Goal: Task Accomplishment & Management: Manage account settings

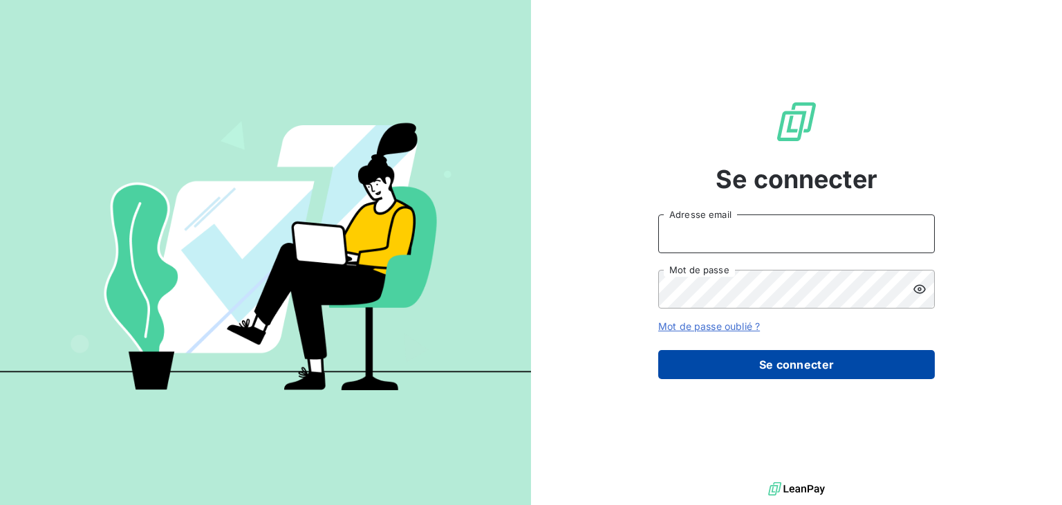
type input "vkasperkowiak@lorca.fr"
click at [798, 373] on button "Se connecter" at bounding box center [796, 364] width 276 height 29
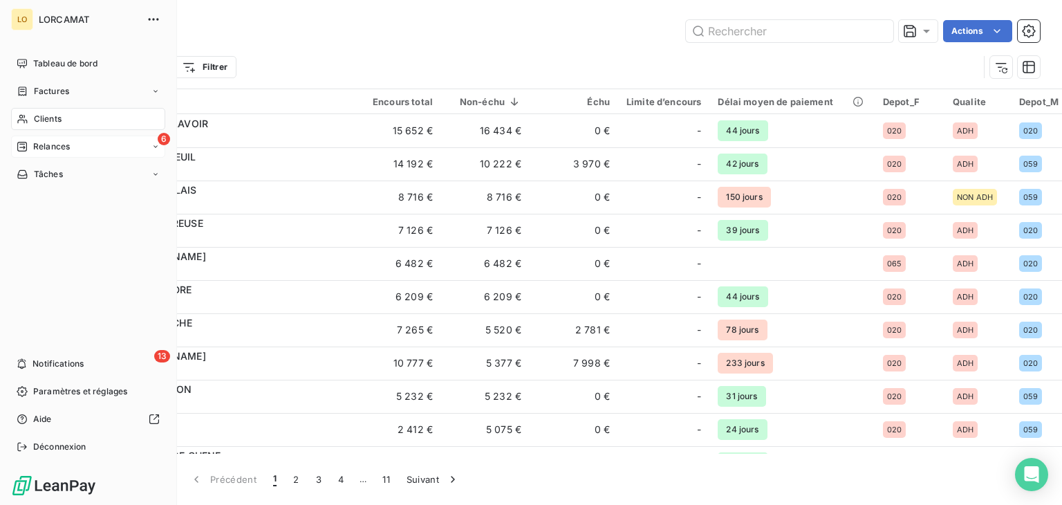
click at [30, 144] on div "Relances" at bounding box center [43, 146] width 53 height 12
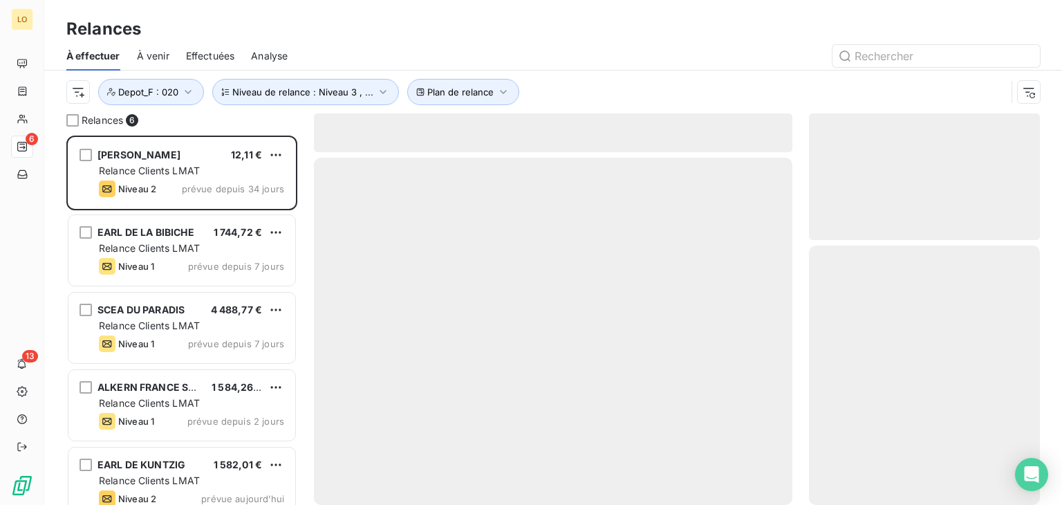
scroll to position [358, 220]
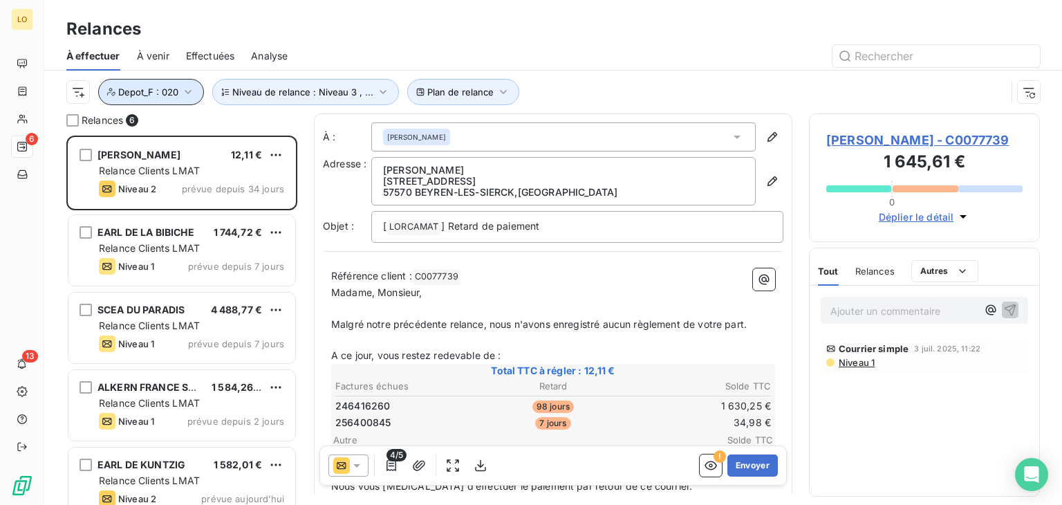
click at [191, 89] on icon "button" at bounding box center [188, 92] width 14 height 14
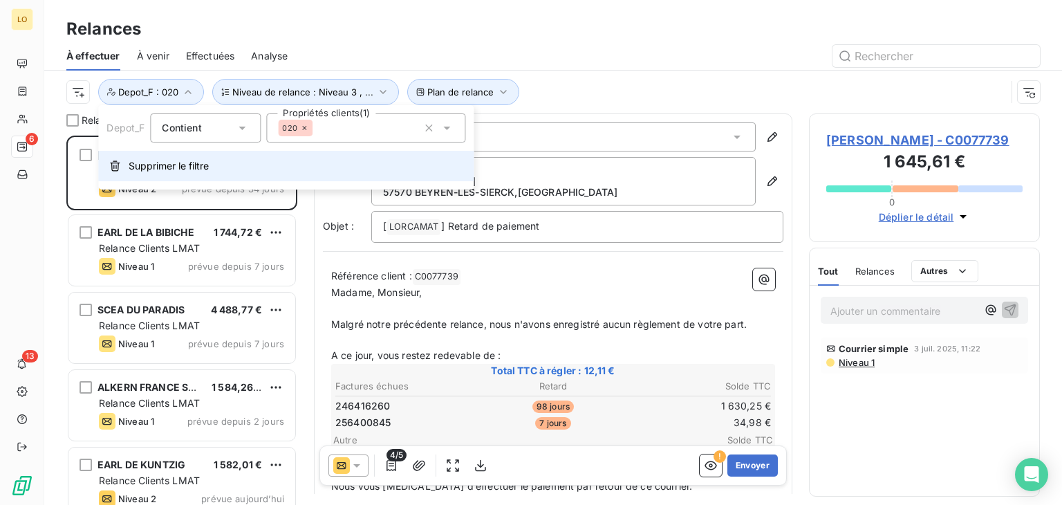
click at [168, 164] on span "Supprimer le filtre" at bounding box center [169, 166] width 80 height 14
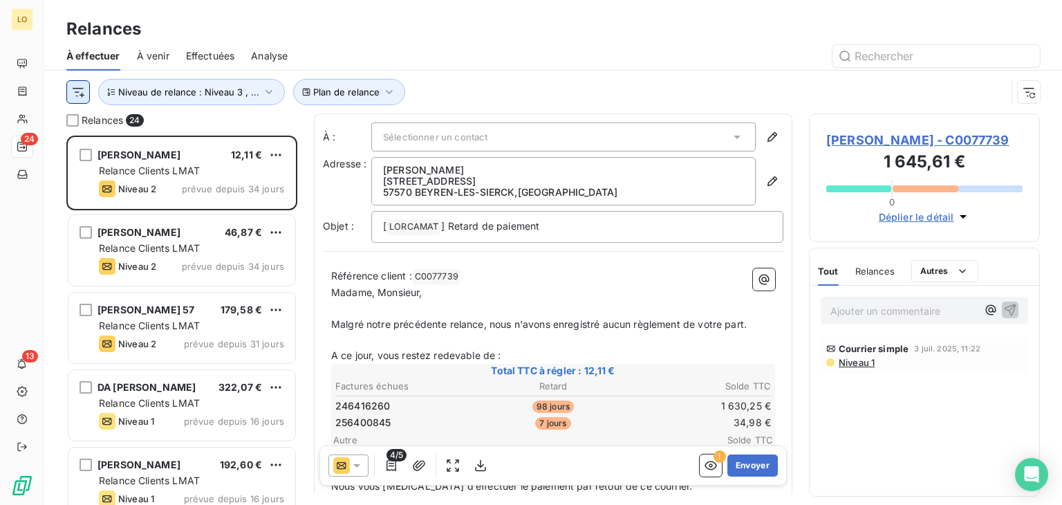
click at [83, 92] on html "LO 24 13 Relances À effectuer À venir Effectuées Analyse Plan de relance Niveau…" at bounding box center [531, 252] width 1062 height 505
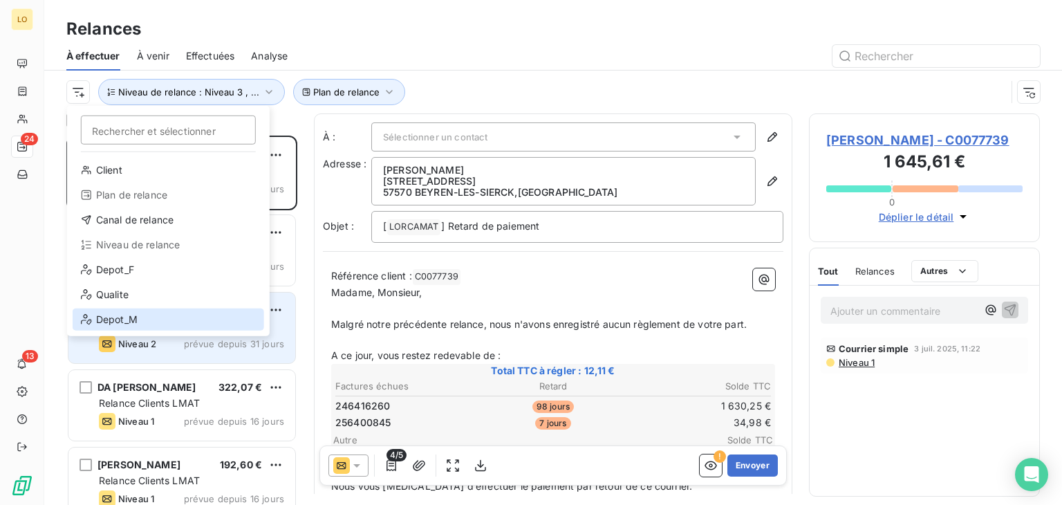
drag, startPoint x: 113, startPoint y: 320, endPoint x: 120, endPoint y: 314, distance: 8.3
click at [114, 320] on div "Depot_M" at bounding box center [168, 319] width 191 height 22
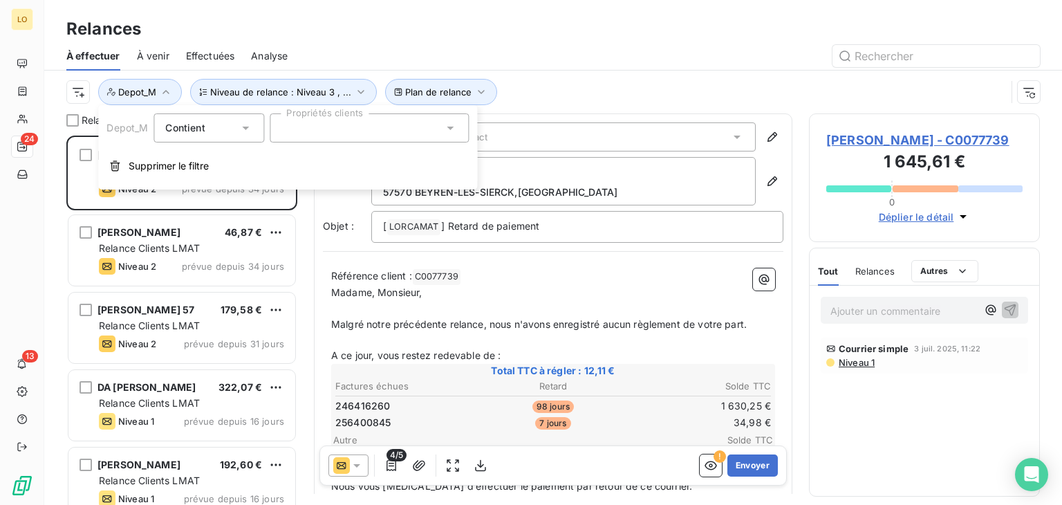
click at [337, 128] on div at bounding box center [369, 127] width 199 height 29
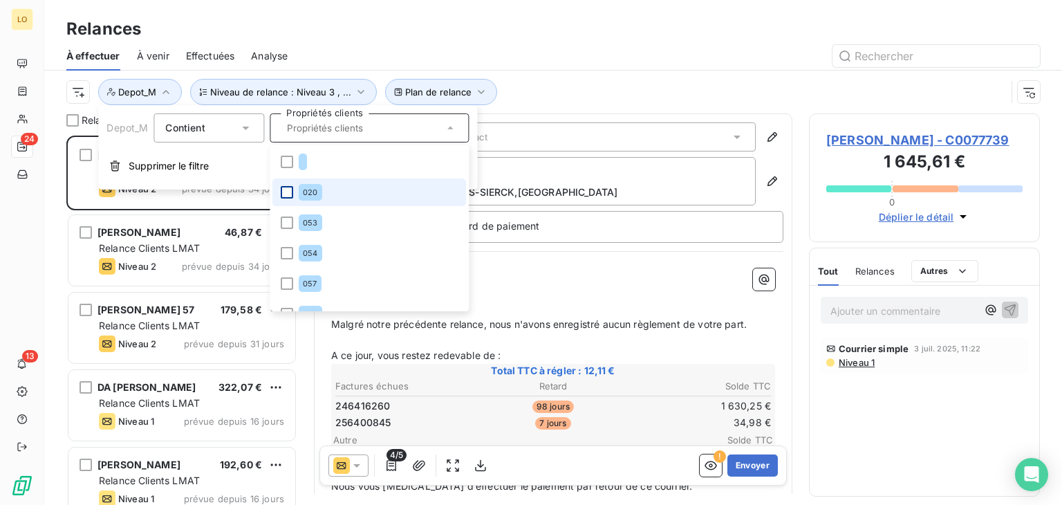
click at [285, 194] on div at bounding box center [287, 192] width 12 height 12
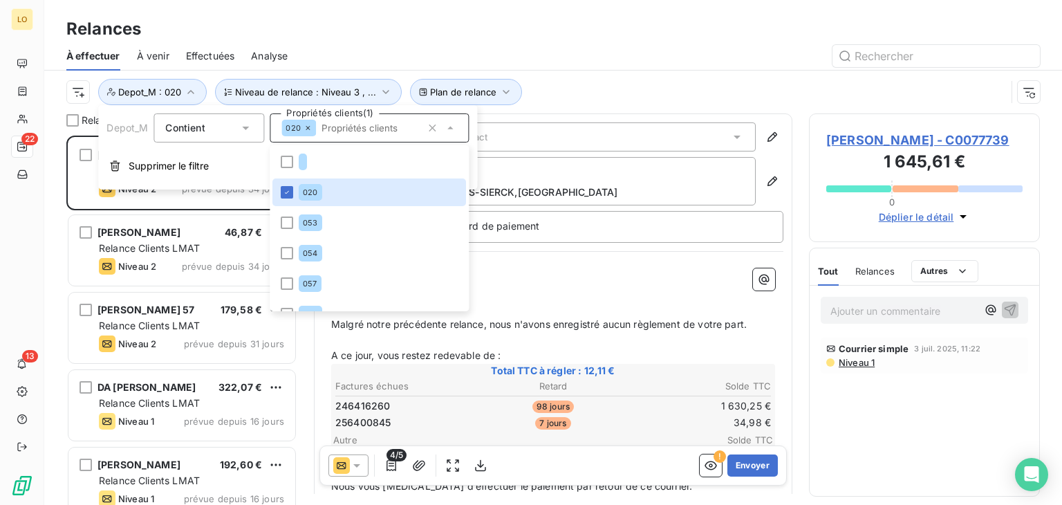
click at [626, 39] on div "Relances" at bounding box center [552, 29] width 1017 height 25
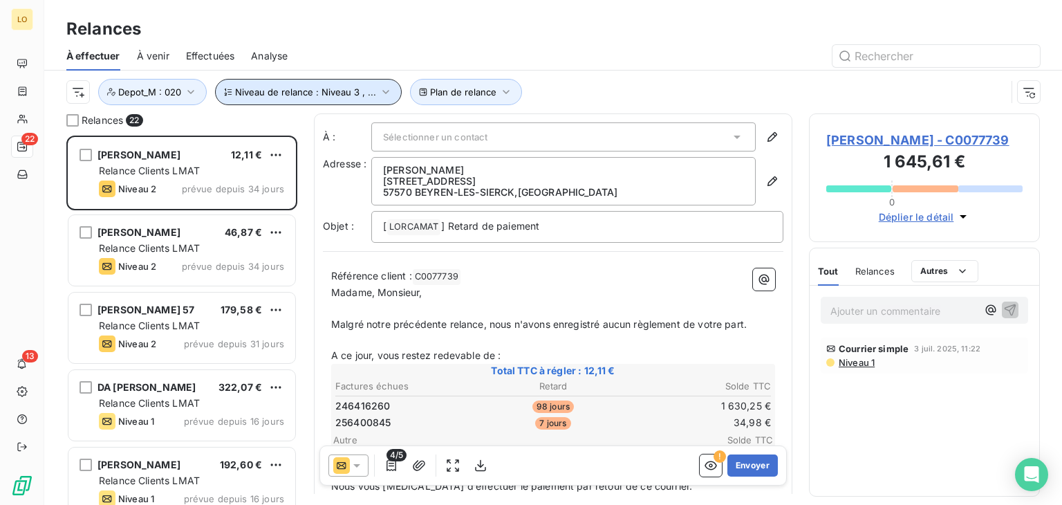
click at [382, 92] on icon "button" at bounding box center [385, 92] width 6 height 4
click at [457, 32] on div "Relances" at bounding box center [552, 29] width 1017 height 25
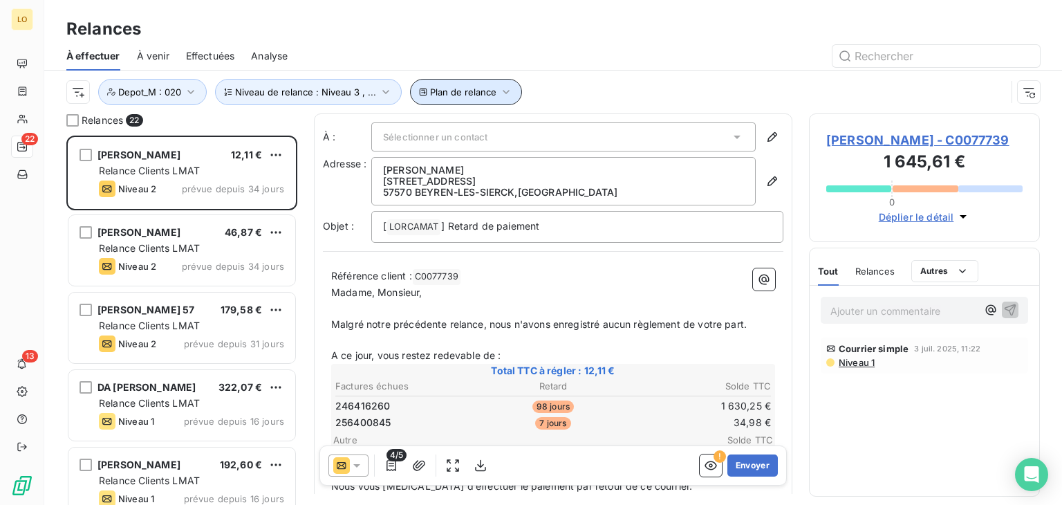
click at [504, 86] on icon "button" at bounding box center [506, 92] width 14 height 14
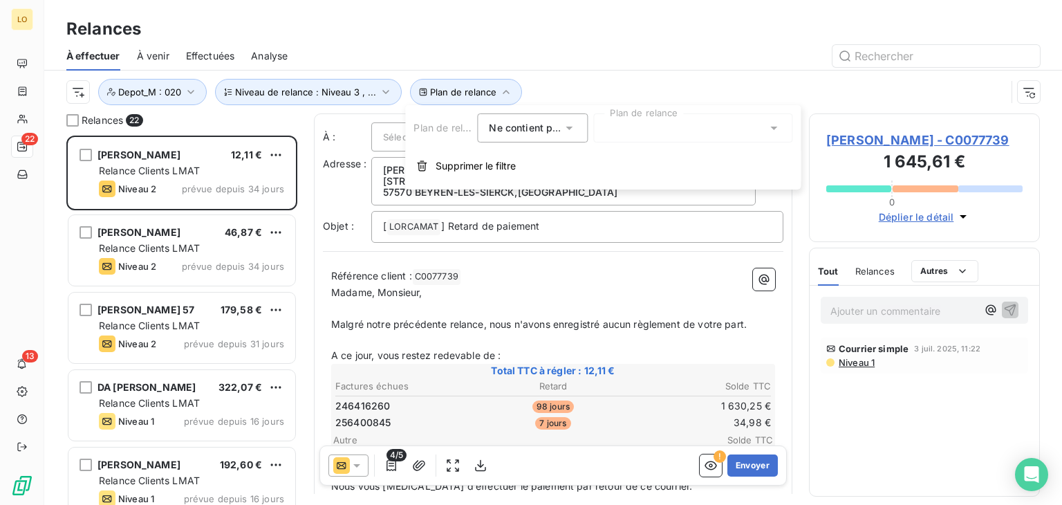
click at [619, 126] on div at bounding box center [692, 127] width 199 height 29
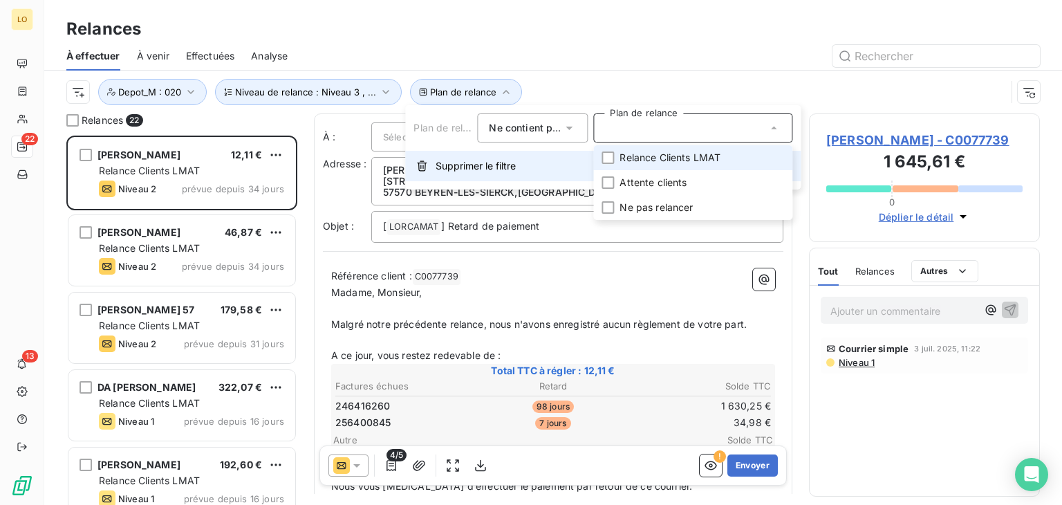
click at [461, 166] on span "Supprimer le filtre" at bounding box center [475, 166] width 80 height 14
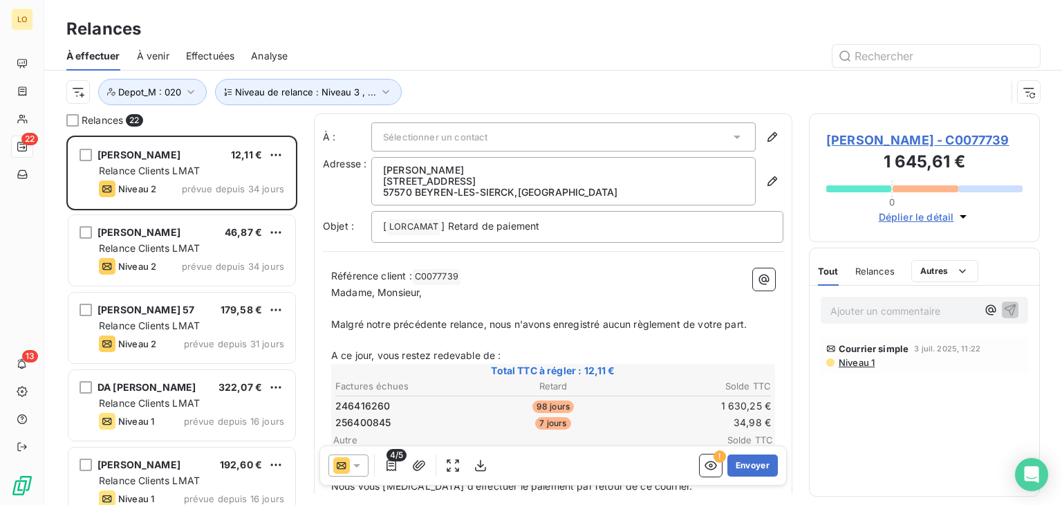
click at [511, 86] on div "Niveau de relance : Niveau 3 , ... Depot_M : 020" at bounding box center [535, 92] width 939 height 26
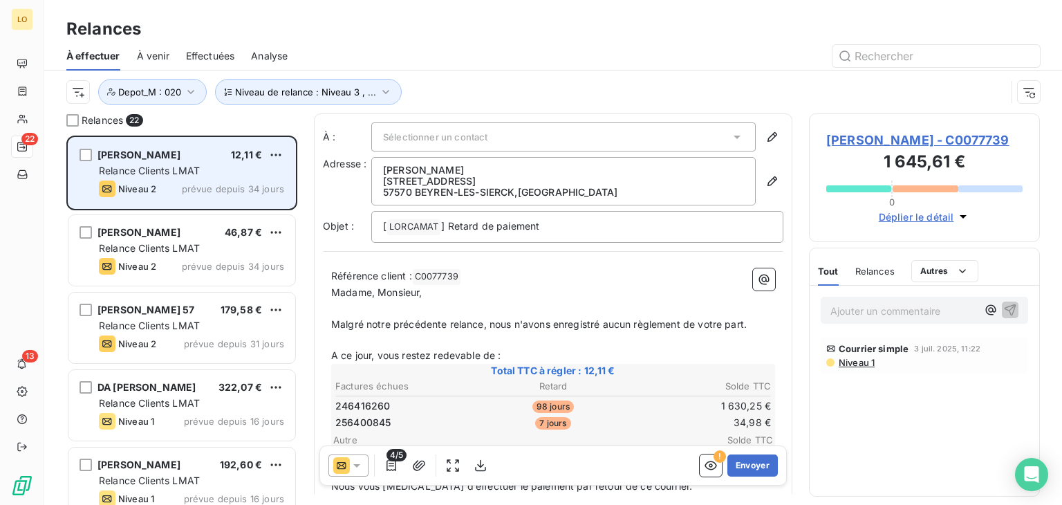
click at [172, 169] on span "Relance Clients LMAT" at bounding box center [149, 170] width 101 height 12
click at [187, 168] on span "Relance Clients LMAT" at bounding box center [149, 170] width 101 height 12
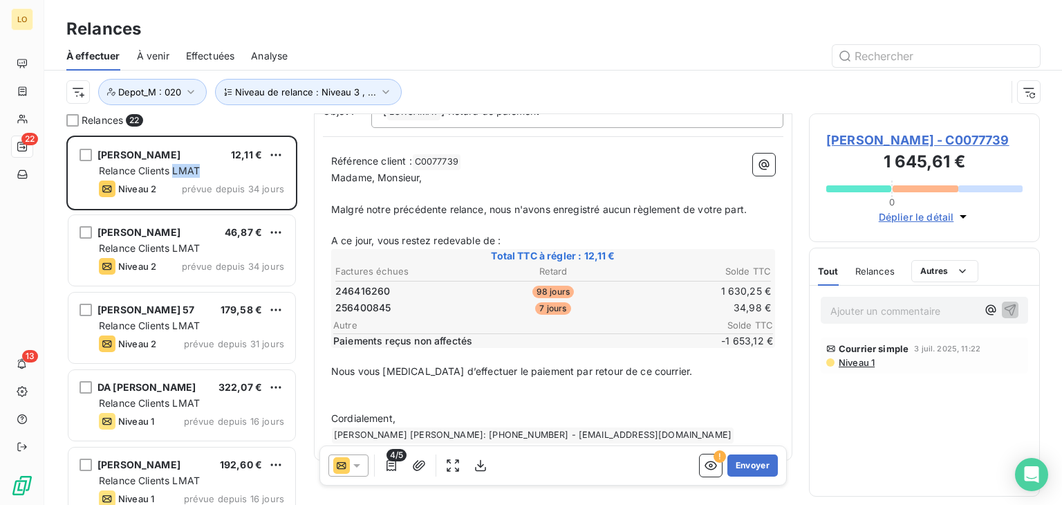
scroll to position [133, 0]
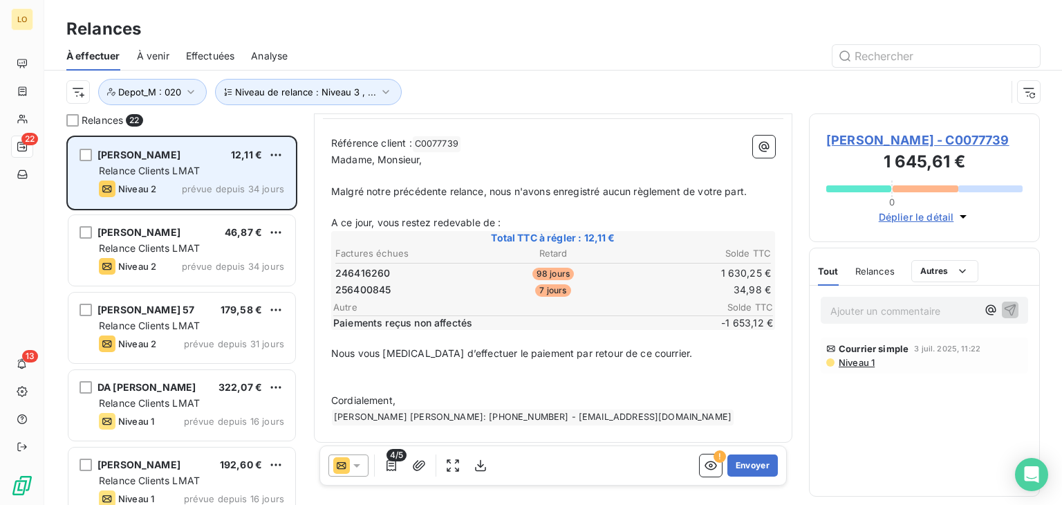
click at [139, 158] on span "[PERSON_NAME]" at bounding box center [138, 155] width 83 height 12
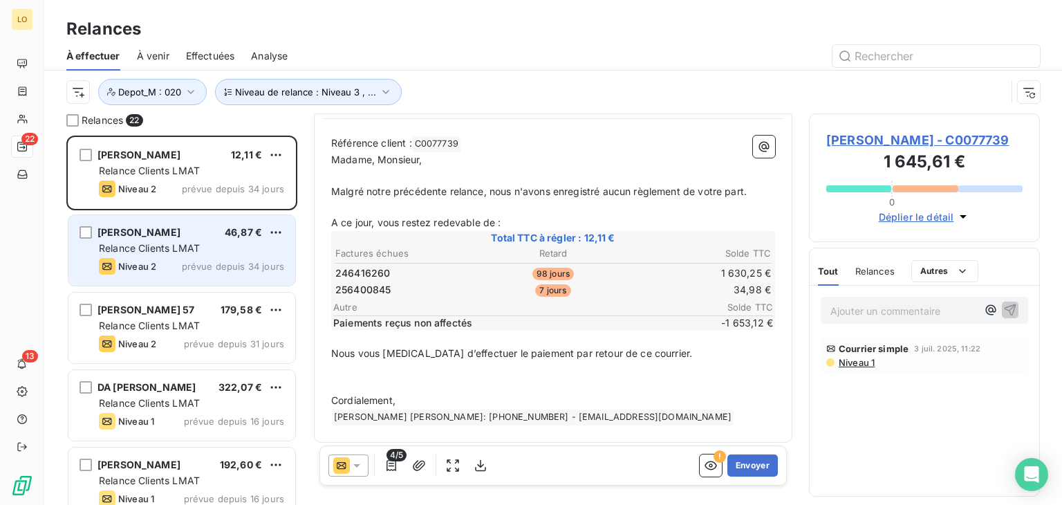
click at [136, 241] on div "Relance Clients LMAT" at bounding box center [191, 248] width 185 height 14
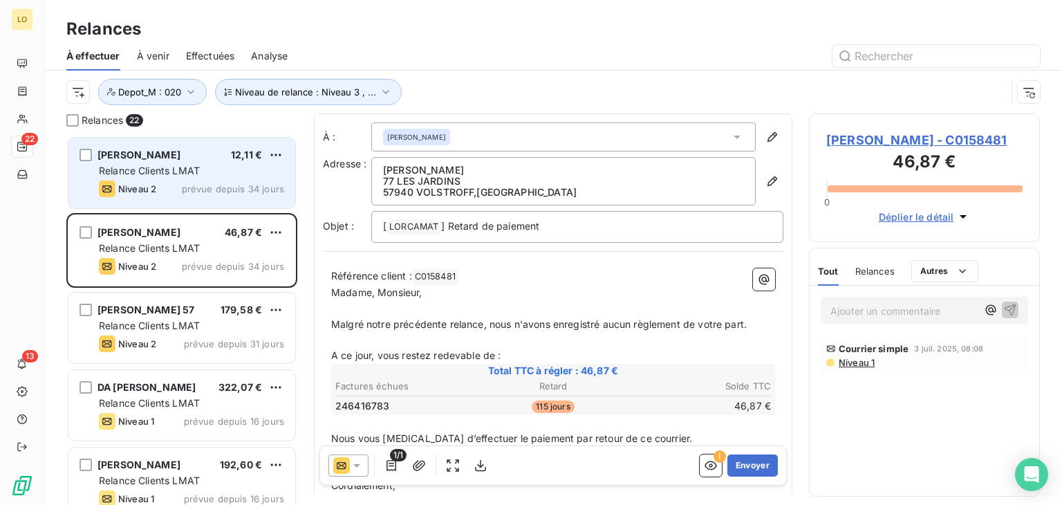
click at [133, 180] on div "Niveau 2" at bounding box center [127, 188] width 57 height 17
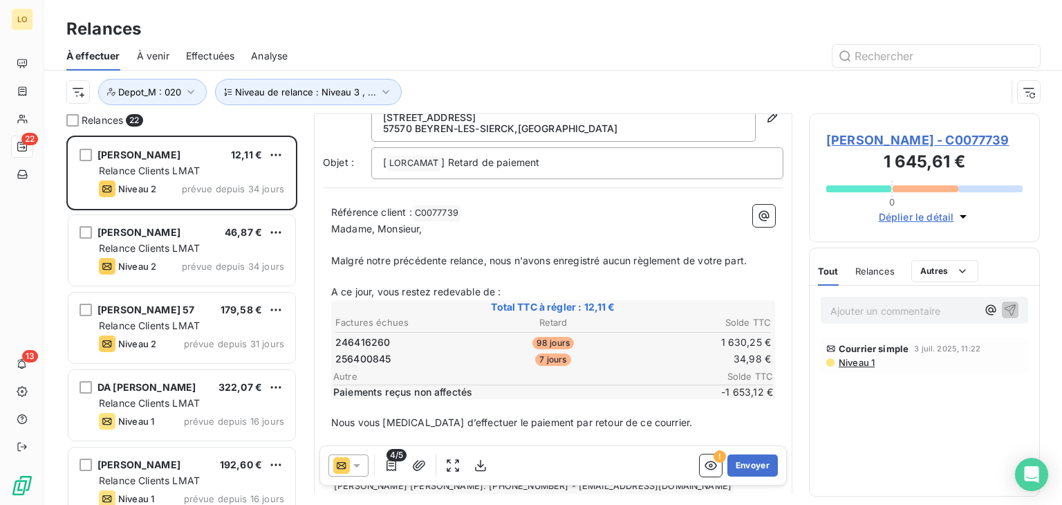
scroll to position [133, 0]
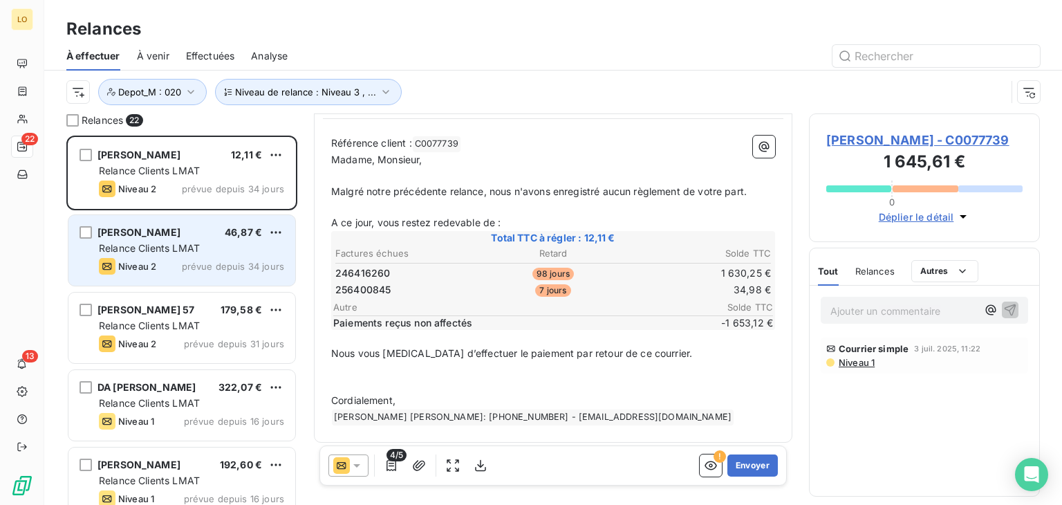
click at [162, 232] on span "[PERSON_NAME]" at bounding box center [138, 232] width 83 height 12
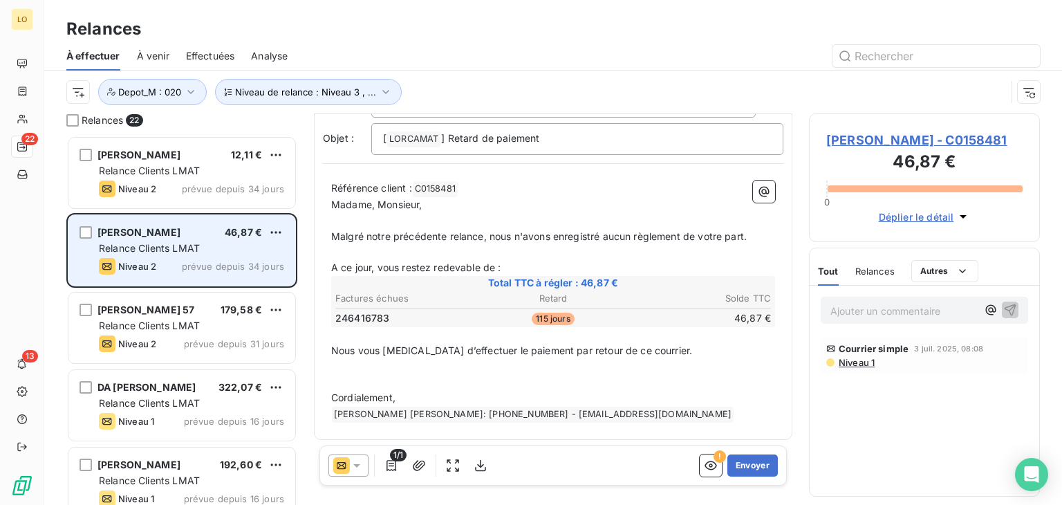
scroll to position [66, 0]
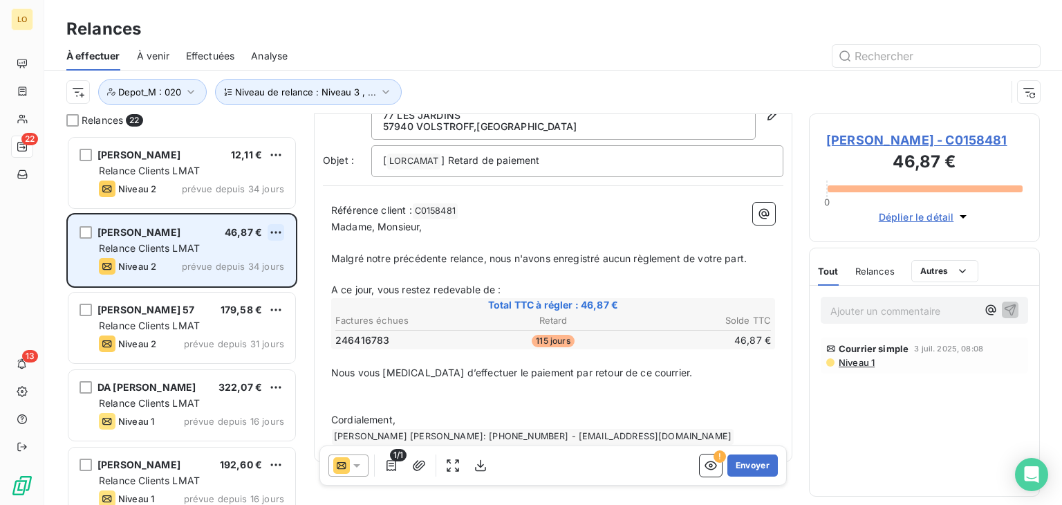
click at [276, 229] on html "LO 22 13 Relances À effectuer À venir Effectuées Analyse Niveau de relance : Ni…" at bounding box center [531, 252] width 1062 height 505
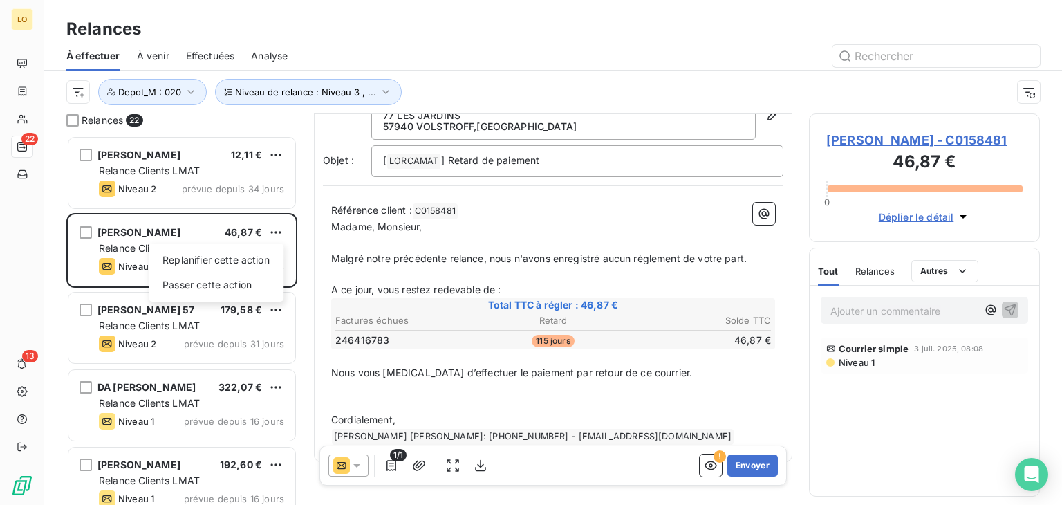
click at [197, 325] on html "LO 22 13 Relances À effectuer À venir Effectuées Analyse Niveau de relance : Ni…" at bounding box center [531, 252] width 1062 height 505
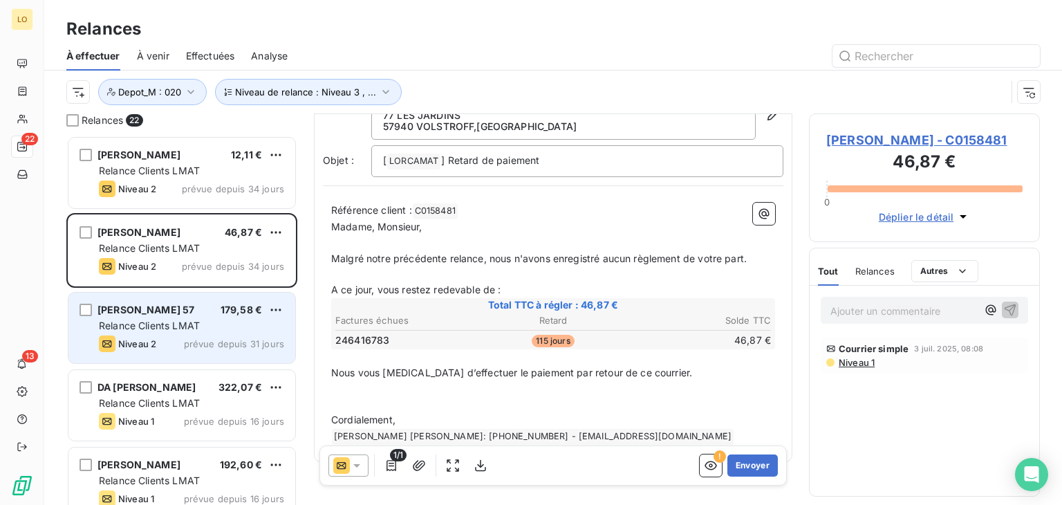
click at [194, 322] on span "Relance Clients LMAT" at bounding box center [149, 325] width 101 height 12
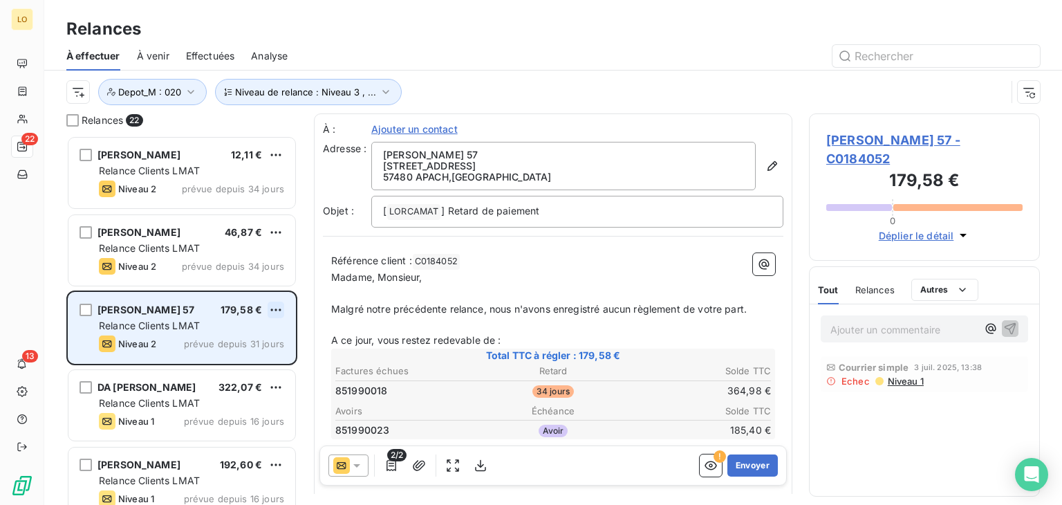
click at [272, 306] on html "LO 22 13 Relances À effectuer À venir Effectuées Analyse Niveau de relance : Ni…" at bounding box center [531, 252] width 1062 height 505
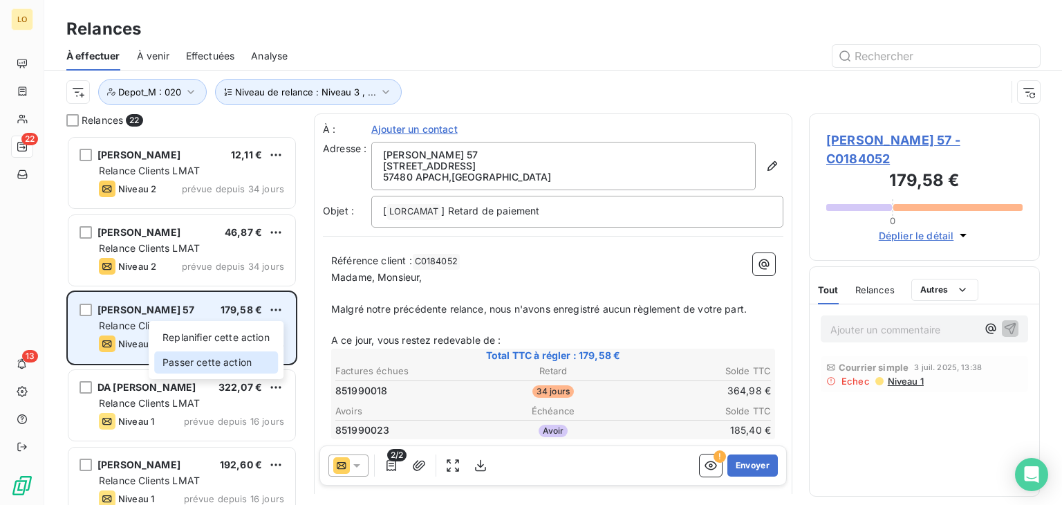
click at [229, 357] on div "Passer cette action" at bounding box center [216, 362] width 124 height 22
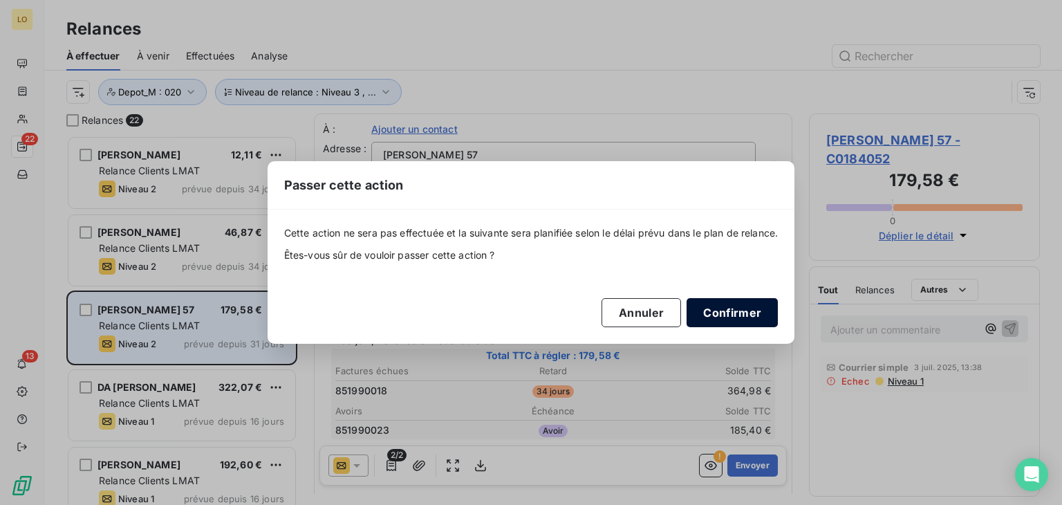
click at [720, 312] on button "Confirmer" at bounding box center [731, 312] width 91 height 29
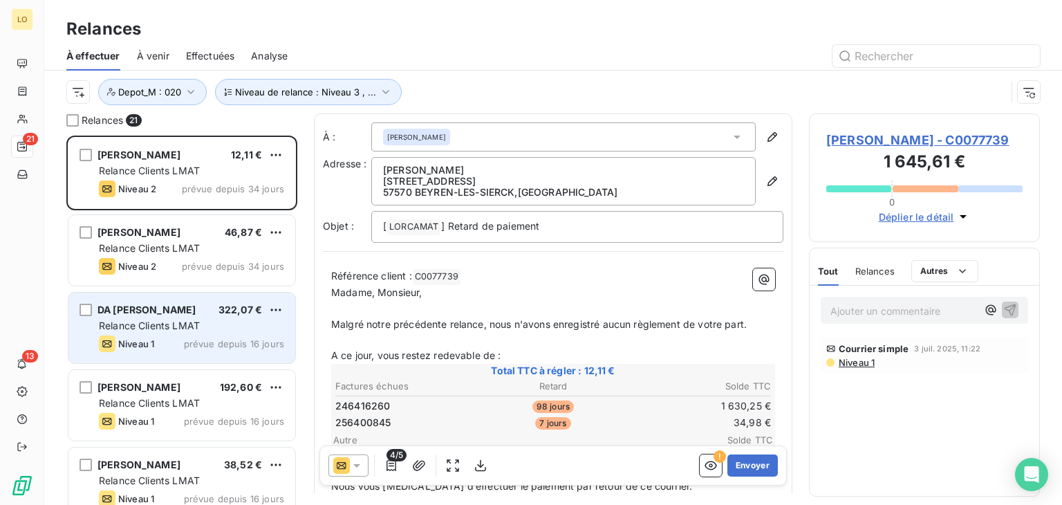
click at [188, 323] on span "Relance Clients LMAT" at bounding box center [149, 325] width 101 height 12
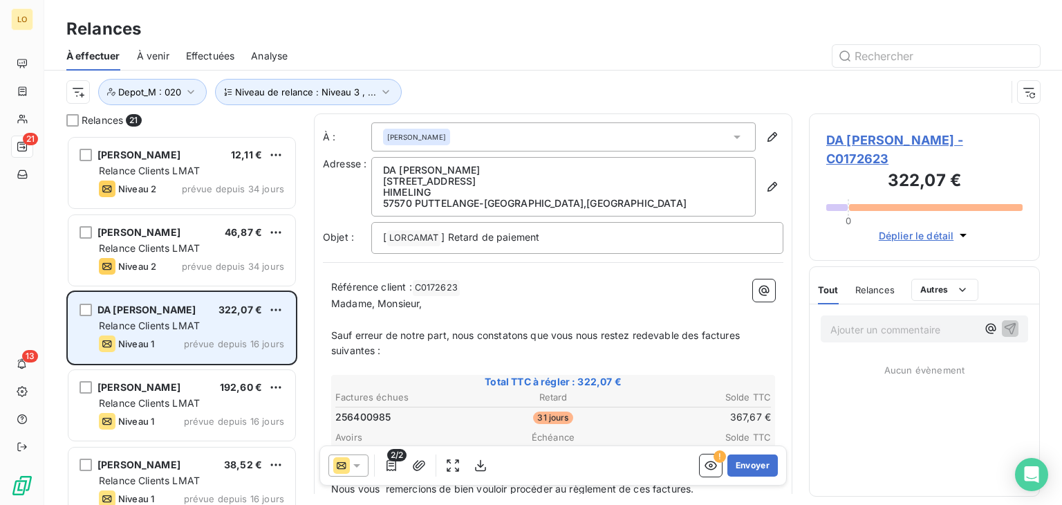
drag, startPoint x: 213, startPoint y: 323, endPoint x: 166, endPoint y: 331, distance: 47.7
click at [166, 331] on div "Relance Clients LMAT" at bounding box center [191, 326] width 185 height 14
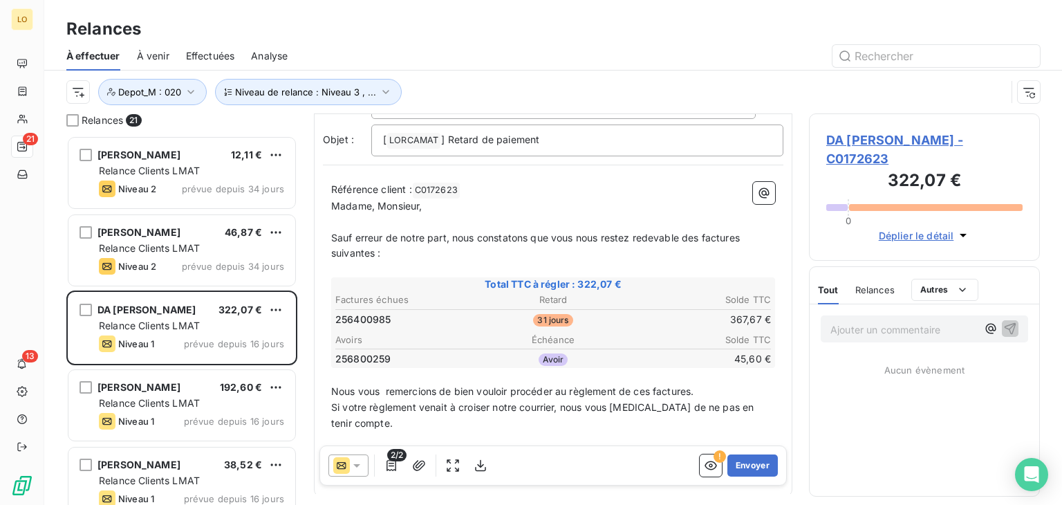
scroll to position [138, 0]
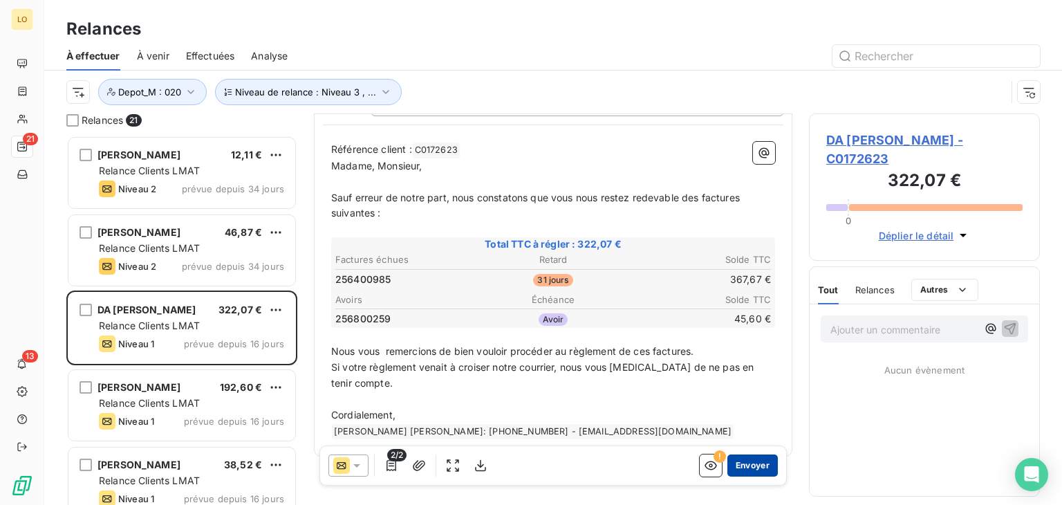
click at [744, 465] on button "Envoyer" at bounding box center [752, 465] width 50 height 22
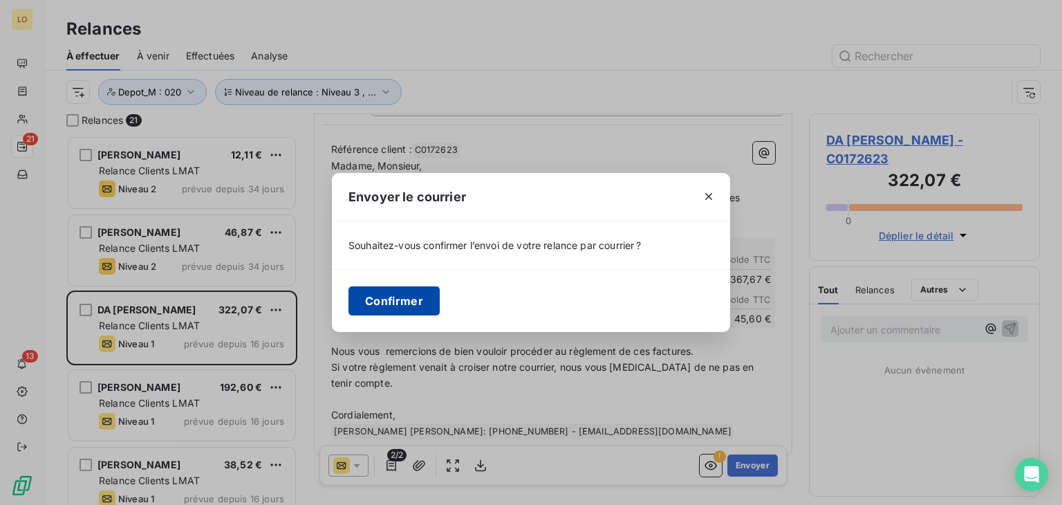
click at [370, 303] on button "Confirmer" at bounding box center [393, 300] width 91 height 29
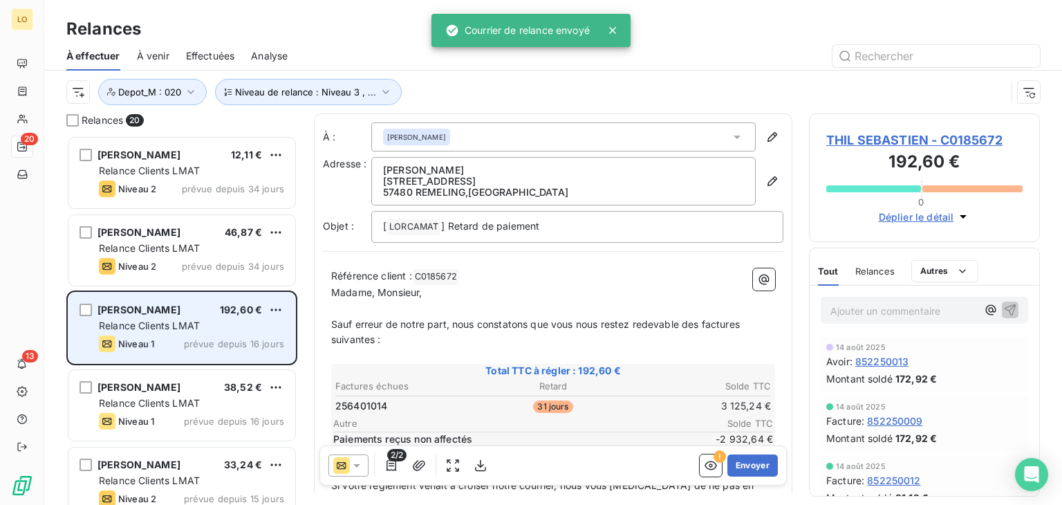
click at [183, 334] on div "THIL SEBASTIEN 192,60 € Relance Clients LMAT Niveau 1 prévue depuis 16 jours" at bounding box center [181, 327] width 227 height 70
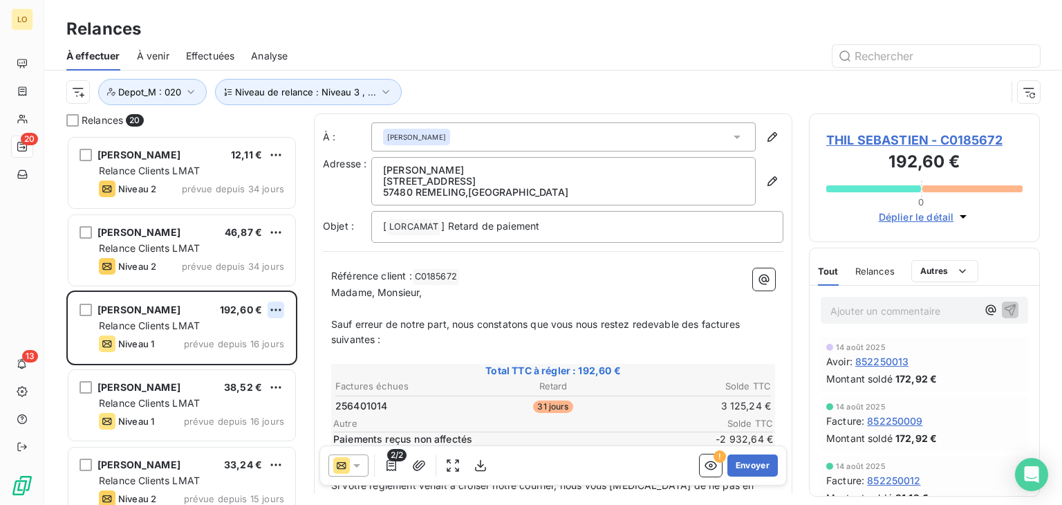
click at [272, 308] on html "LO 20 13 Relances À effectuer À venir Effectuées Analyse Niveau de relance : Ni…" at bounding box center [531, 252] width 1062 height 505
click at [239, 357] on div "Passer cette action" at bounding box center [216, 362] width 124 height 22
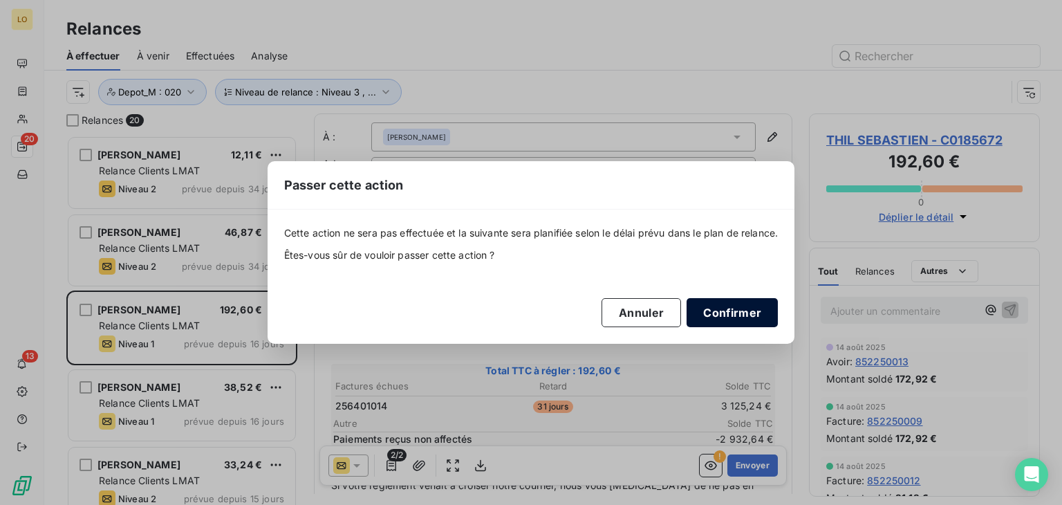
click at [719, 308] on button "Confirmer" at bounding box center [731, 312] width 91 height 29
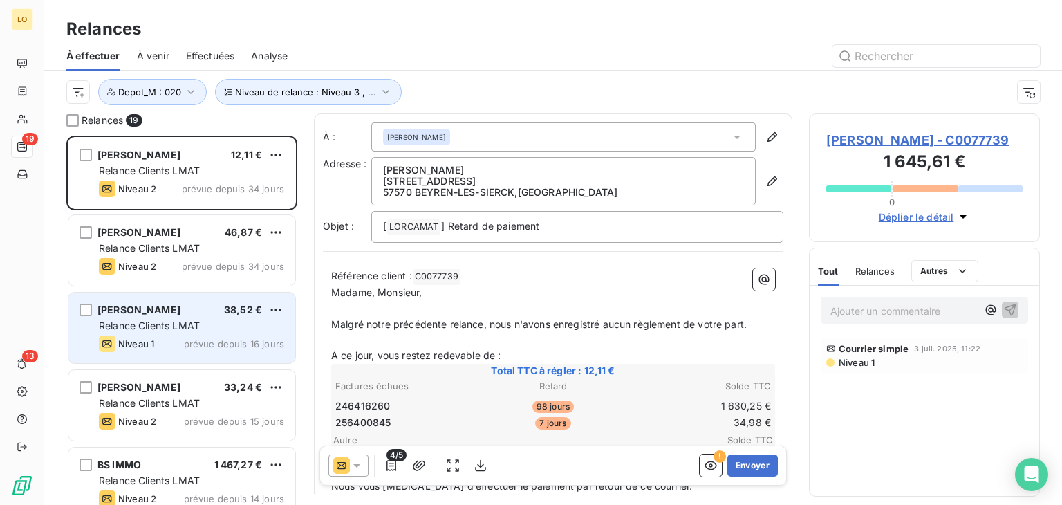
click at [196, 338] on span "prévue depuis 16 jours" at bounding box center [234, 343] width 100 height 11
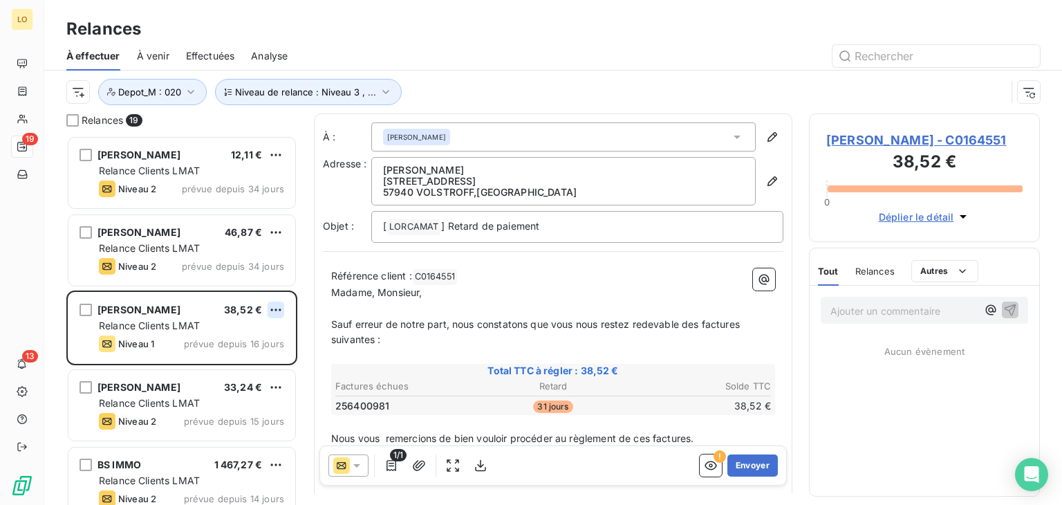
click at [270, 308] on html "LO 19 13 Relances À effectuer À venir Effectuées Analyse Niveau de relance : Ni…" at bounding box center [531, 252] width 1062 height 505
click at [133, 312] on html "LO 19 13 Relances À effectuer À venir Effectuées Analyse Niveau de relance : Ni…" at bounding box center [531, 252] width 1062 height 505
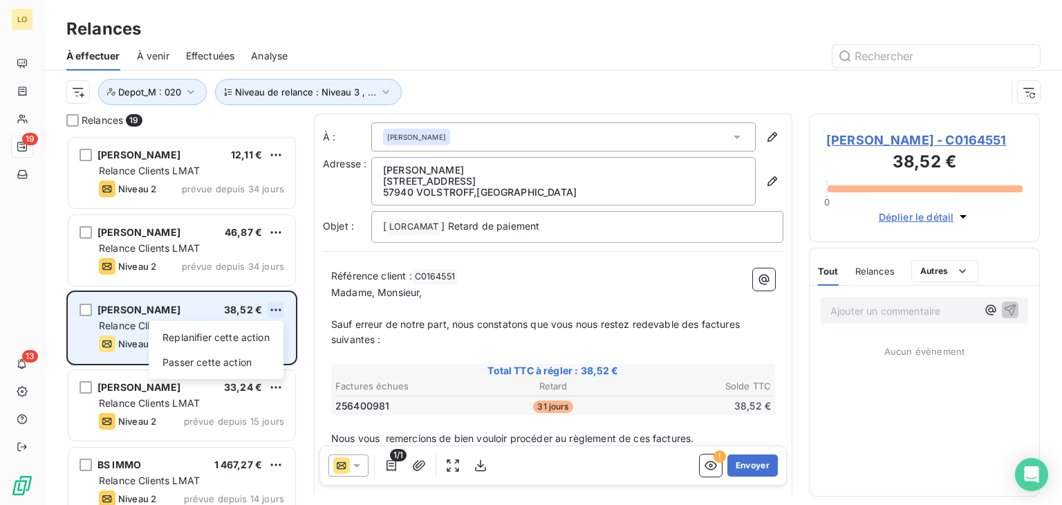
click at [274, 309] on html "LO 19 13 Relances À effectuer À venir Effectuées Analyse Niveau de relance : Ni…" at bounding box center [531, 252] width 1062 height 505
click at [217, 357] on div "Passer cette action" at bounding box center [216, 362] width 124 height 22
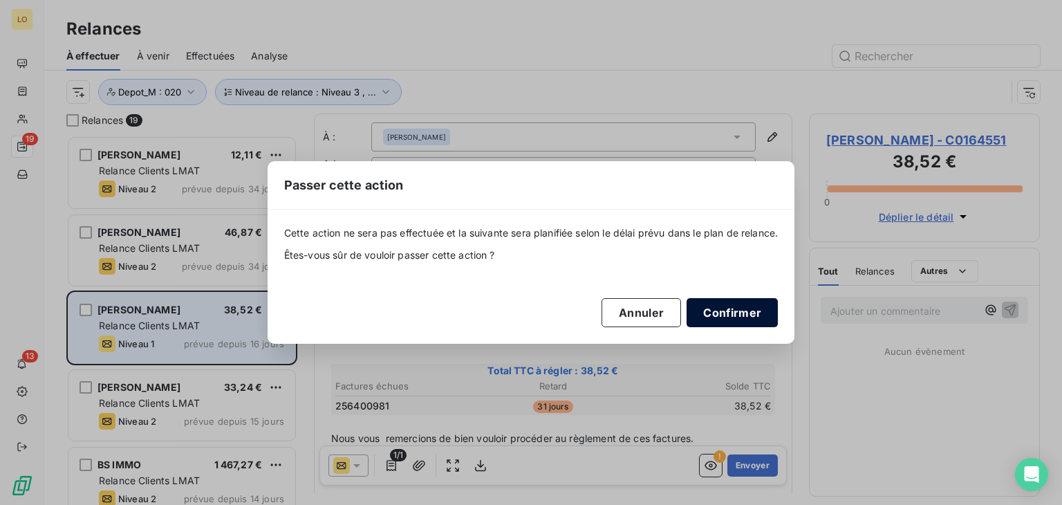
click at [755, 316] on button "Confirmer" at bounding box center [731, 312] width 91 height 29
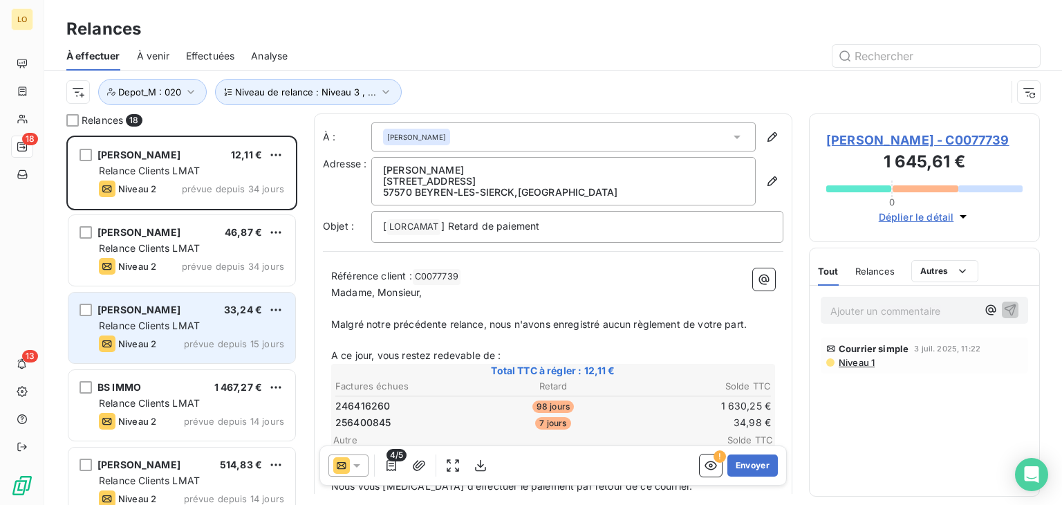
click at [210, 324] on div "Relance Clients LMAT" at bounding box center [191, 326] width 185 height 14
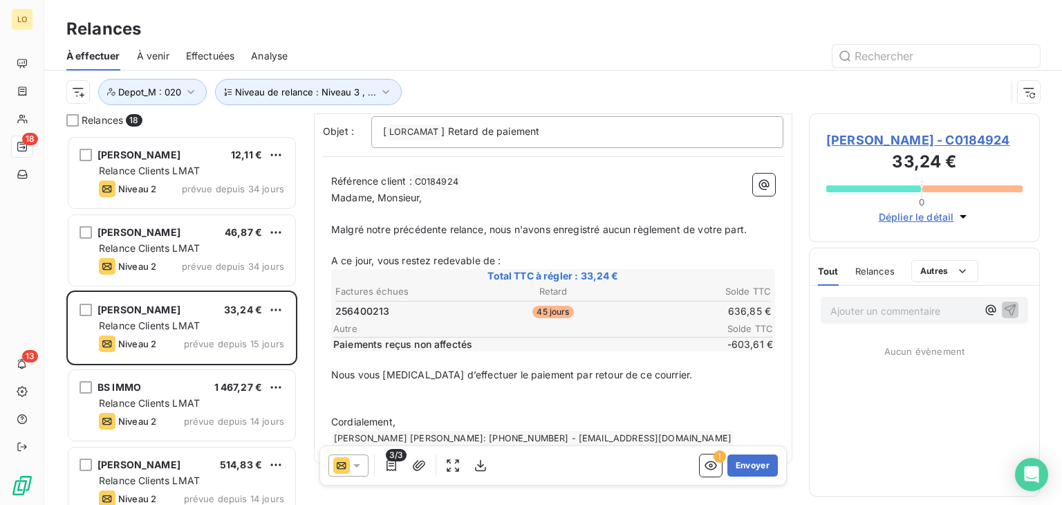
scroll to position [117, 0]
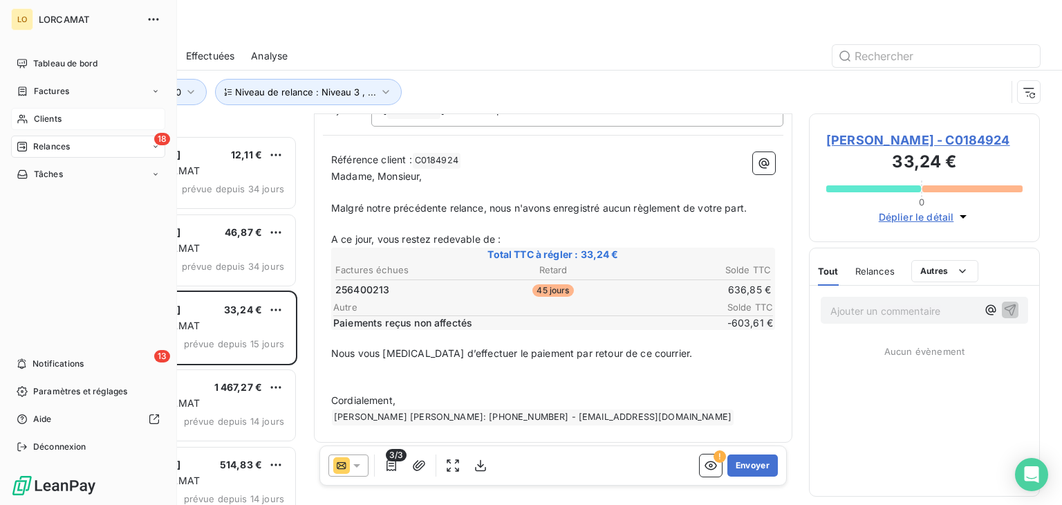
click at [34, 115] on span "Clients" at bounding box center [48, 119] width 28 height 12
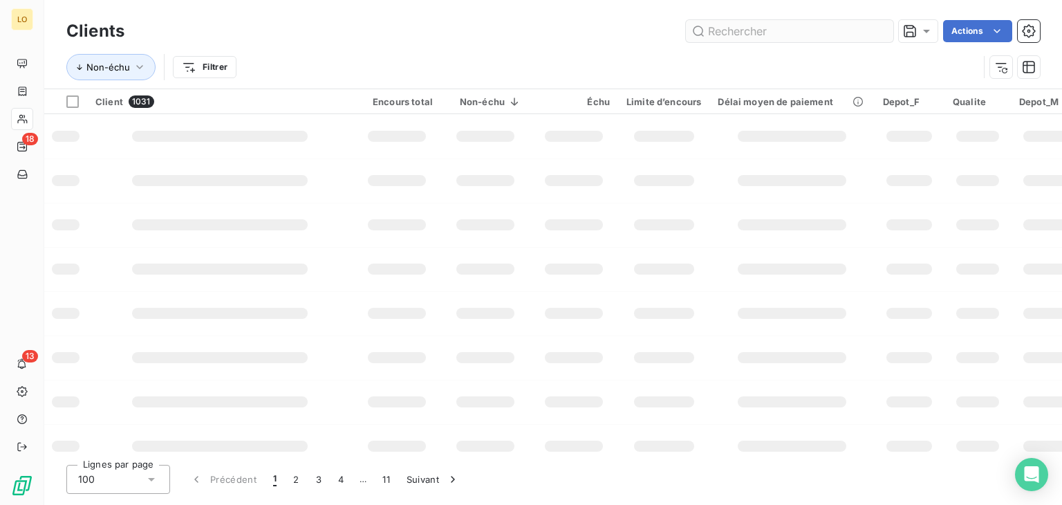
click at [742, 26] on input "text" at bounding box center [789, 31] width 207 height 22
type input "184924"
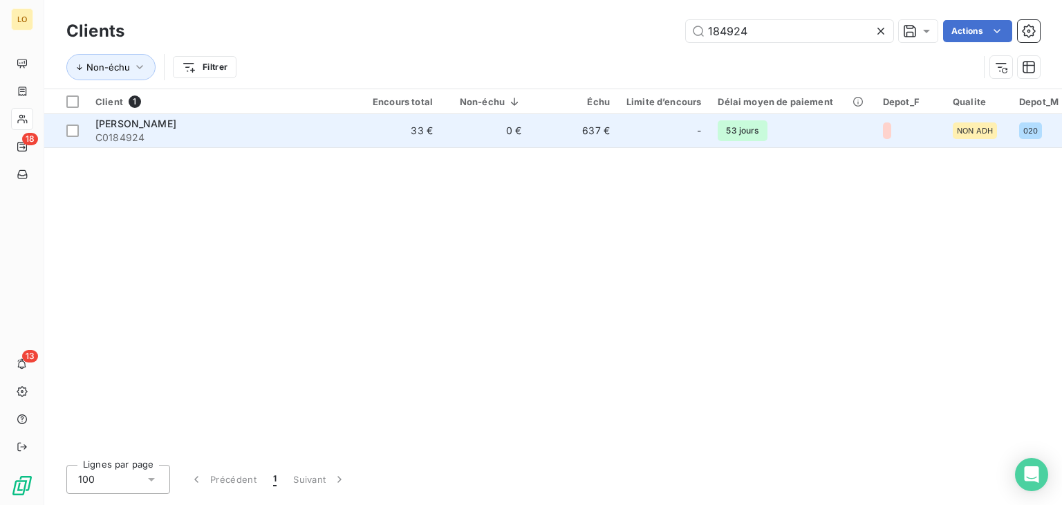
click at [151, 117] on div "[PERSON_NAME]" at bounding box center [219, 124] width 249 height 14
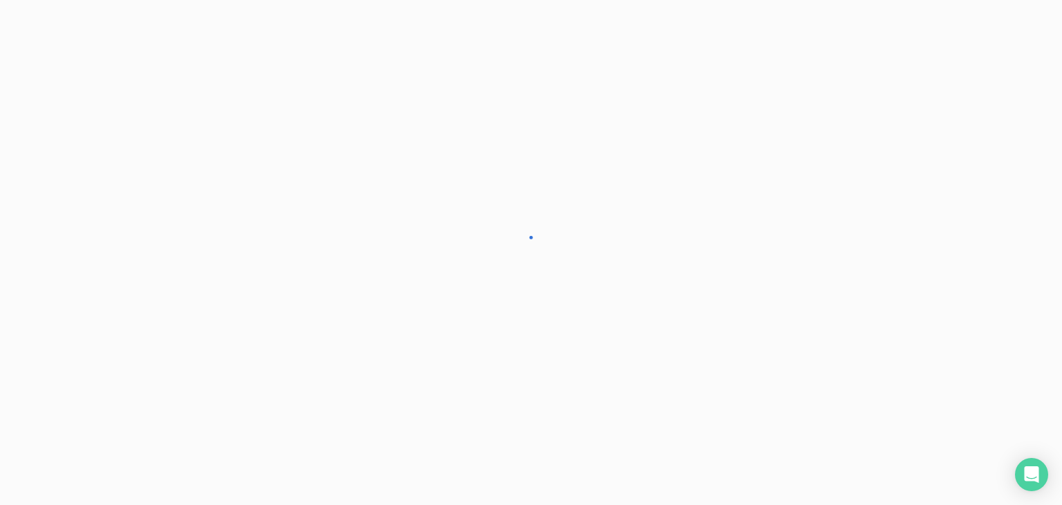
click at [151, 116] on div at bounding box center [531, 252] width 1062 height 505
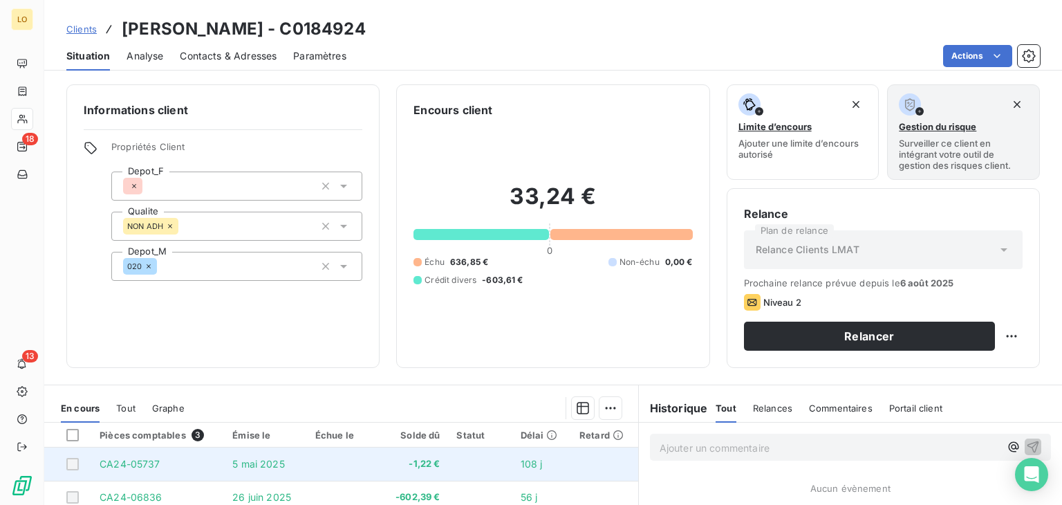
scroll to position [207, 0]
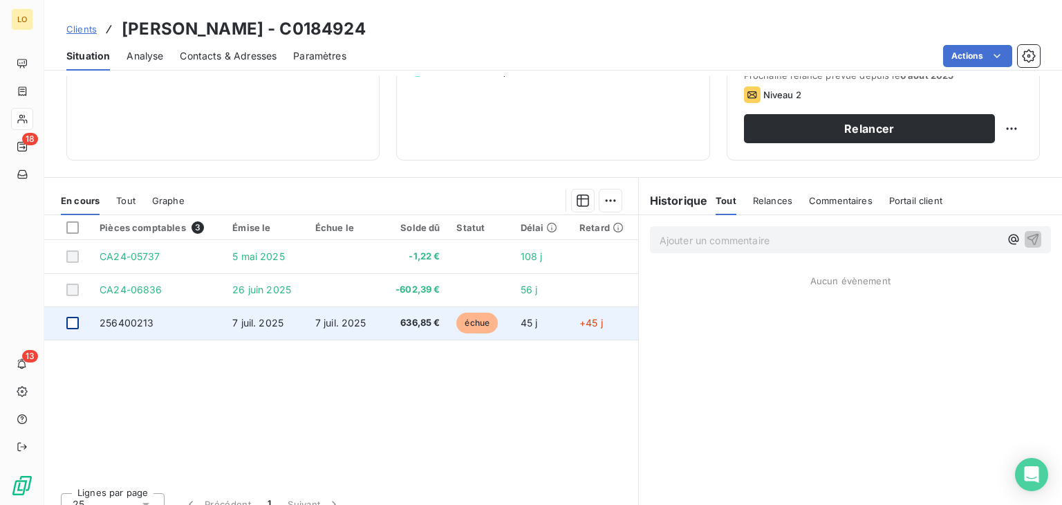
click at [72, 321] on div at bounding box center [72, 323] width 12 height 12
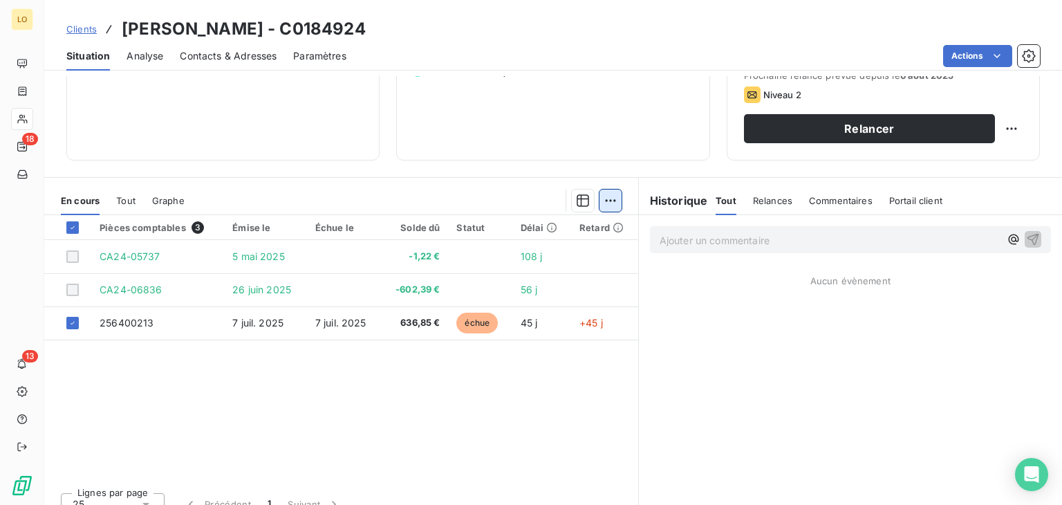
click at [603, 203] on html "LO 18 13 Clients [PERSON_NAME] - C0184924 Situation Analyse Contacts & Adresses…" at bounding box center [531, 252] width 1062 height 505
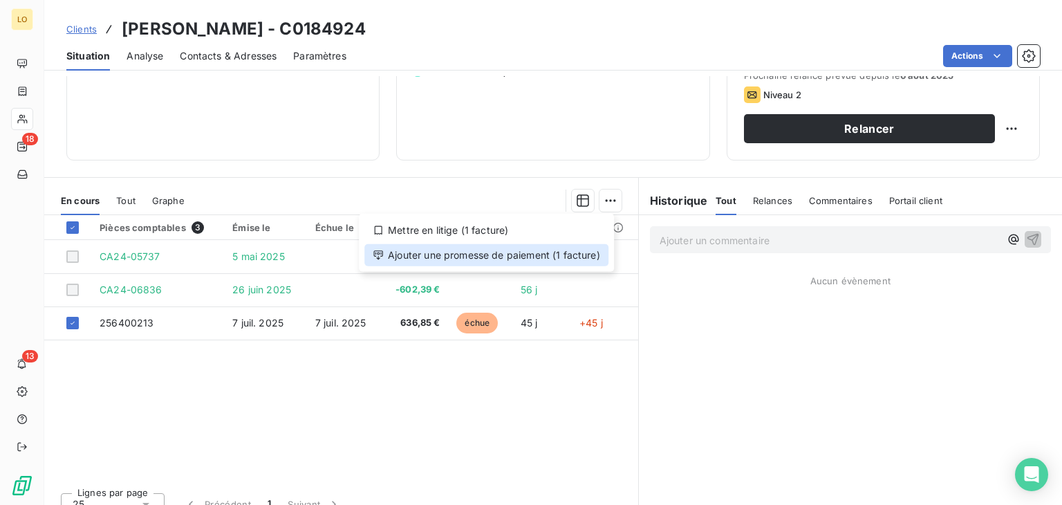
click at [512, 252] on div "Ajouter une promesse de paiement (1 facture)" at bounding box center [486, 255] width 244 height 22
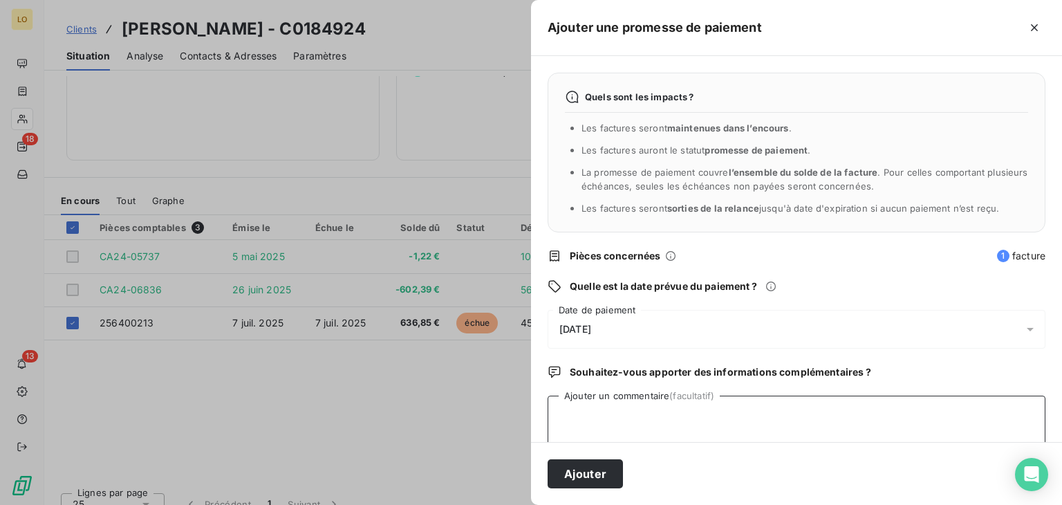
click at [587, 419] on textarea "Ajouter un commentaire (facultatif)" at bounding box center [796, 421] width 498 height 53
type textarea "reprise palette prévue semaine 35 avoir de -120€ ttc"
click at [626, 327] on div "[DATE]" at bounding box center [796, 329] width 498 height 39
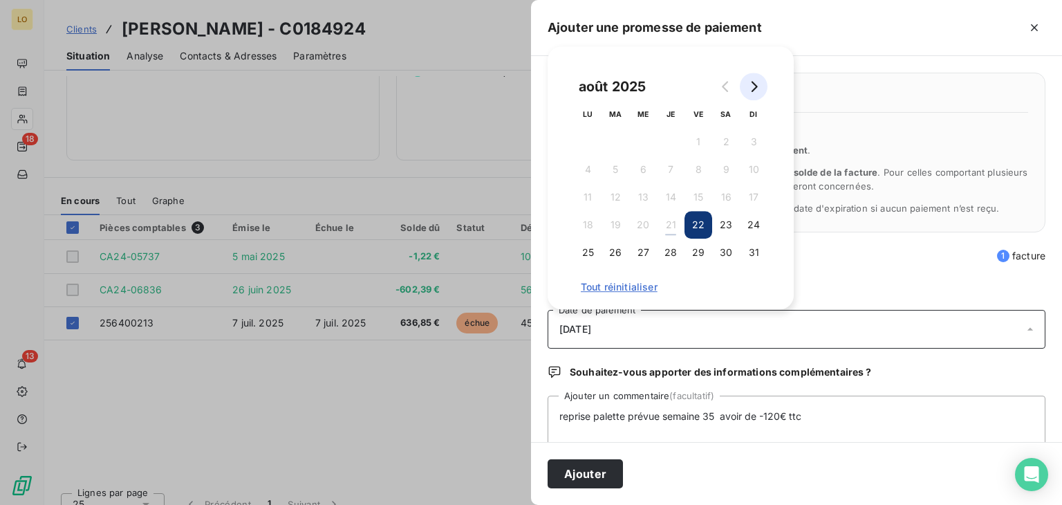
click at [753, 86] on icon "Go to next month" at bounding box center [753, 86] width 11 height 11
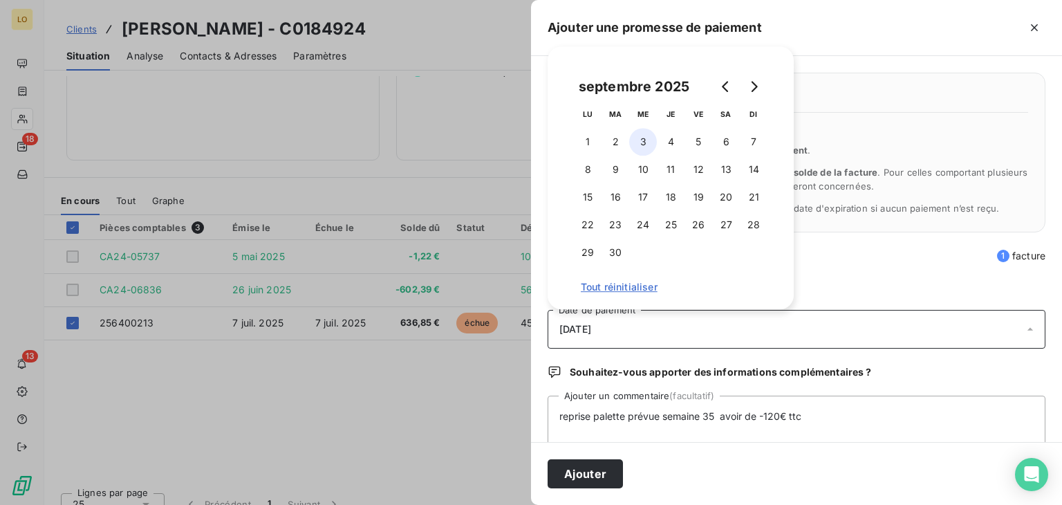
click at [641, 144] on button "3" at bounding box center [643, 142] width 28 height 28
click at [713, 332] on div "[DATE]" at bounding box center [796, 329] width 498 height 39
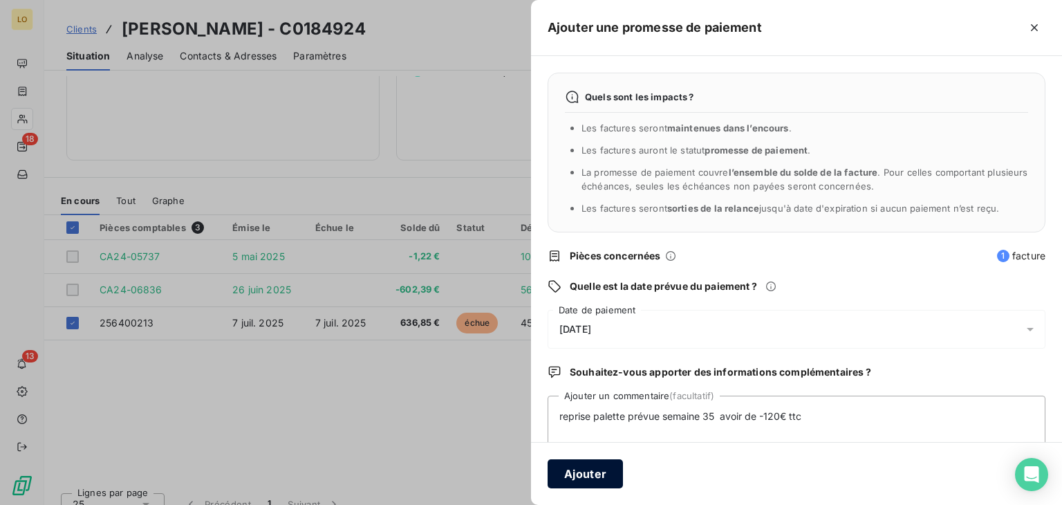
click at [583, 471] on button "Ajouter" at bounding box center [584, 473] width 75 height 29
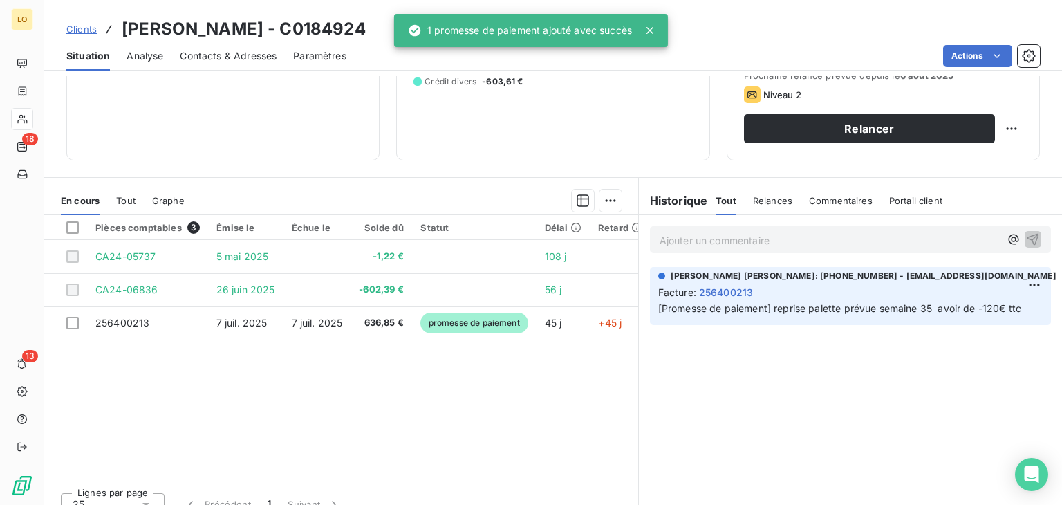
scroll to position [176, 0]
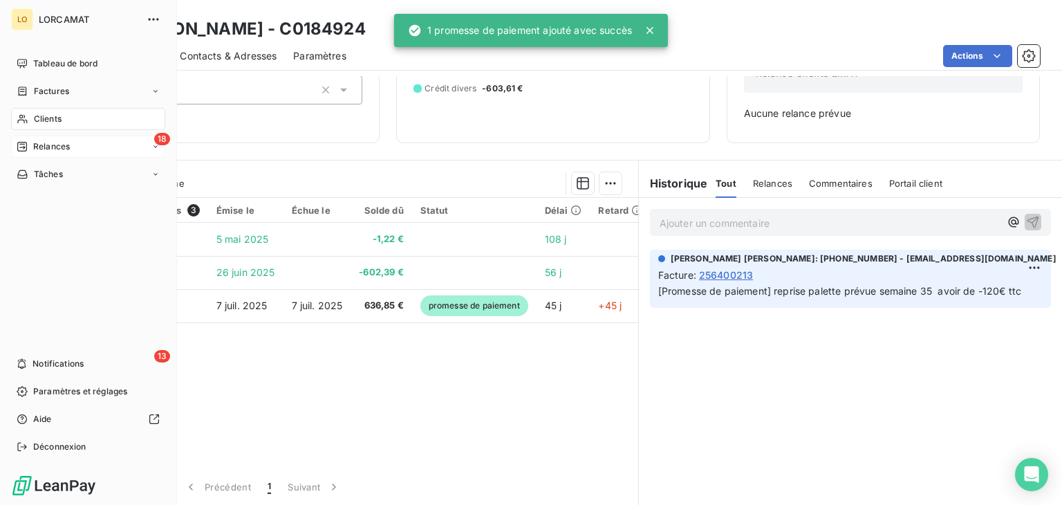
click at [56, 147] on span "Relances" at bounding box center [51, 146] width 37 height 12
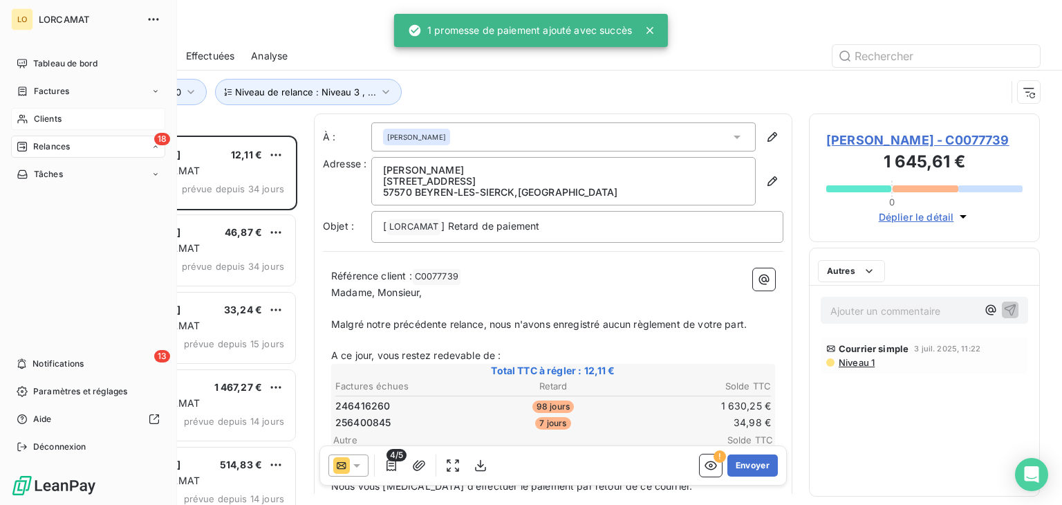
scroll to position [358, 220]
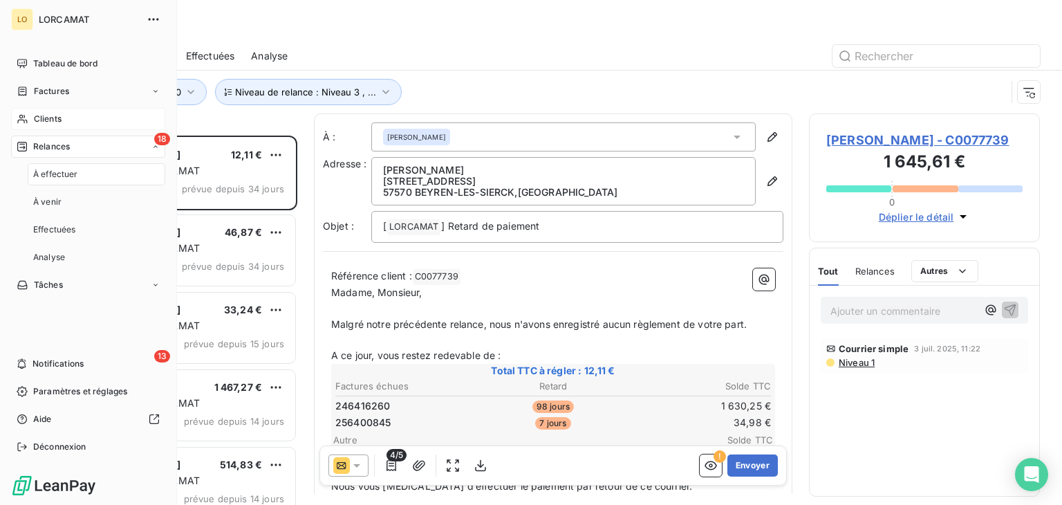
click at [59, 179] on span "À effectuer" at bounding box center [55, 174] width 45 height 12
click at [57, 147] on span "Relances" at bounding box center [51, 146] width 37 height 12
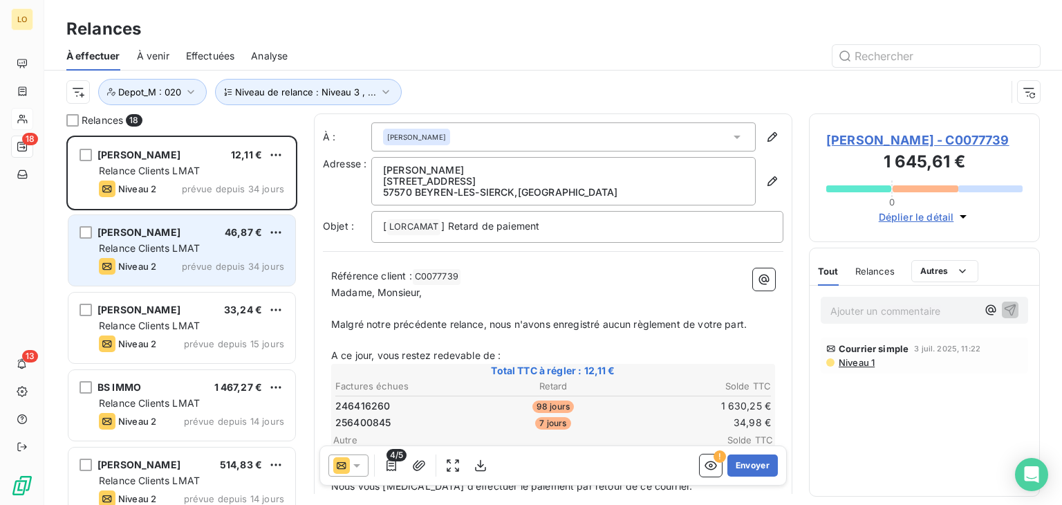
click at [188, 261] on span "prévue depuis 34 jours" at bounding box center [233, 266] width 102 height 11
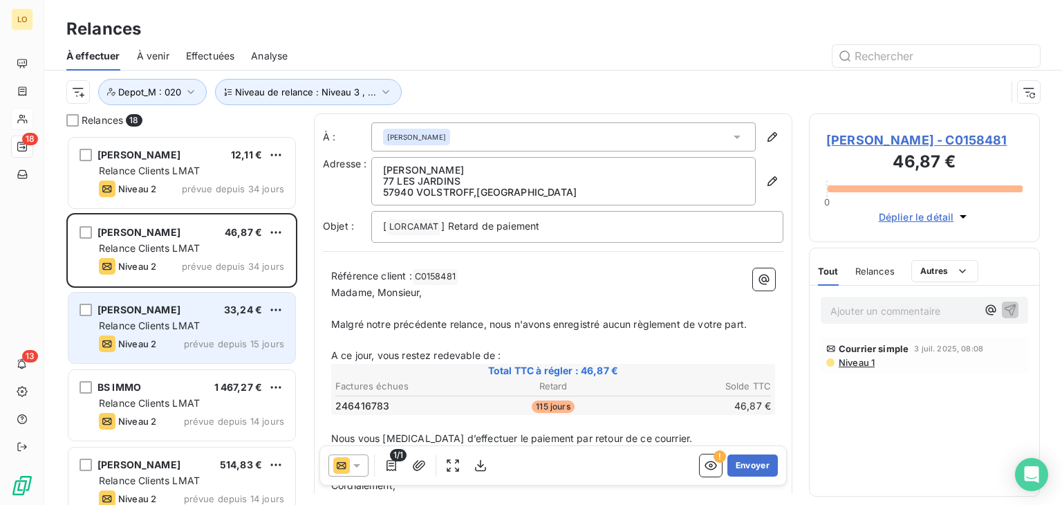
click at [188, 319] on span "Relance Clients LMAT" at bounding box center [149, 325] width 101 height 12
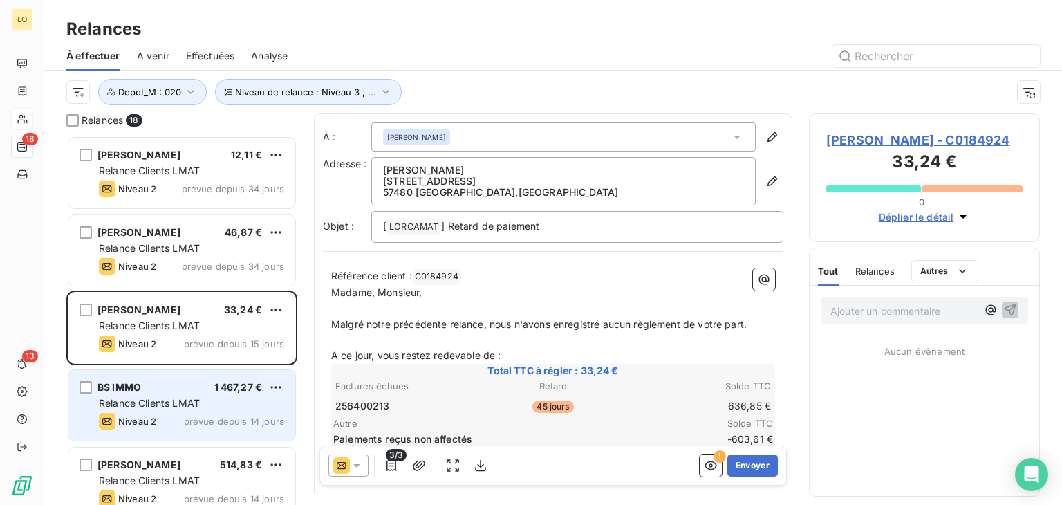
click at [184, 405] on span "Relance Clients LMAT" at bounding box center [149, 403] width 101 height 12
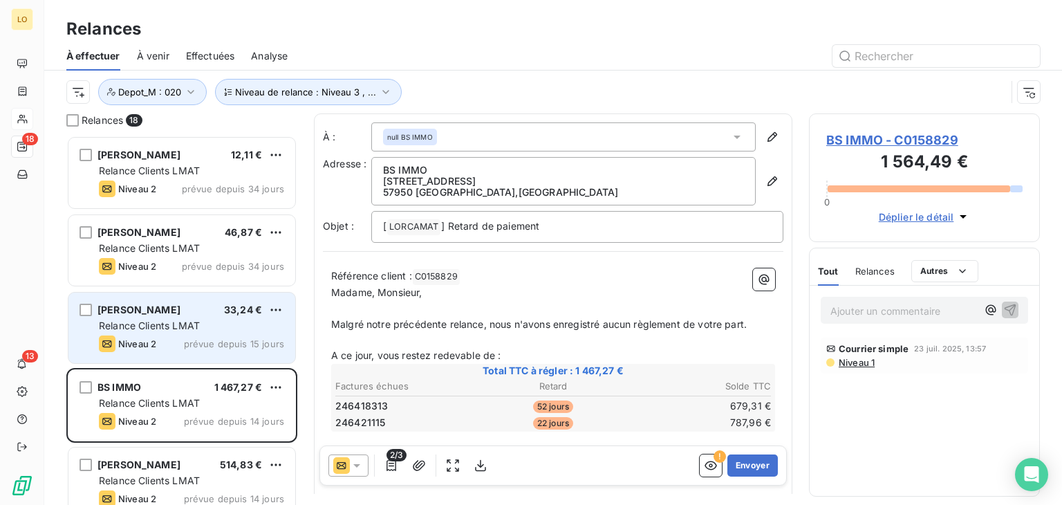
click at [220, 348] on span "prévue depuis 15 jours" at bounding box center [234, 343] width 100 height 11
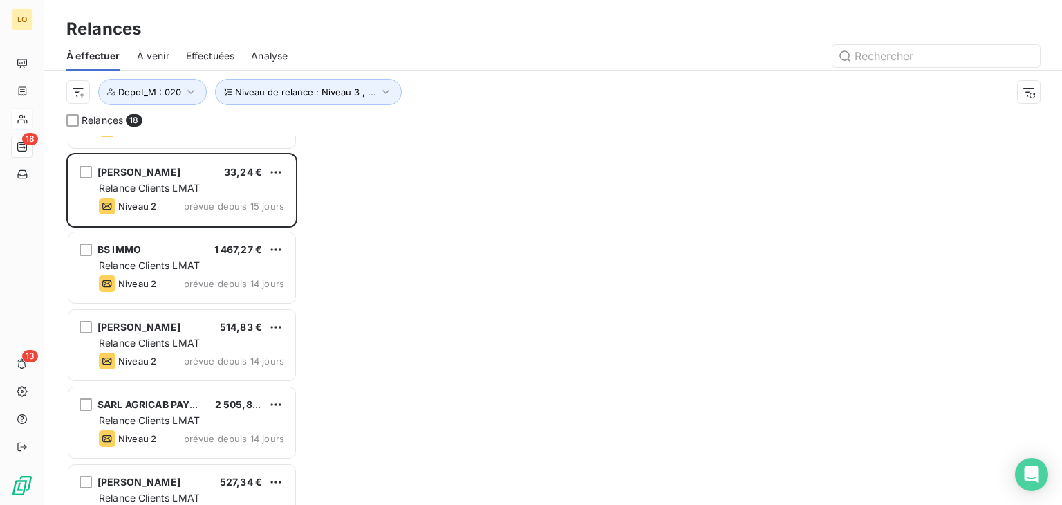
scroll to position [138, 0]
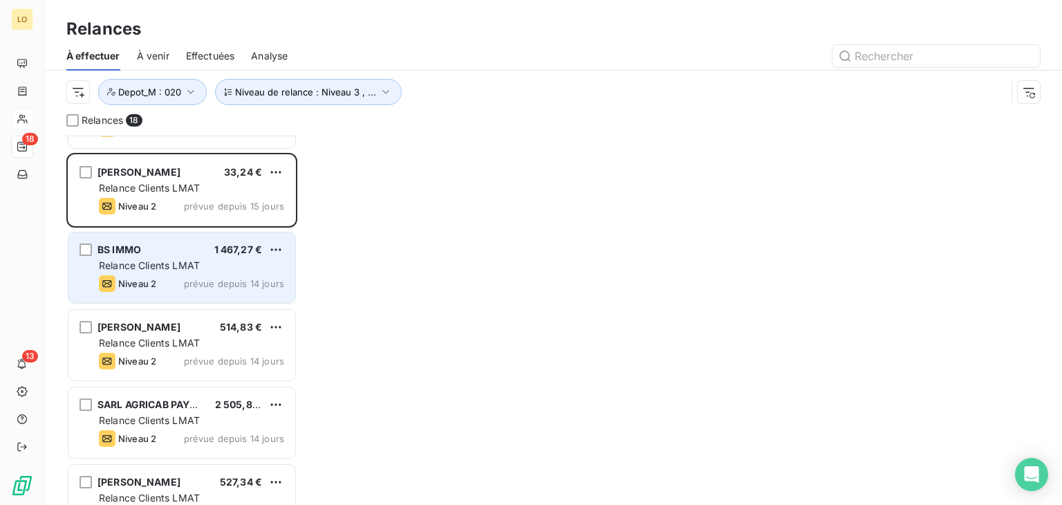
click at [223, 263] on div "Relance Clients LMAT" at bounding box center [191, 265] width 185 height 14
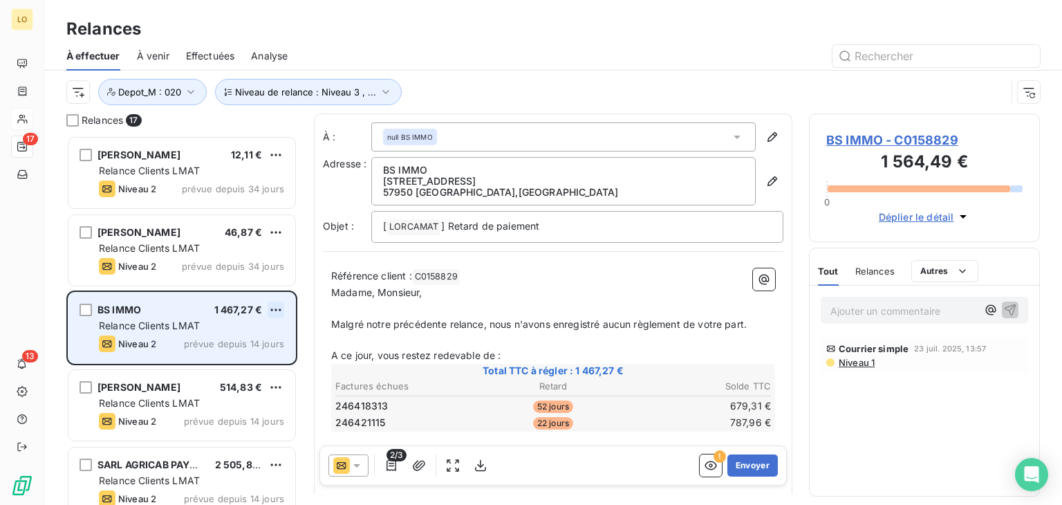
click at [278, 306] on html "LO 17 13 Relances À effectuer À venir Effectuées Analyse Niveau de relance : Ni…" at bounding box center [531, 252] width 1062 height 505
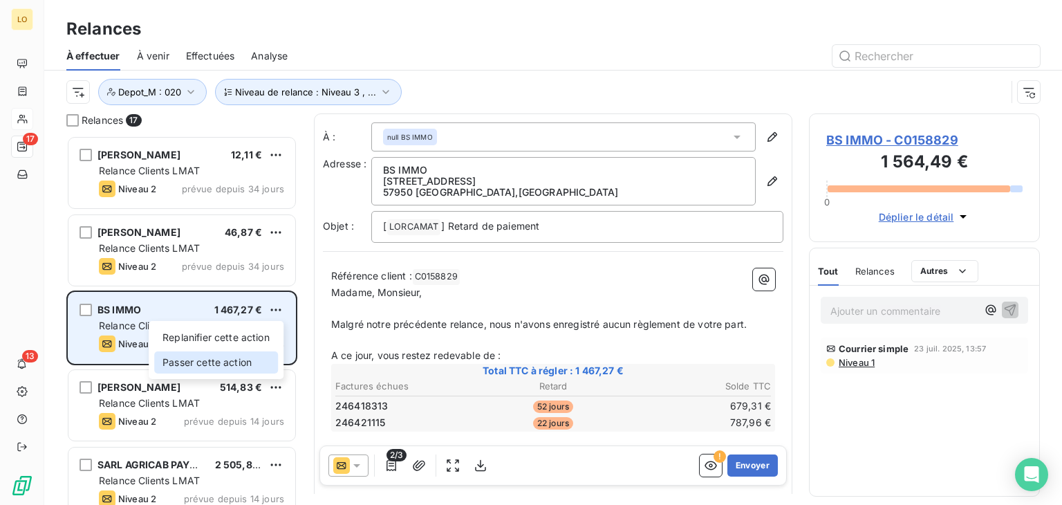
click at [256, 360] on div "Passer cette action" at bounding box center [216, 362] width 124 height 22
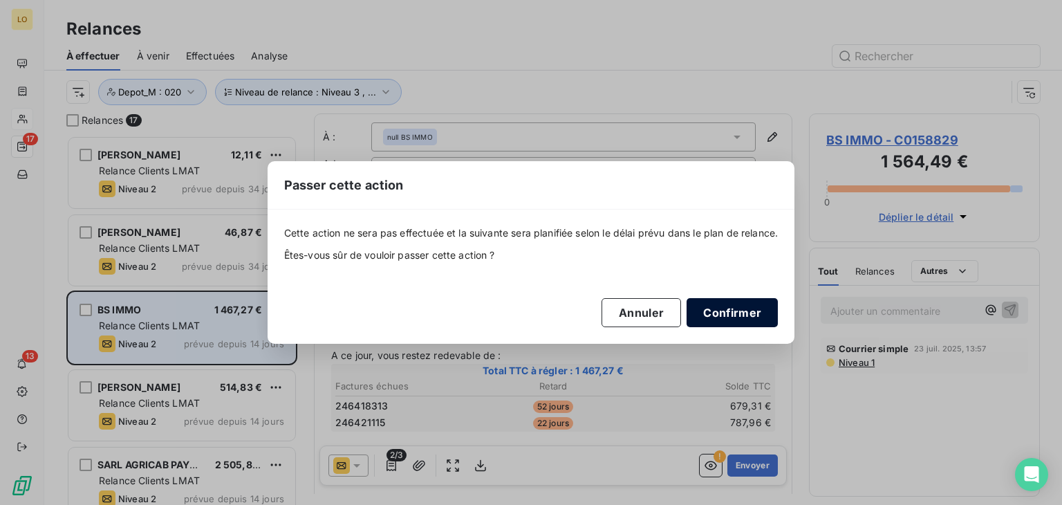
click at [757, 317] on button "Confirmer" at bounding box center [731, 312] width 91 height 29
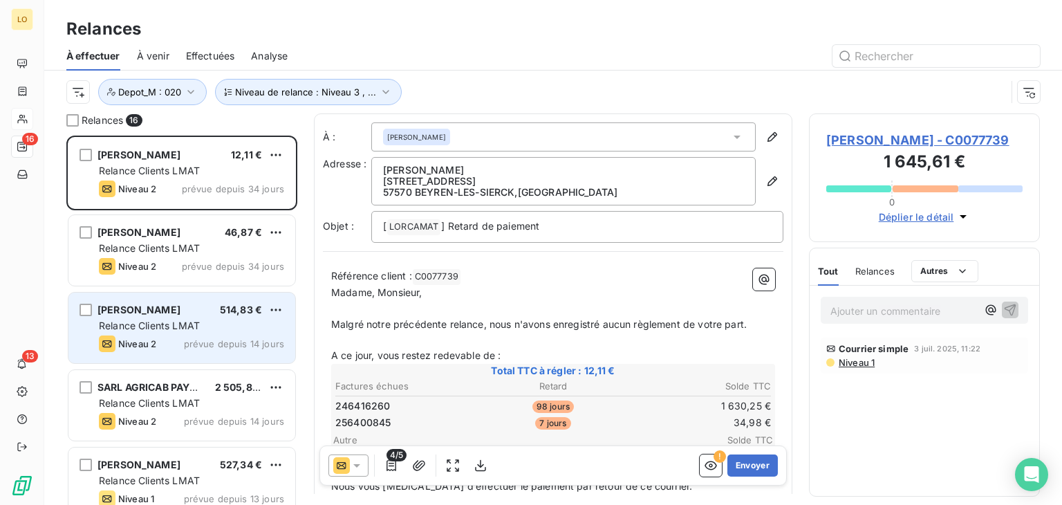
click at [205, 319] on div "Relance Clients LMAT" at bounding box center [191, 326] width 185 height 14
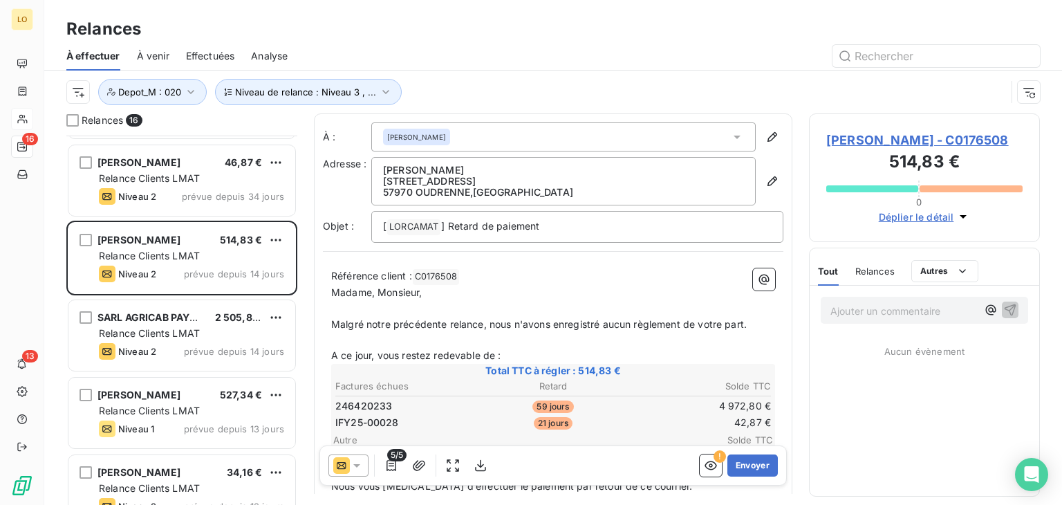
scroll to position [138, 0]
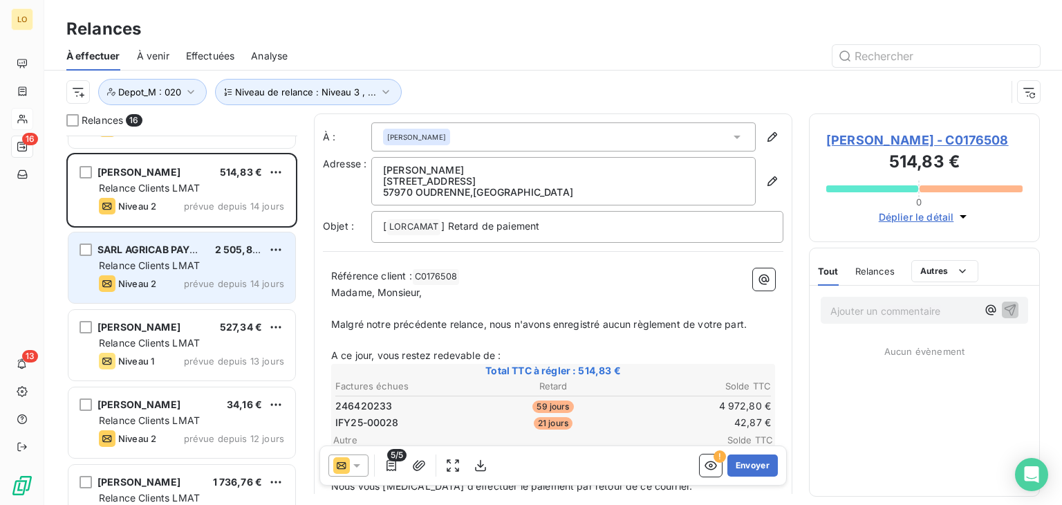
click at [210, 272] on div "SARL AGRICAB PAYSAGE 2 505,86 € Relance Clients LMAT Niveau 2 prévue depuis 14 …" at bounding box center [181, 267] width 227 height 70
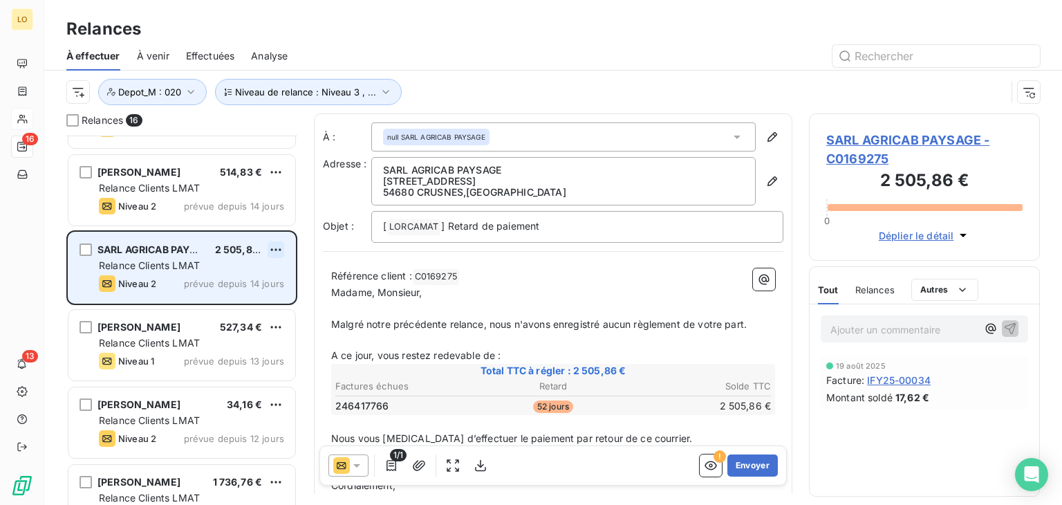
click at [276, 247] on html "LO 16 13 Relances À effectuer À venir Effectuées Analyse Niveau de relance : Ni…" at bounding box center [531, 252] width 1062 height 505
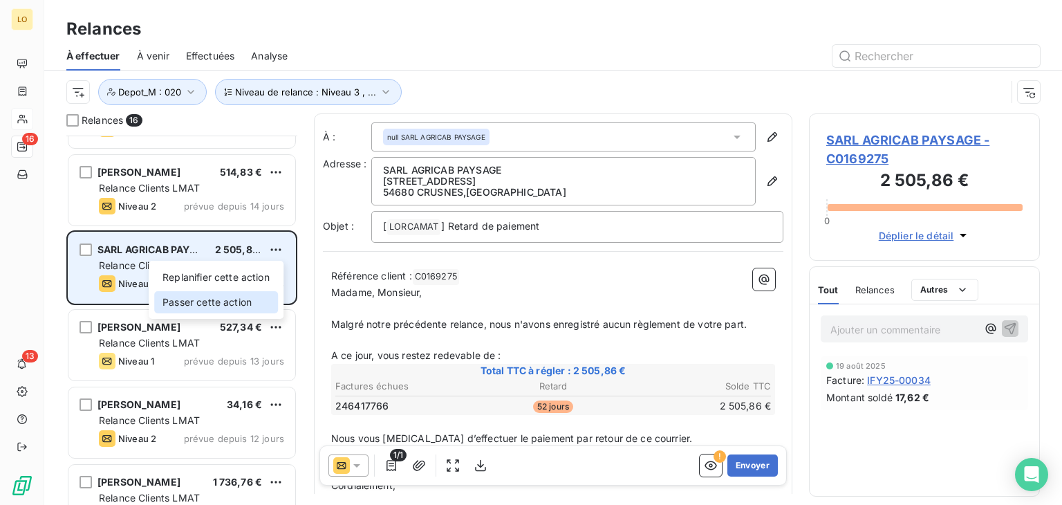
click at [232, 297] on div "Passer cette action" at bounding box center [216, 302] width 124 height 22
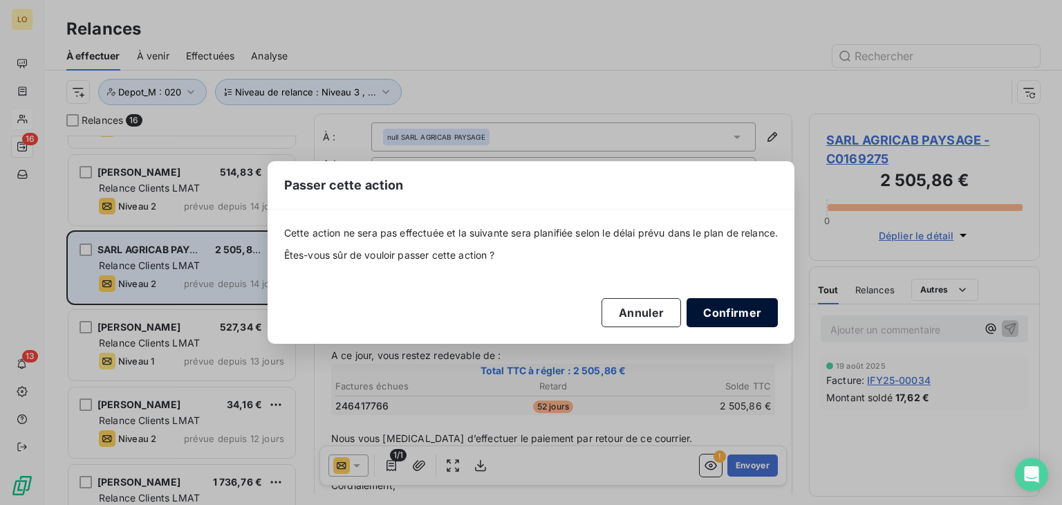
click at [724, 310] on button "Confirmer" at bounding box center [731, 312] width 91 height 29
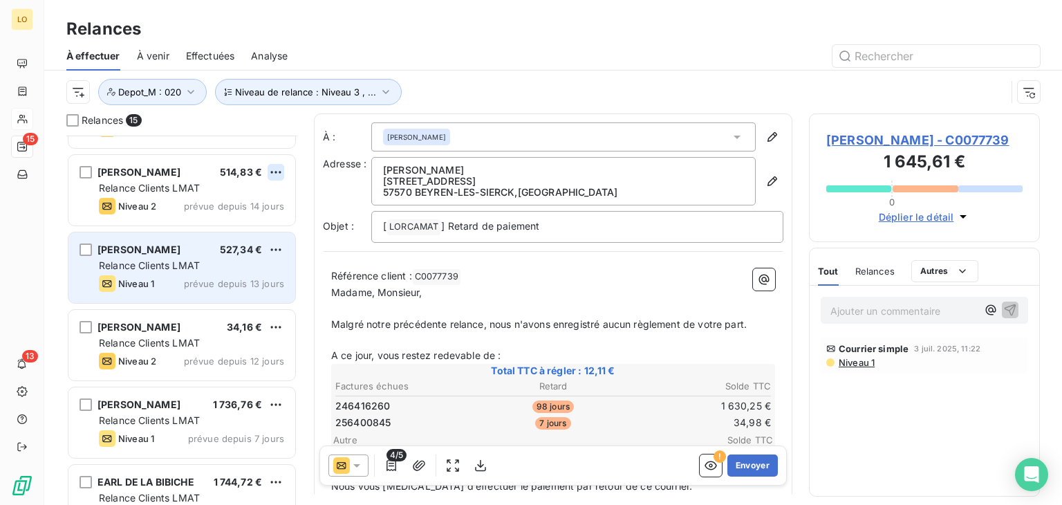
click at [272, 167] on html "LO 15 13 Relances À effectuer À venir Effectuées Analyse Niveau de relance : Ni…" at bounding box center [531, 252] width 1062 height 505
click at [238, 222] on div "Passer cette action" at bounding box center [216, 225] width 124 height 22
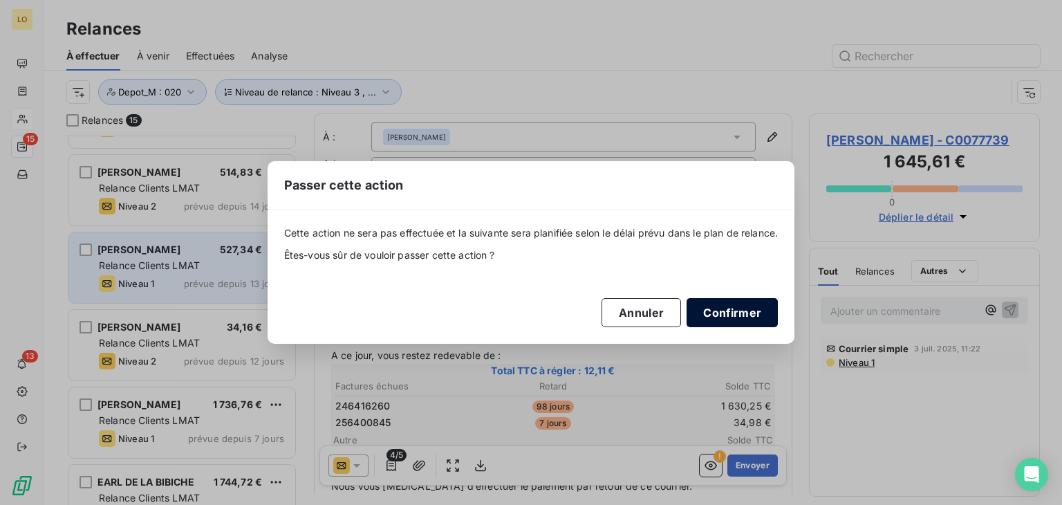
click at [756, 317] on button "Confirmer" at bounding box center [731, 312] width 91 height 29
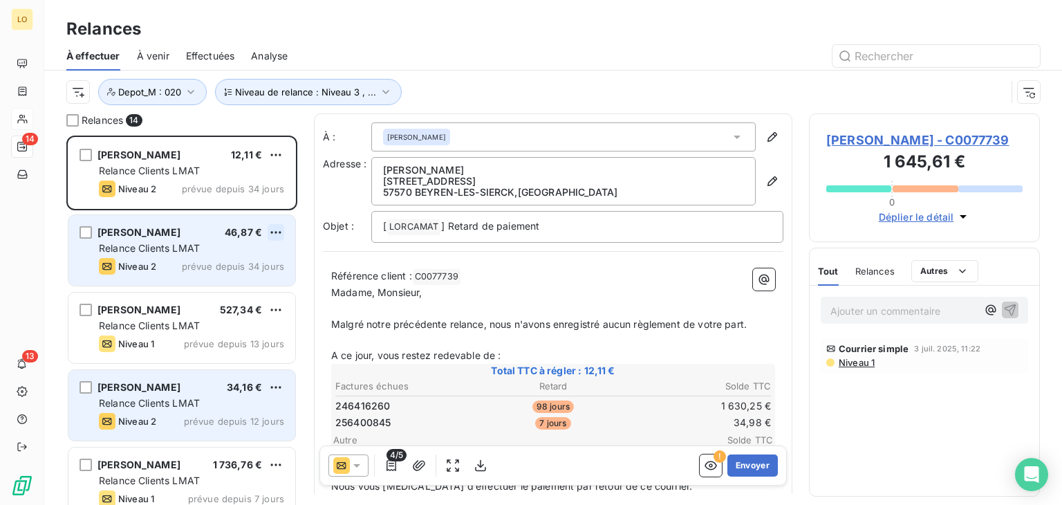
click at [276, 229] on html "LO 14 13 Relances À effectuer À venir Effectuées Analyse Niveau de relance : Ni…" at bounding box center [531, 252] width 1062 height 505
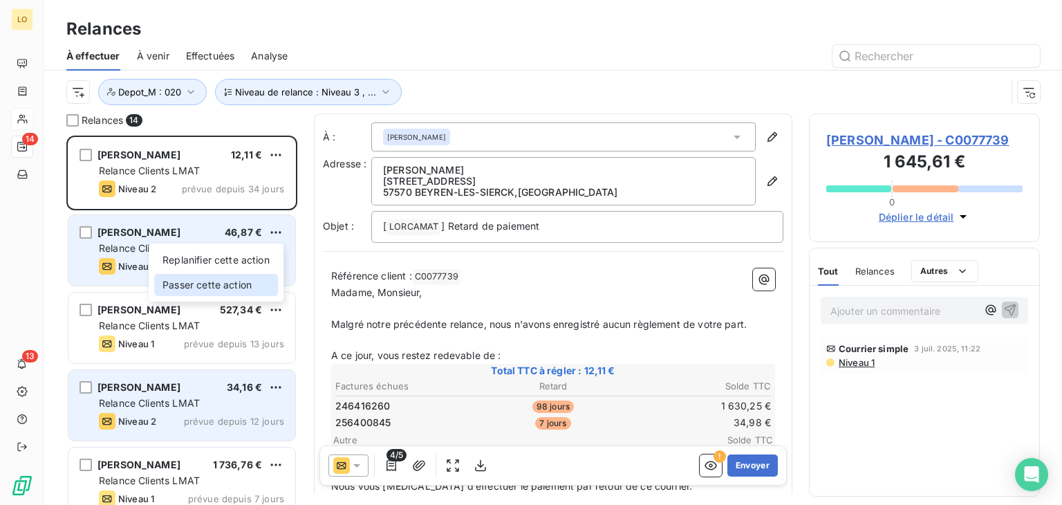
click at [245, 281] on div "Passer cette action" at bounding box center [216, 285] width 124 height 22
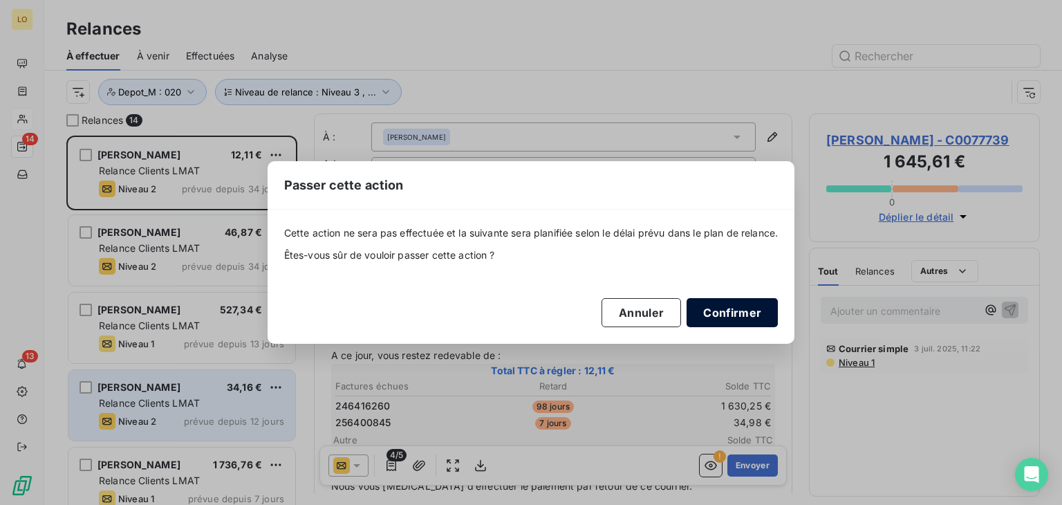
click at [739, 311] on button "Confirmer" at bounding box center [731, 312] width 91 height 29
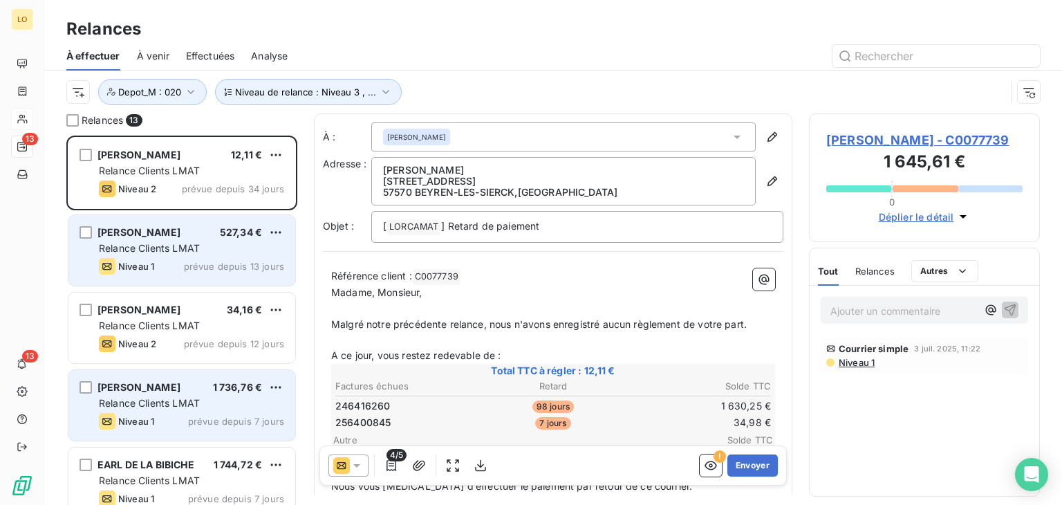
click at [182, 256] on div "[PERSON_NAME] 527,34 € Relance Clients LMAT Niveau 1 prévue depuis 13 jours" at bounding box center [181, 250] width 227 height 70
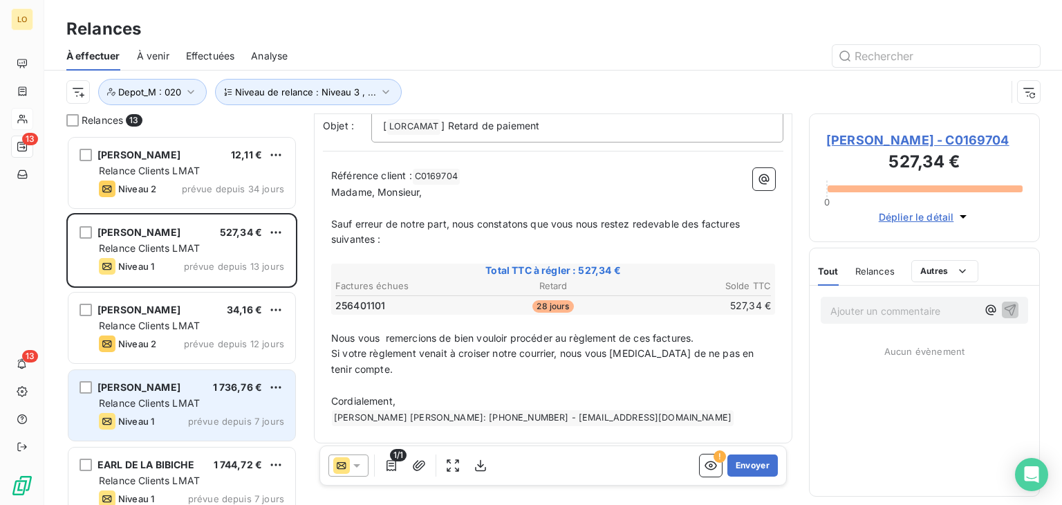
scroll to position [102, 0]
click at [743, 460] on button "Envoyer" at bounding box center [752, 465] width 50 height 22
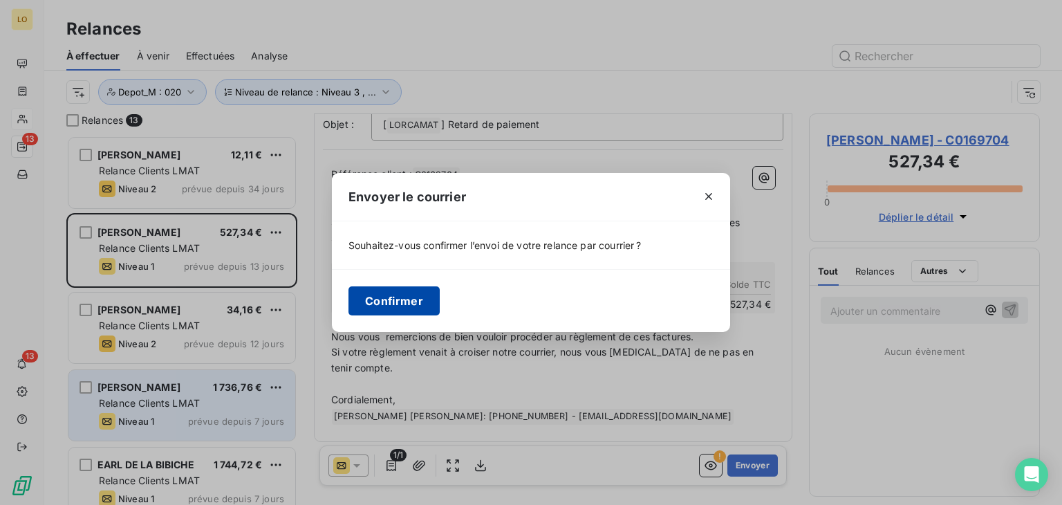
click at [379, 302] on button "Confirmer" at bounding box center [393, 300] width 91 height 29
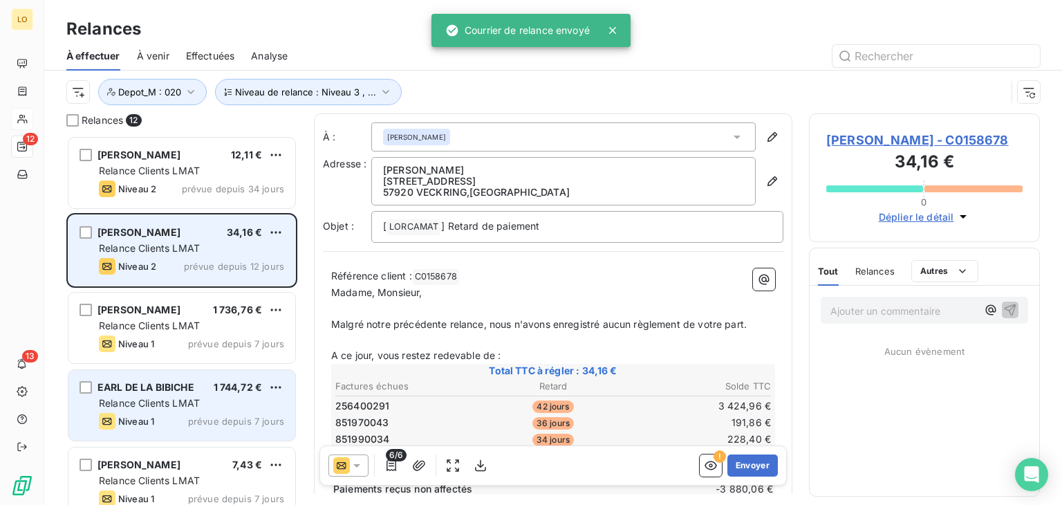
click at [218, 258] on div "Niveau 2 prévue depuis 12 jours" at bounding box center [191, 266] width 185 height 17
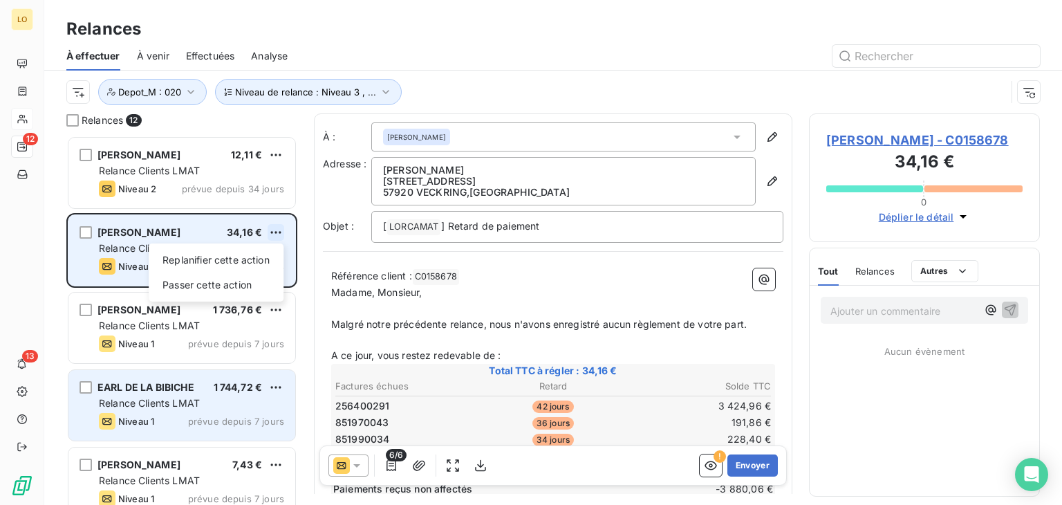
click at [274, 227] on html "LO 12 13 Relances À effectuer À venir Effectuées Analyse Niveau de relance : Ni…" at bounding box center [531, 252] width 1062 height 505
click at [219, 286] on div "Passer cette action" at bounding box center [216, 285] width 124 height 22
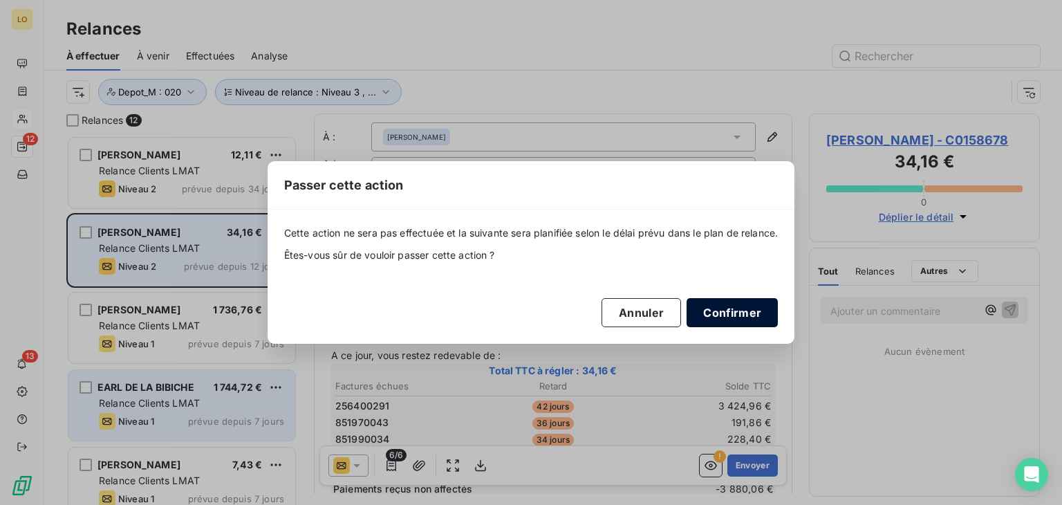
click at [704, 307] on button "Confirmer" at bounding box center [731, 312] width 91 height 29
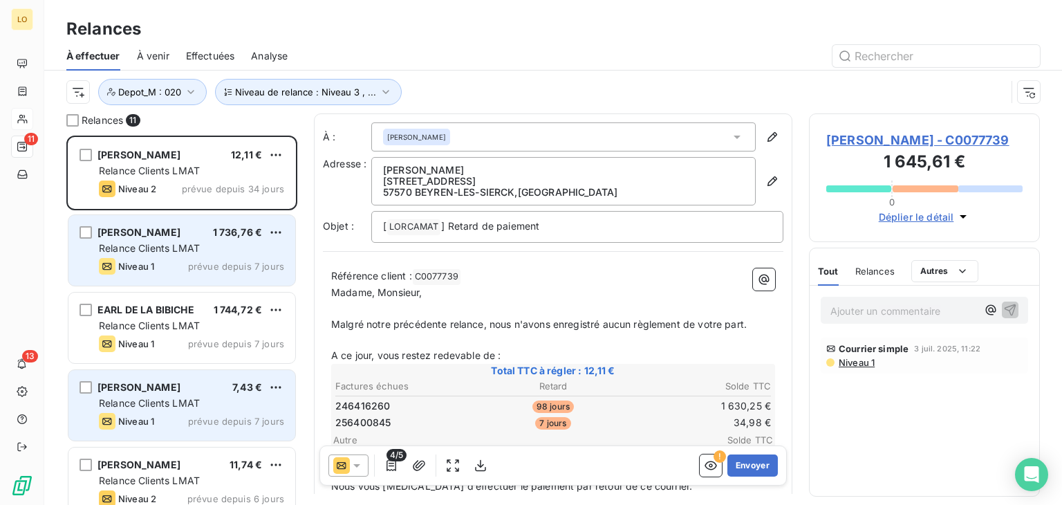
click at [216, 247] on div "Relance Clients LMAT" at bounding box center [191, 248] width 185 height 14
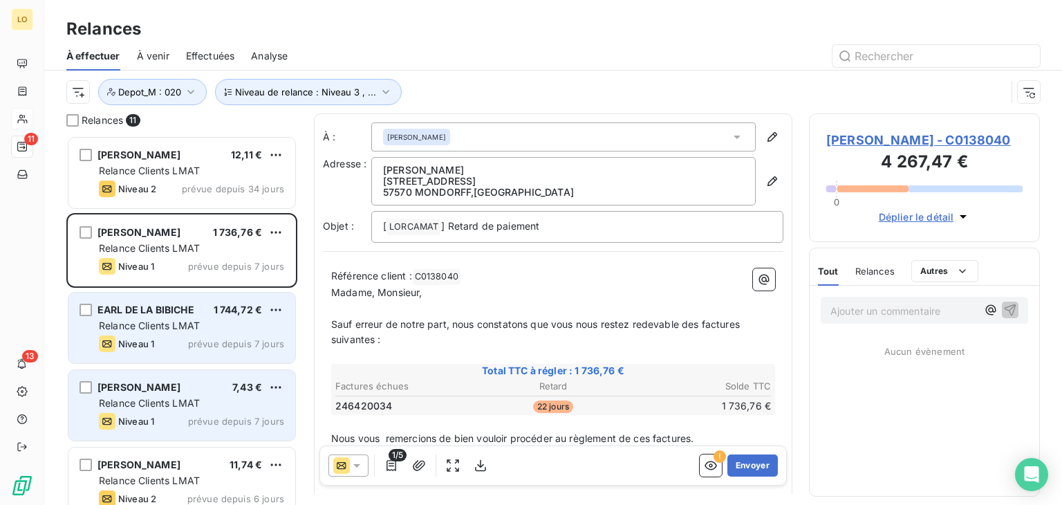
click at [185, 326] on span "Relance Clients LMAT" at bounding box center [149, 325] width 101 height 12
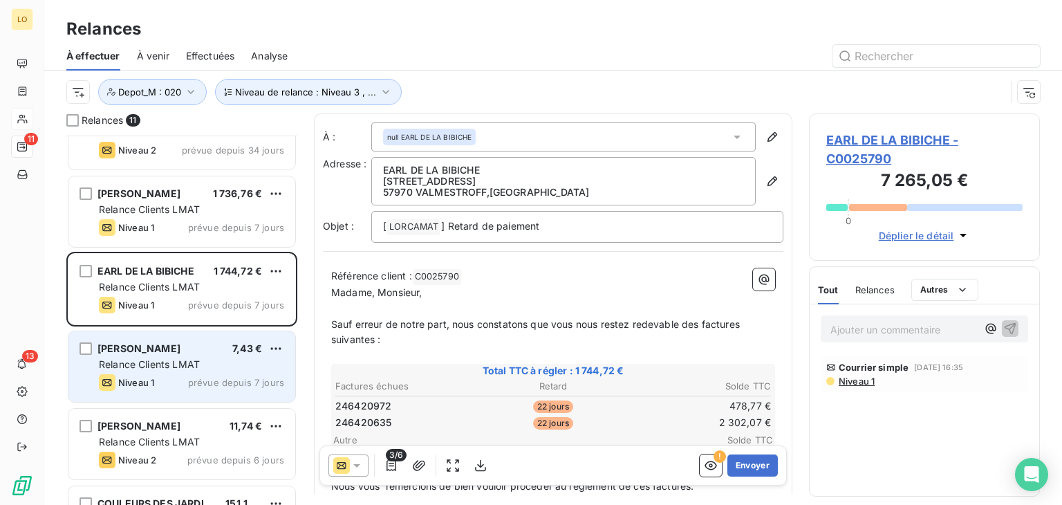
scroll to position [207, 0]
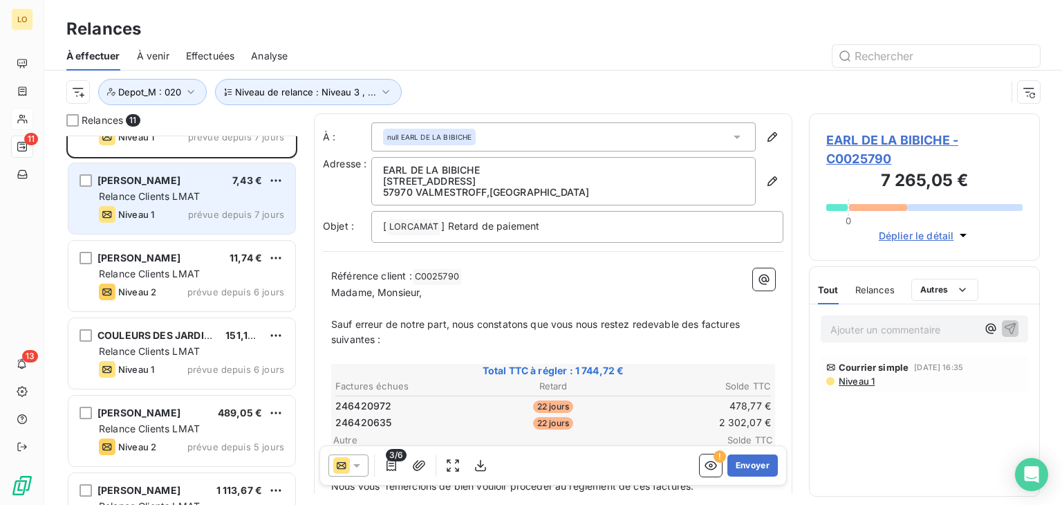
click at [196, 198] on span "Relance Clients LMAT" at bounding box center [149, 196] width 101 height 12
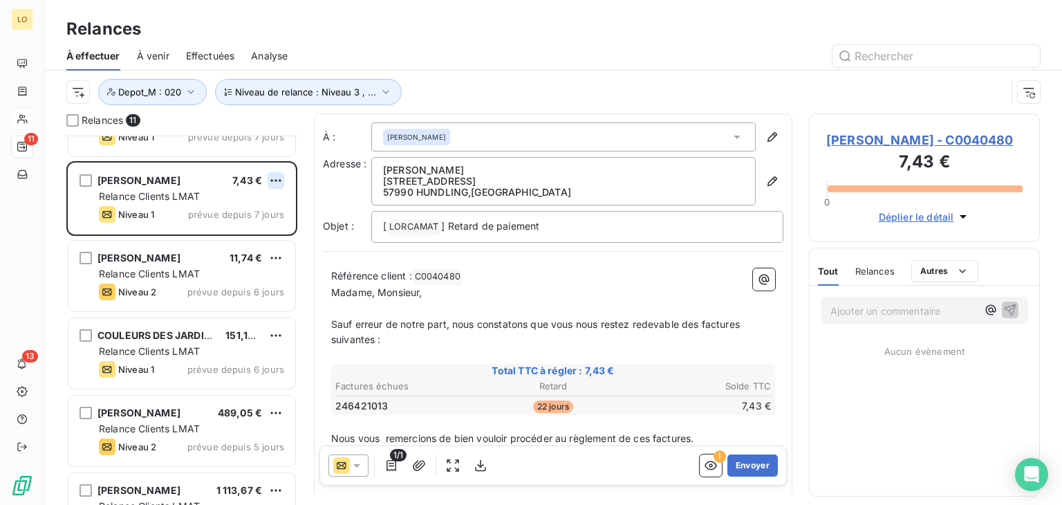
click at [271, 180] on html "LO 11 13 Relances À effectuer À venir Effectuées Analyse Niveau de relance : Ni…" at bounding box center [531, 252] width 1062 height 505
click at [243, 230] on div "Passer cette action" at bounding box center [216, 232] width 124 height 22
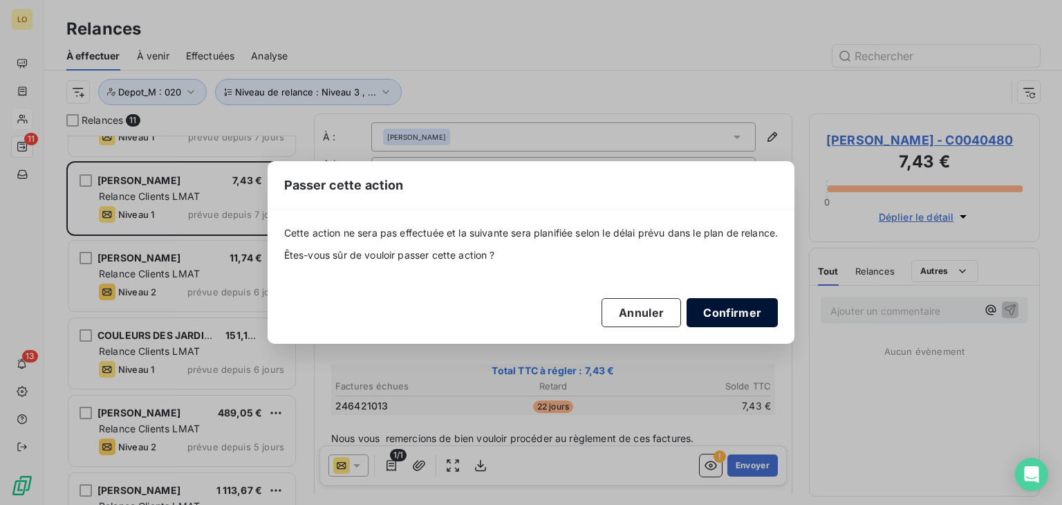
click at [741, 308] on button "Confirmer" at bounding box center [731, 312] width 91 height 29
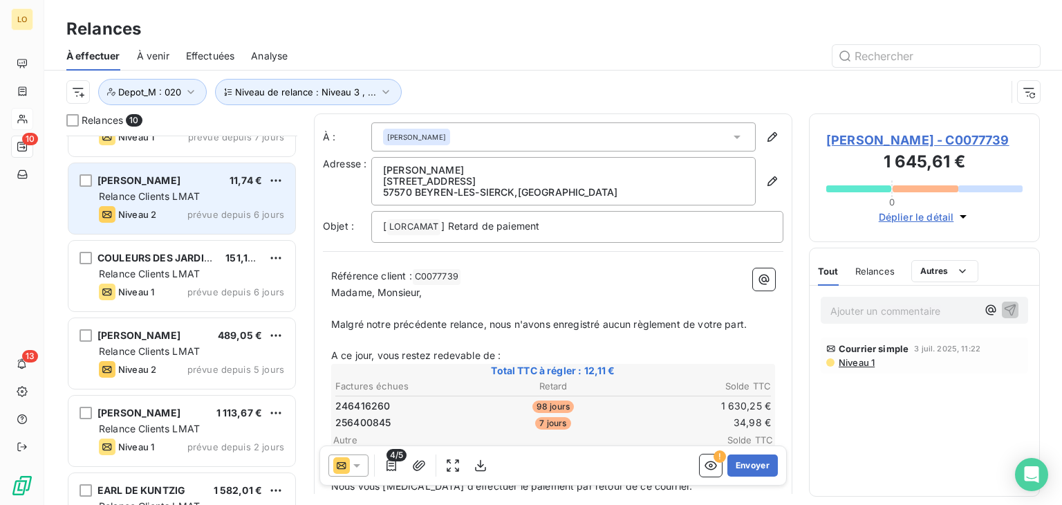
click at [178, 191] on span "Relance Clients LMAT" at bounding box center [149, 196] width 101 height 12
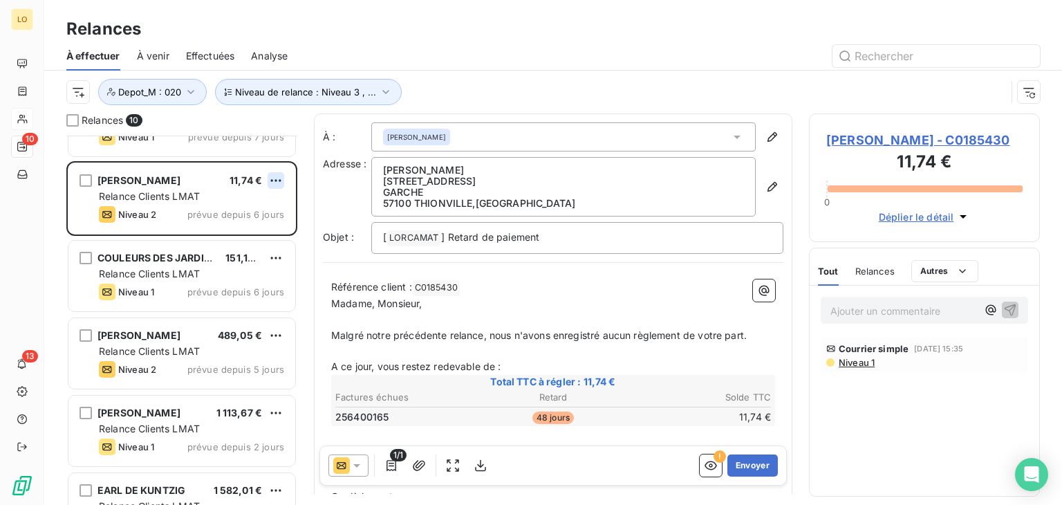
click at [274, 174] on html "LO 10 13 Relances À effectuer À venir Effectuées Analyse Niveau de relance : Ni…" at bounding box center [531, 252] width 1062 height 505
click at [135, 197] on html "LO 10 13 Relances À effectuer À venir Effectuées Analyse Niveau de relance : Ni…" at bounding box center [531, 252] width 1062 height 505
click at [741, 467] on button "Envoyer" at bounding box center [752, 465] width 50 height 22
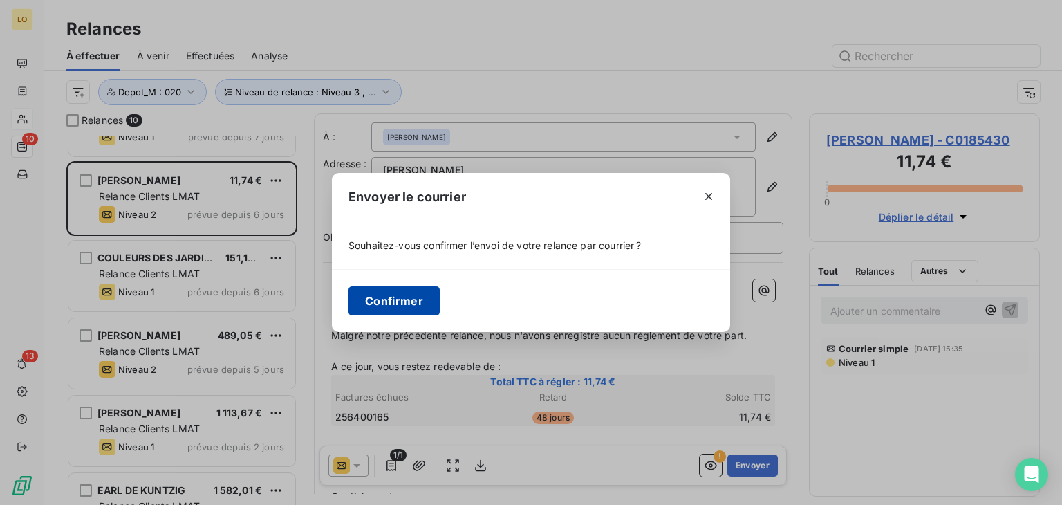
click at [405, 302] on button "Confirmer" at bounding box center [393, 300] width 91 height 29
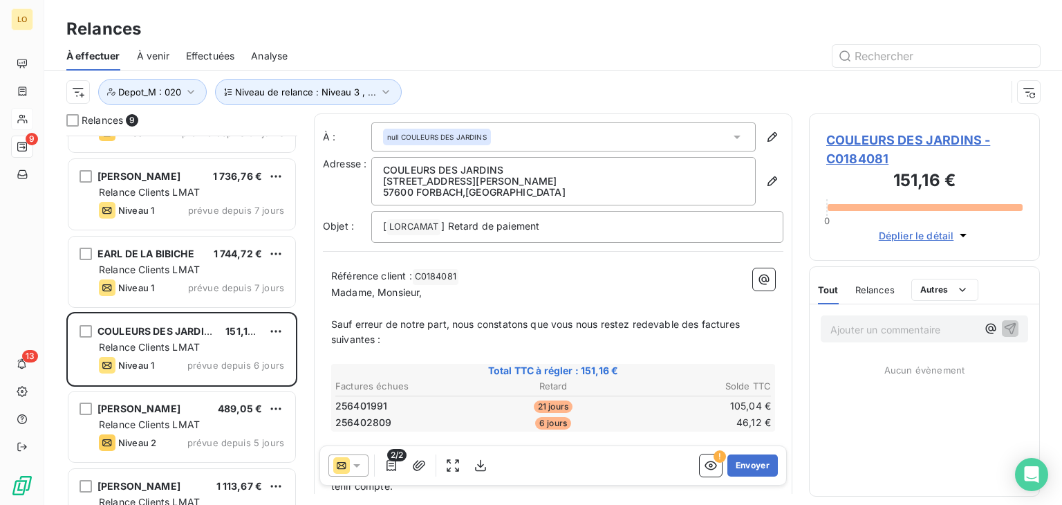
scroll to position [138, 0]
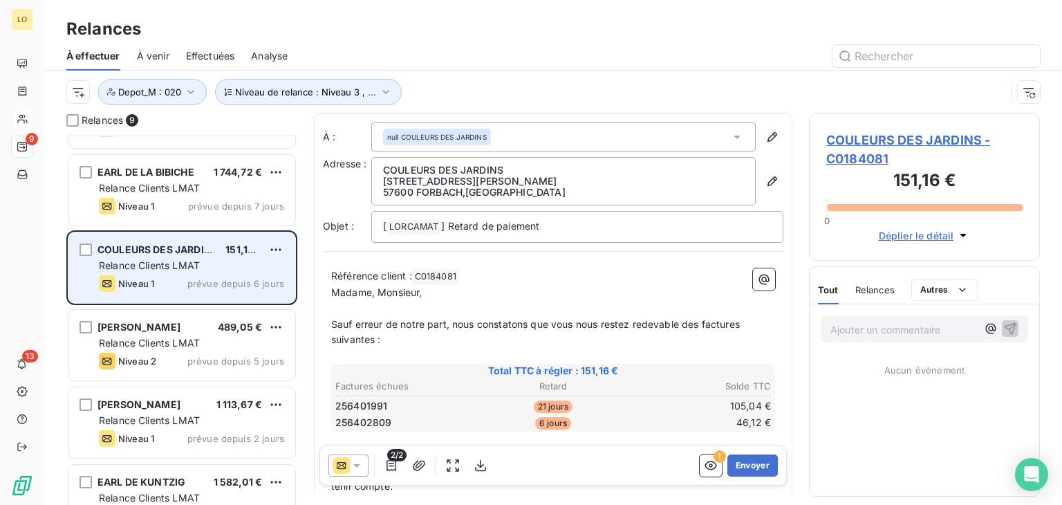
click at [182, 272] on div "COULEURS DES JARDINS 151,16 € Relance Clients LMAT Niveau 1 prévue depuis 6 jou…" at bounding box center [181, 267] width 227 height 70
click at [271, 249] on html "LO 9 13 Relances À effectuer À venir Effectuées Analyse Niveau de relance : Niv…" at bounding box center [531, 252] width 1062 height 505
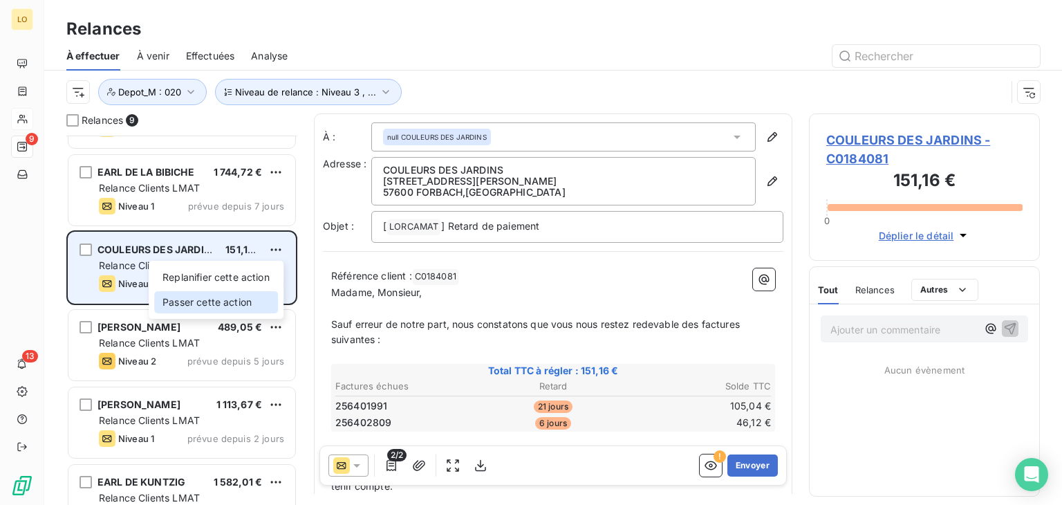
click at [241, 296] on div "Passer cette action" at bounding box center [216, 302] width 124 height 22
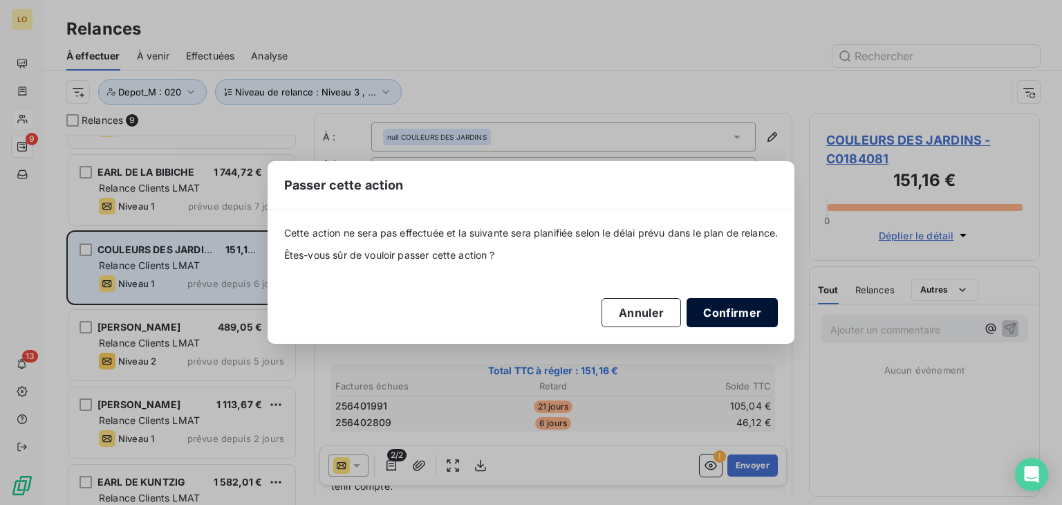
click at [741, 319] on button "Confirmer" at bounding box center [731, 312] width 91 height 29
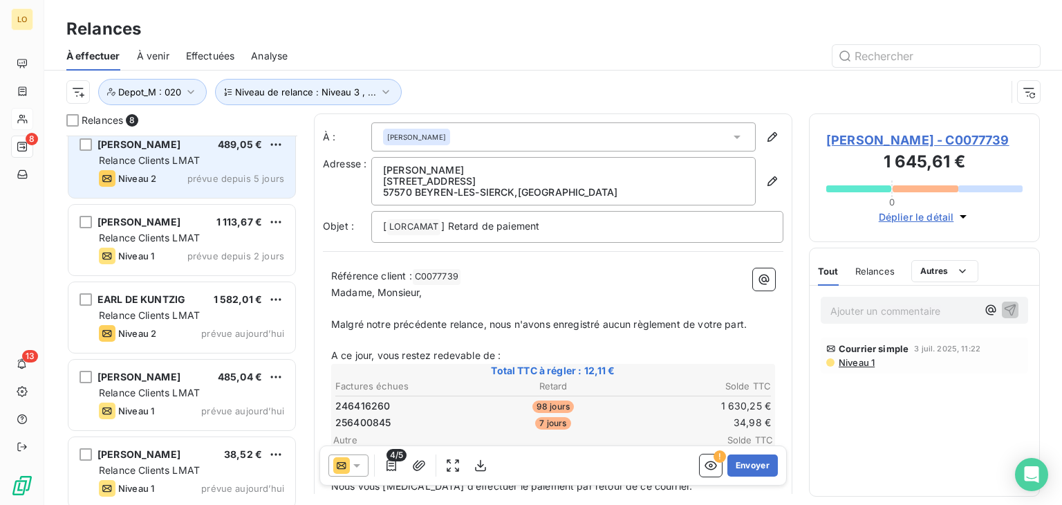
scroll to position [250, 0]
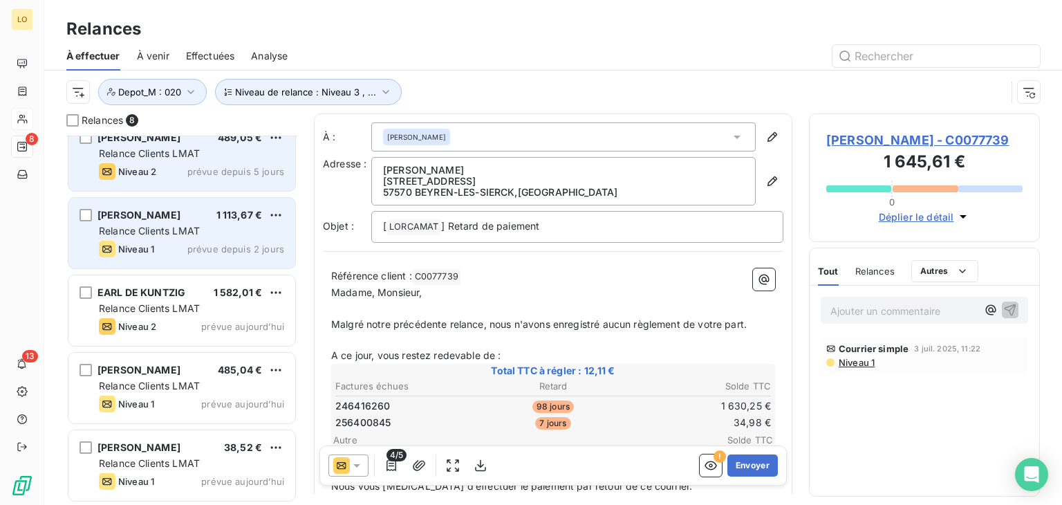
click at [174, 229] on span "Relance Clients LMAT" at bounding box center [149, 231] width 101 height 12
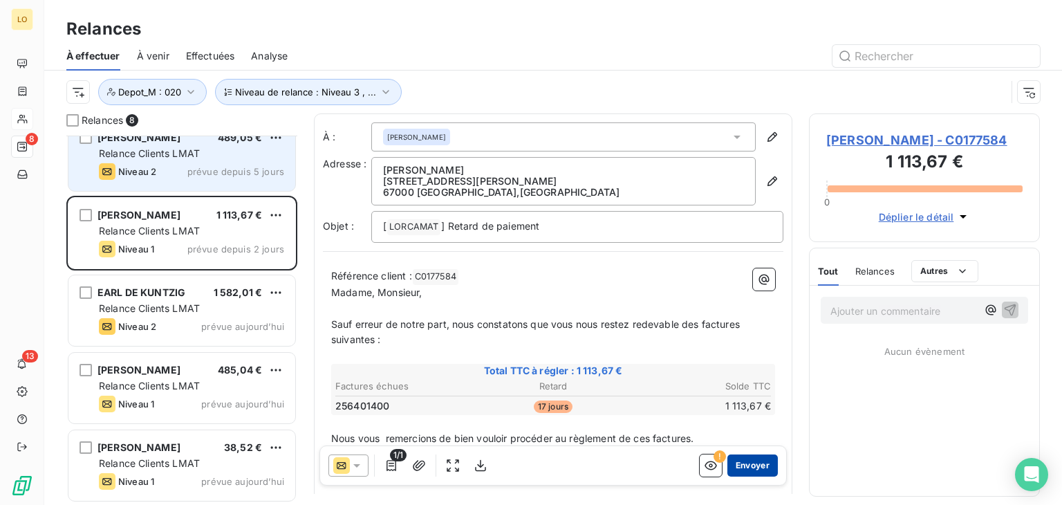
click at [745, 462] on button "Envoyer" at bounding box center [752, 465] width 50 height 22
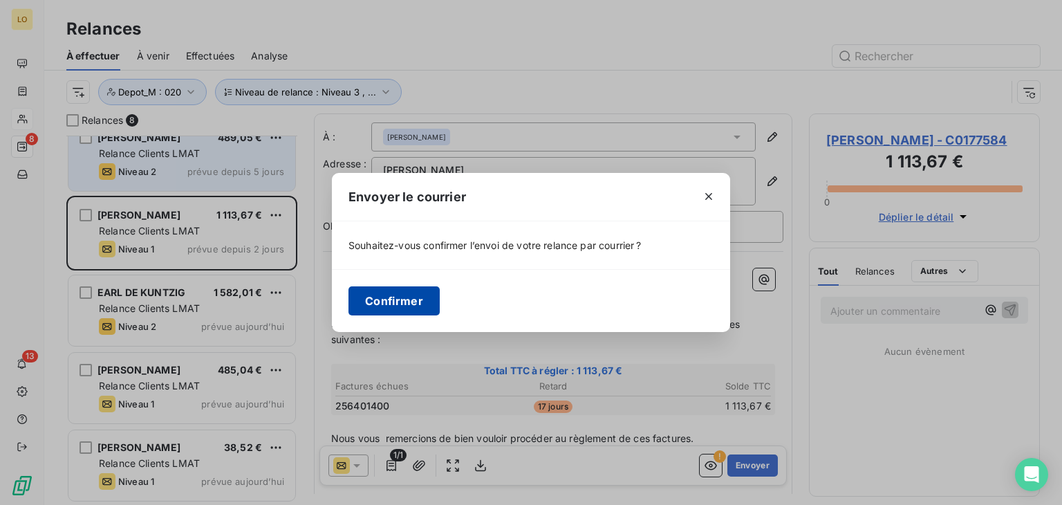
click at [399, 300] on button "Confirmer" at bounding box center [393, 300] width 91 height 29
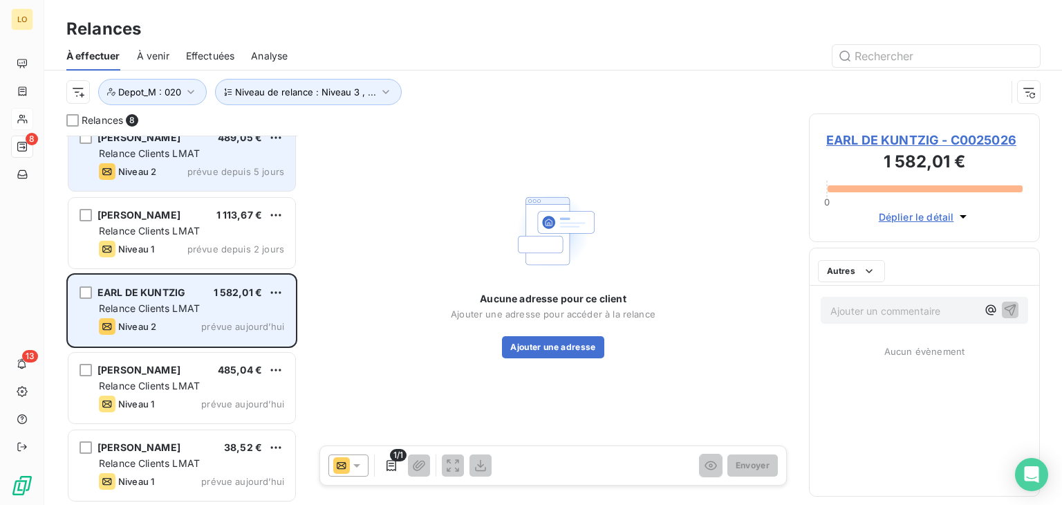
scroll to position [173, 0]
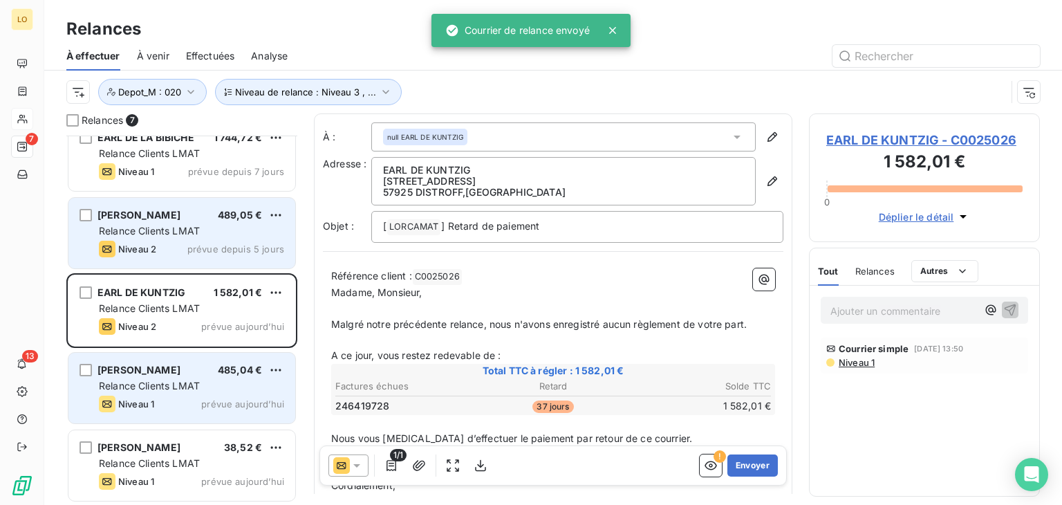
click at [174, 307] on span "Relance Clients LMAT" at bounding box center [149, 308] width 101 height 12
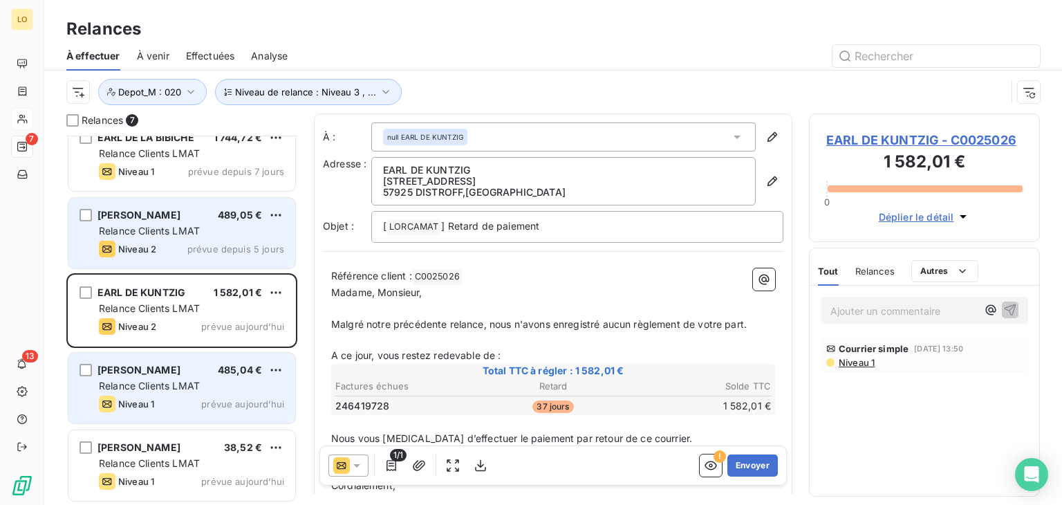
click at [183, 382] on span "Relance Clients LMAT" at bounding box center [149, 385] width 101 height 12
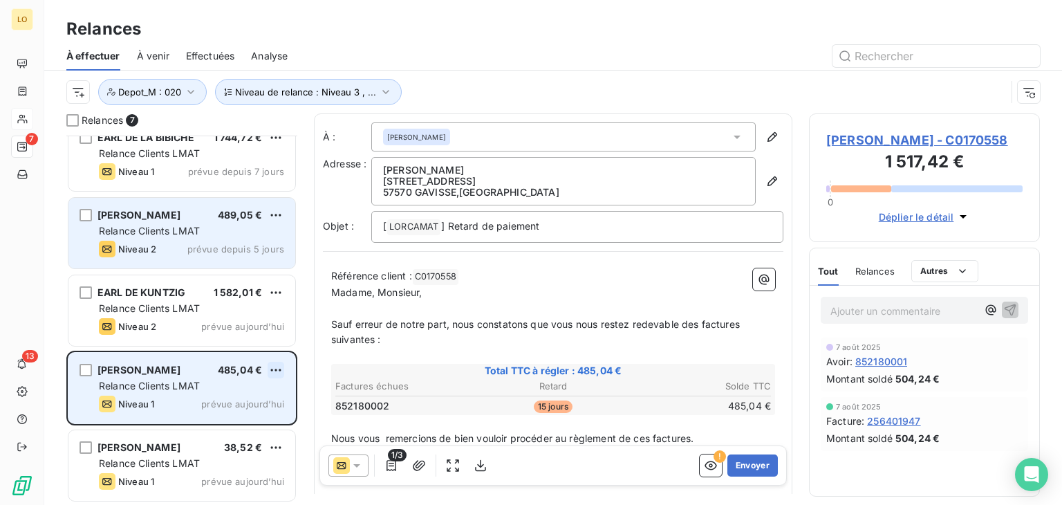
click at [271, 371] on html "LO 7 13 Relances À effectuer À venir Effectuées Analyse Niveau de relance : Niv…" at bounding box center [531, 252] width 1062 height 505
click at [229, 420] on div "Passer cette action" at bounding box center [216, 422] width 124 height 22
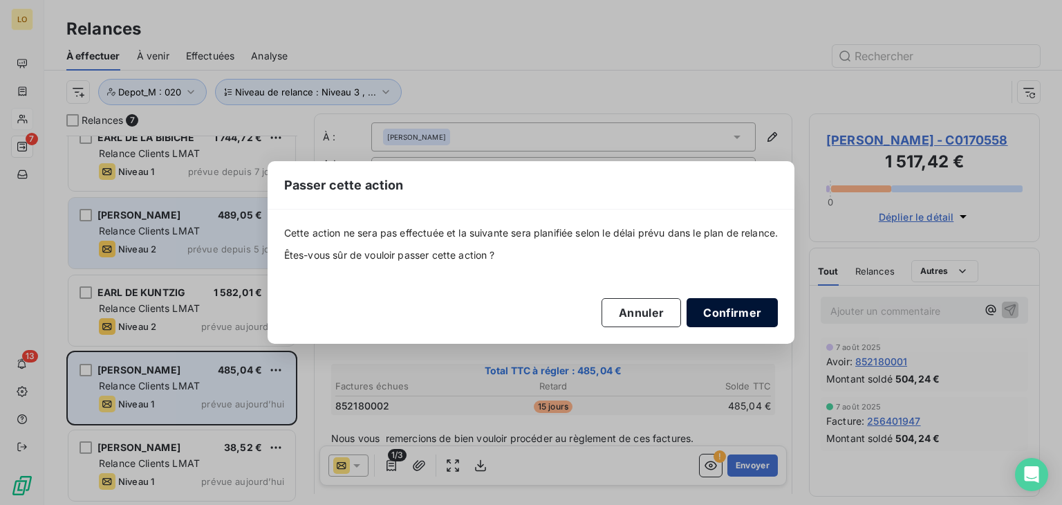
click at [764, 311] on button "Confirmer" at bounding box center [731, 312] width 91 height 29
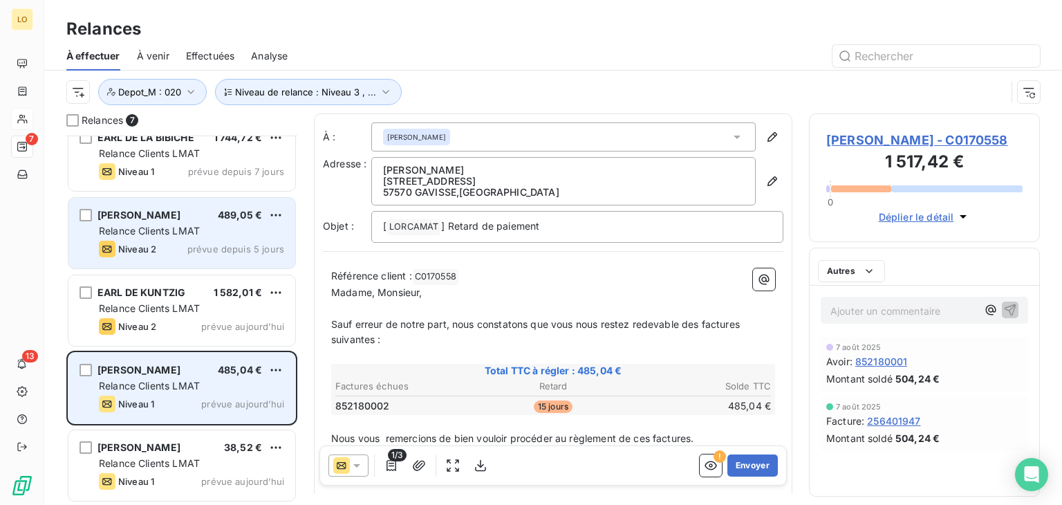
scroll to position [95, 0]
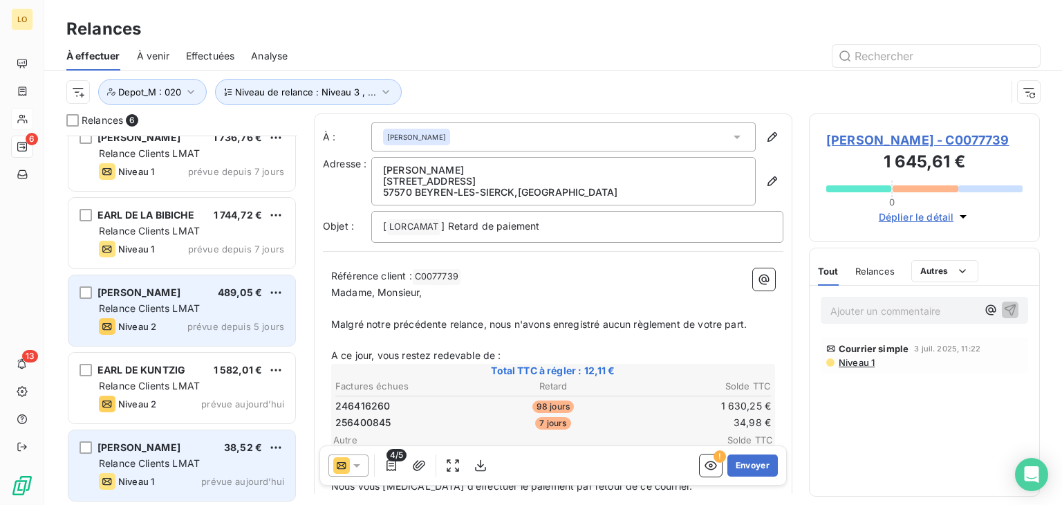
click at [225, 460] on div "Relance Clients LMAT" at bounding box center [191, 463] width 185 height 14
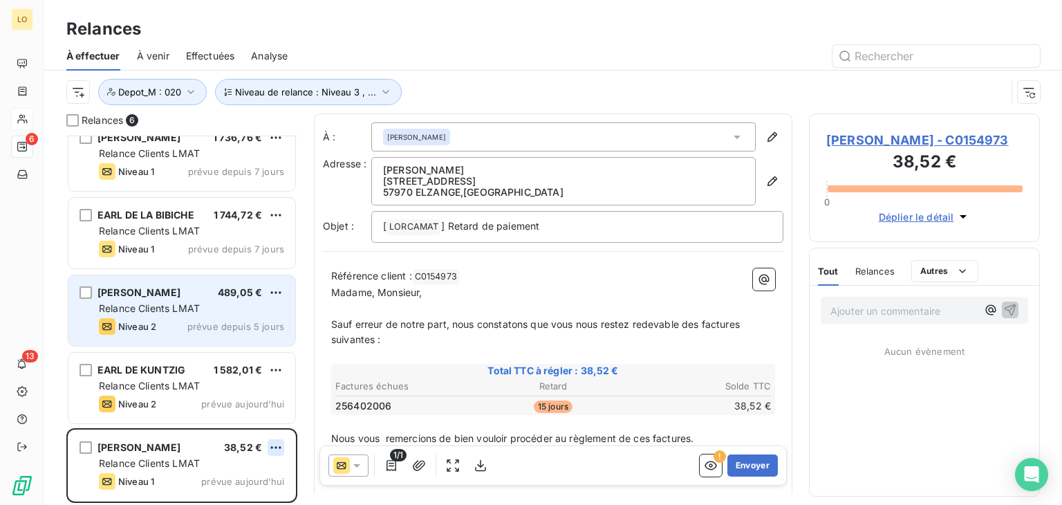
click at [275, 444] on html "LO 6 13 Relances À effectuer À venir Effectuées Analyse Niveau de relance : Niv…" at bounding box center [531, 252] width 1062 height 505
click at [258, 425] on div "Passer cette action" at bounding box center [216, 419] width 124 height 22
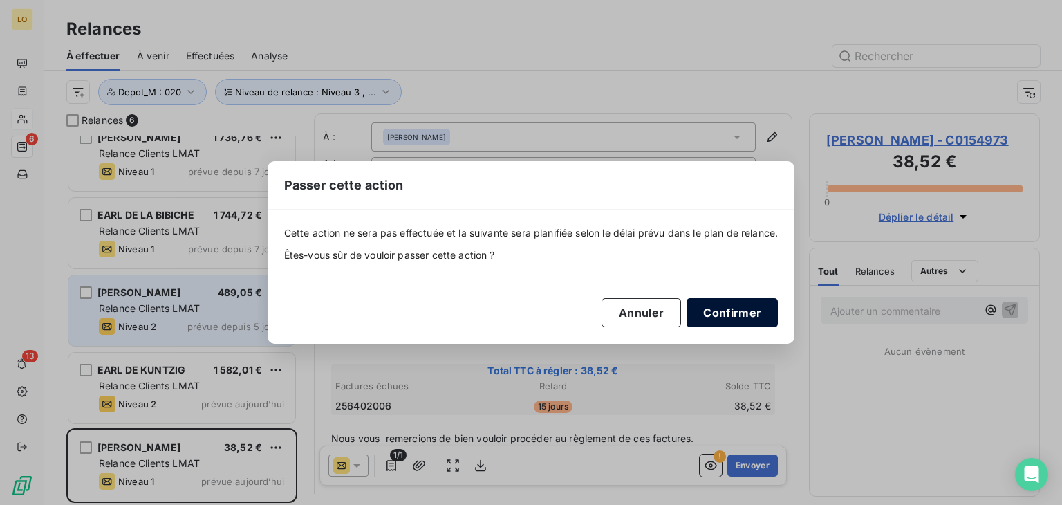
click at [726, 308] on button "Confirmer" at bounding box center [731, 312] width 91 height 29
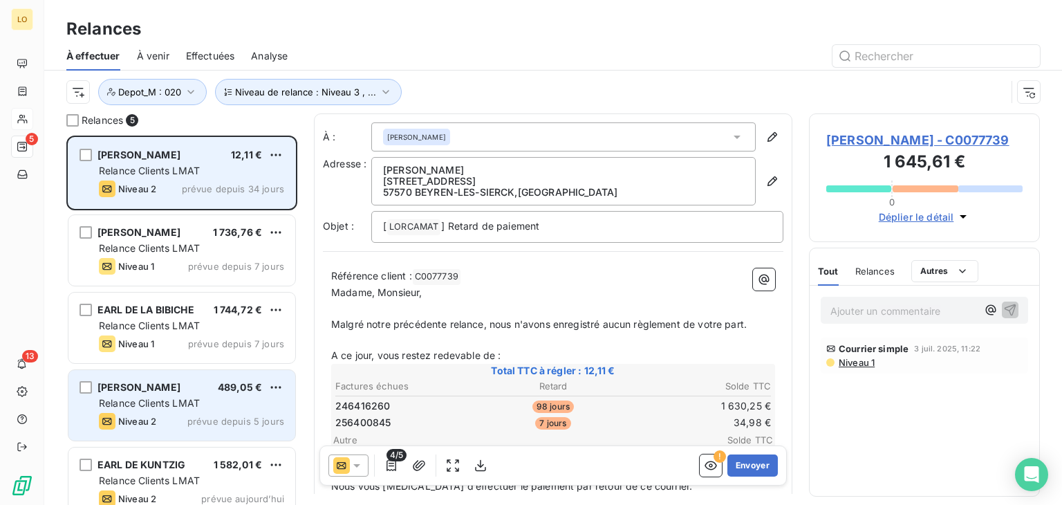
click at [209, 196] on div "[PERSON_NAME] 12,11 € Relance Clients LMAT Niveau 2 prévue depuis 34 jours" at bounding box center [181, 173] width 227 height 70
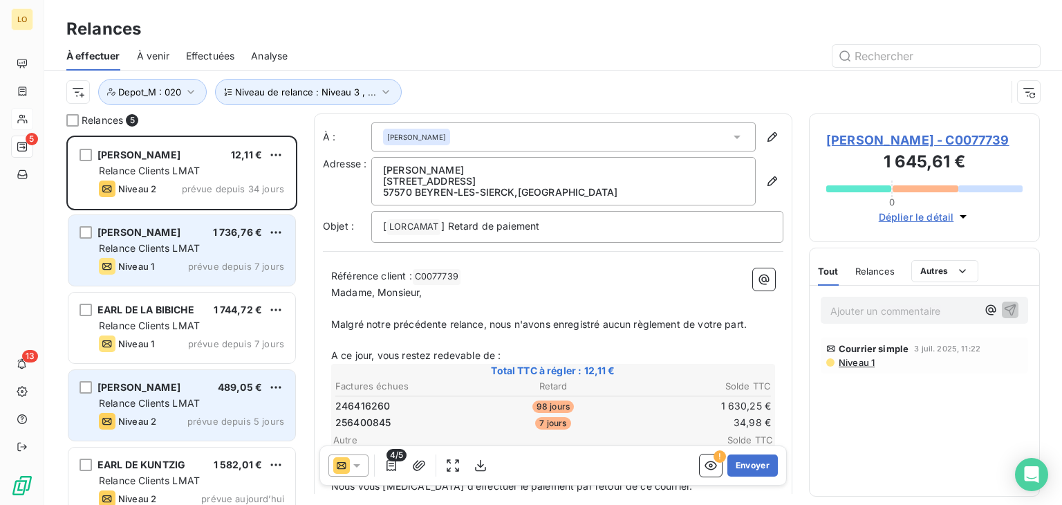
click at [179, 249] on span "Relance Clients LMAT" at bounding box center [149, 248] width 101 height 12
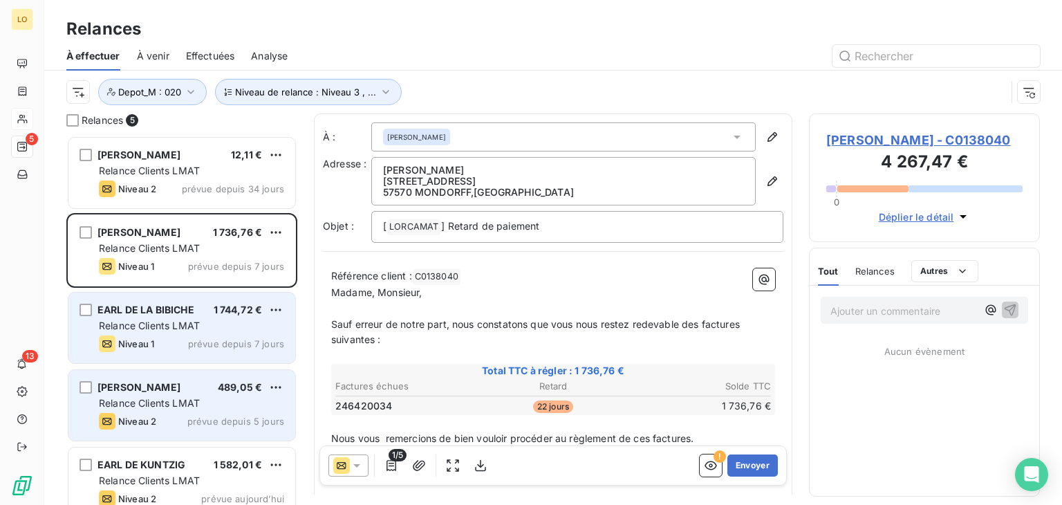
click at [189, 325] on span "Relance Clients LMAT" at bounding box center [149, 325] width 101 height 12
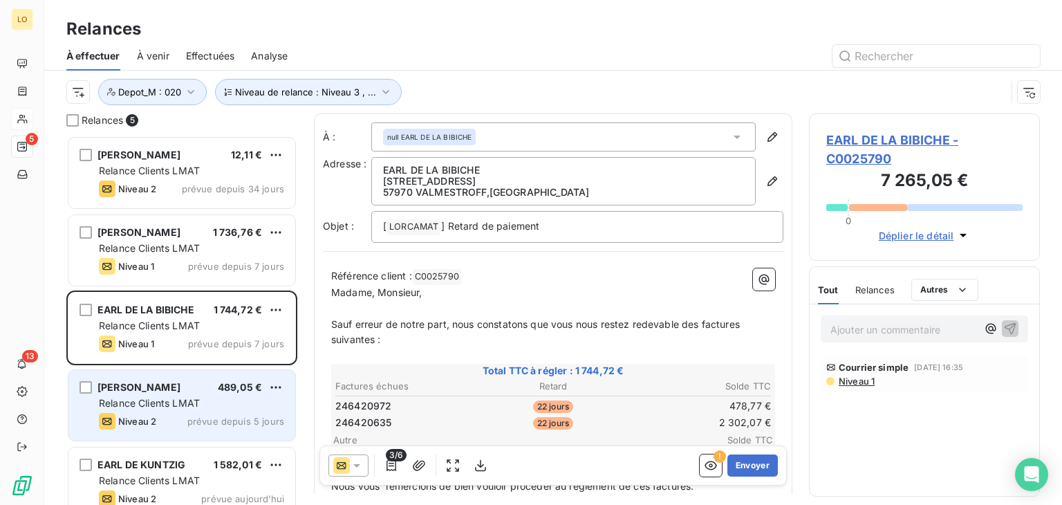
click at [183, 390] on div "[PERSON_NAME] 489,05 €" at bounding box center [191, 387] width 185 height 12
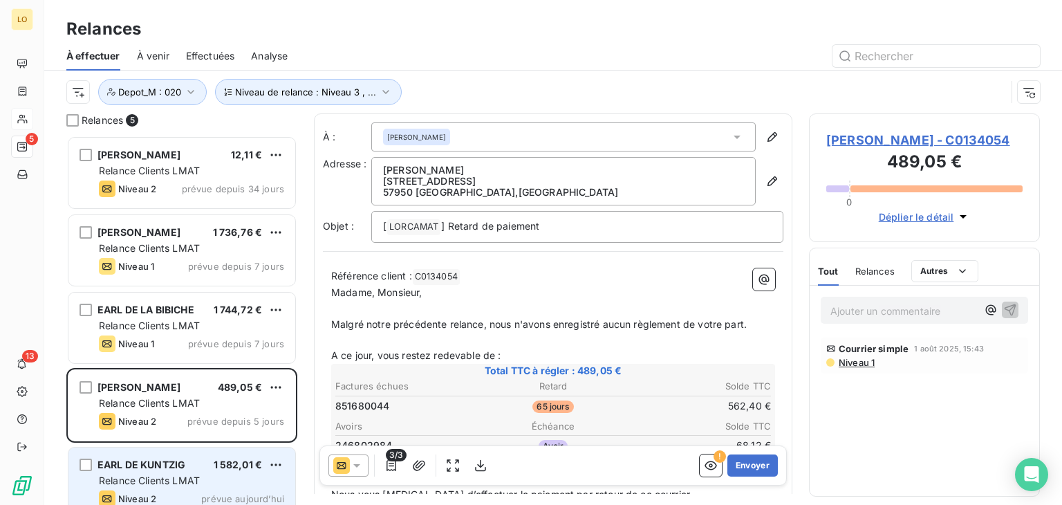
click at [182, 462] on span "EARL DE KUNTZIG" at bounding box center [141, 464] width 88 height 12
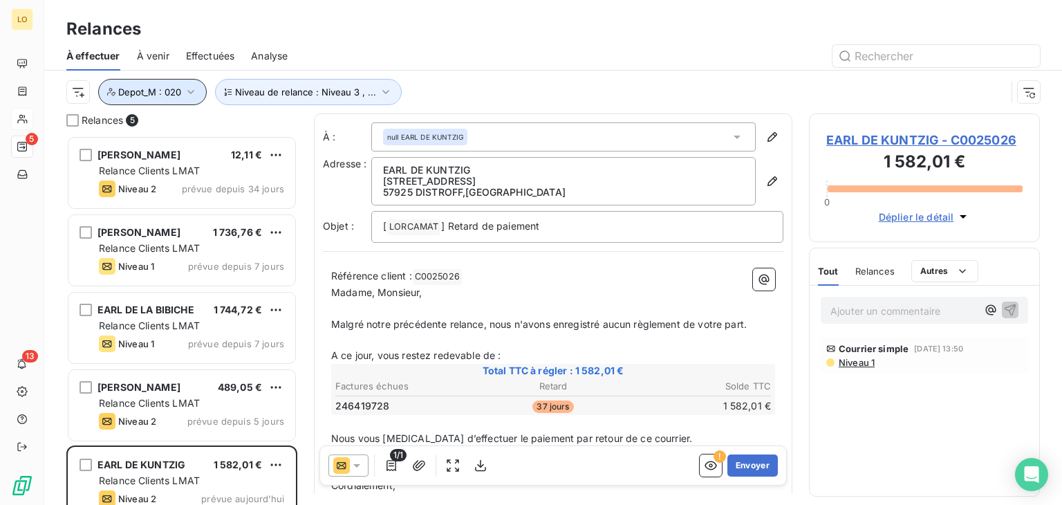
click at [187, 92] on icon "button" at bounding box center [191, 92] width 14 height 14
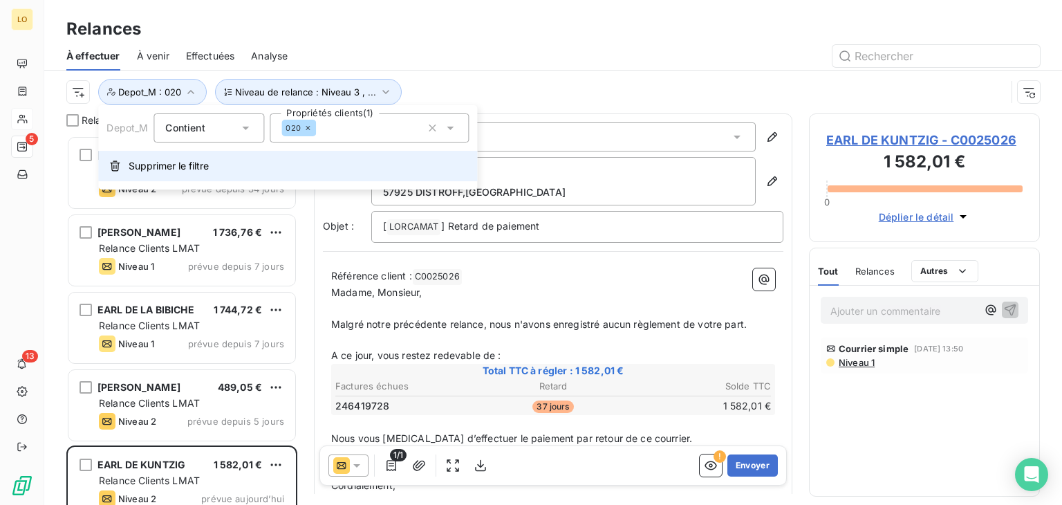
click at [158, 166] on span "Supprimer le filtre" at bounding box center [169, 166] width 80 height 14
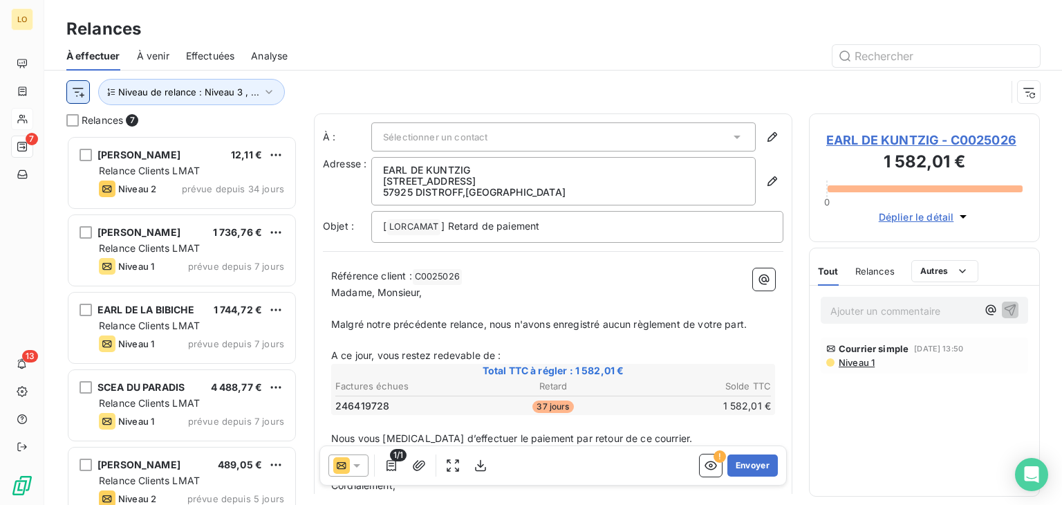
click at [78, 89] on html "LO 7 13 Relances À effectuer À venir Effectuées Analyse Niveau de relance : Niv…" at bounding box center [531, 252] width 1062 height 505
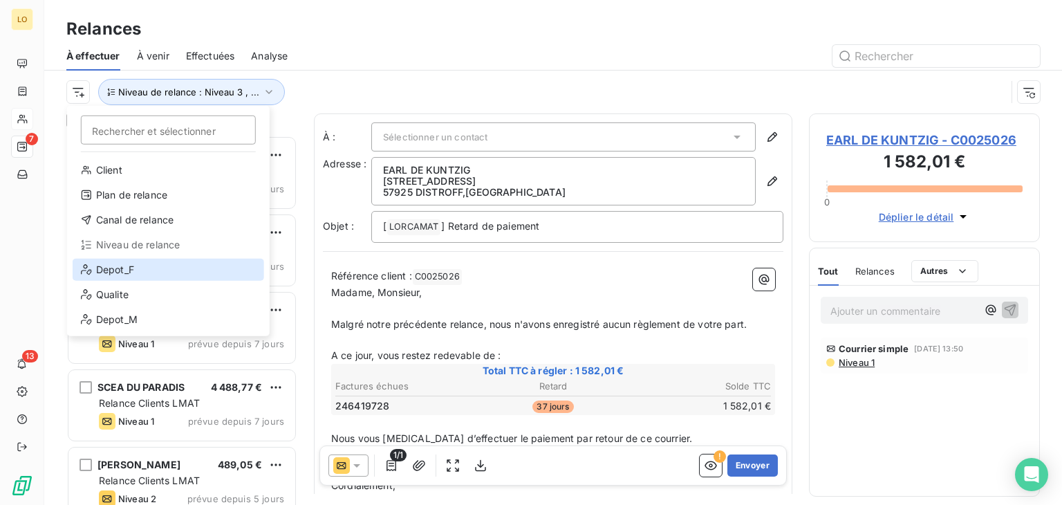
click at [138, 270] on div "Depot_F" at bounding box center [168, 269] width 191 height 22
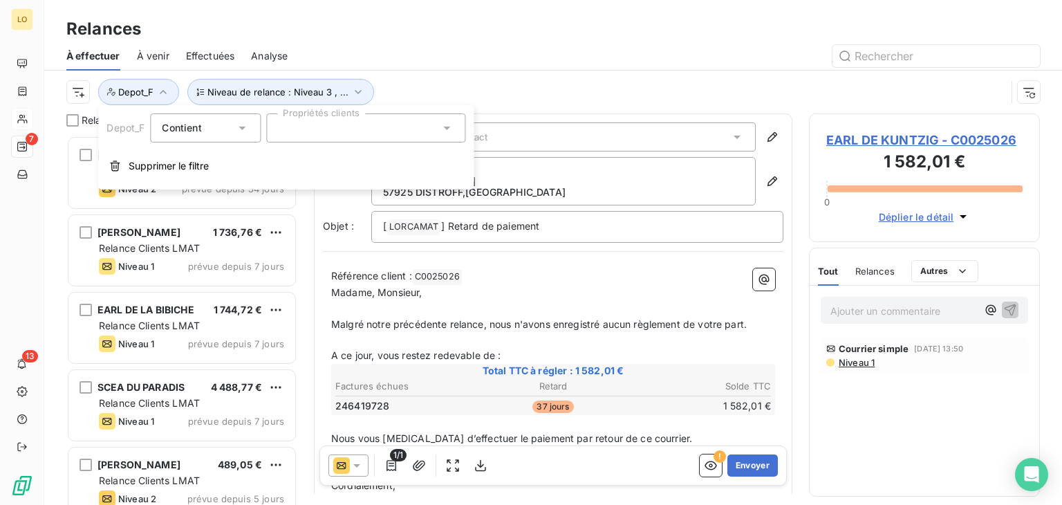
click at [315, 133] on div at bounding box center [365, 127] width 199 height 29
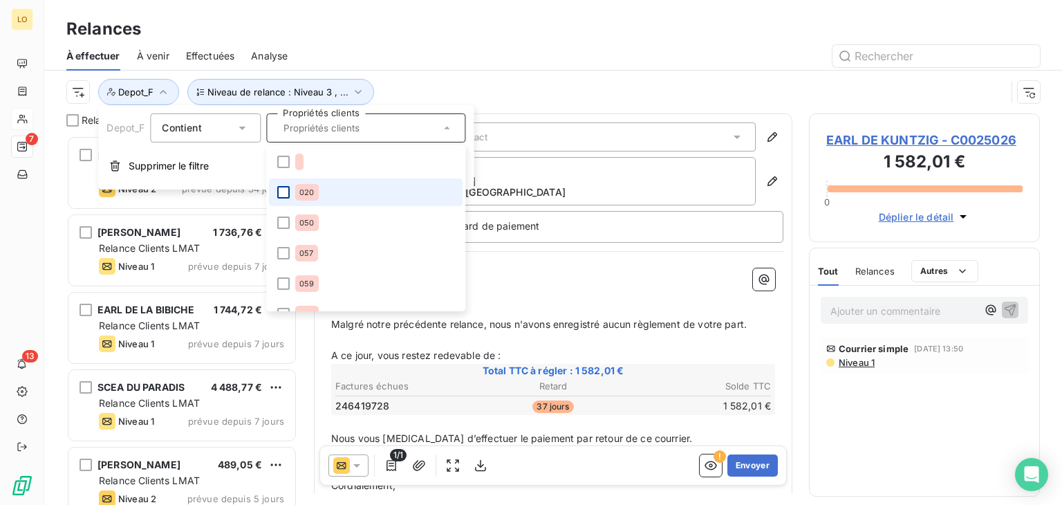
click at [285, 189] on div at bounding box center [283, 192] width 12 height 12
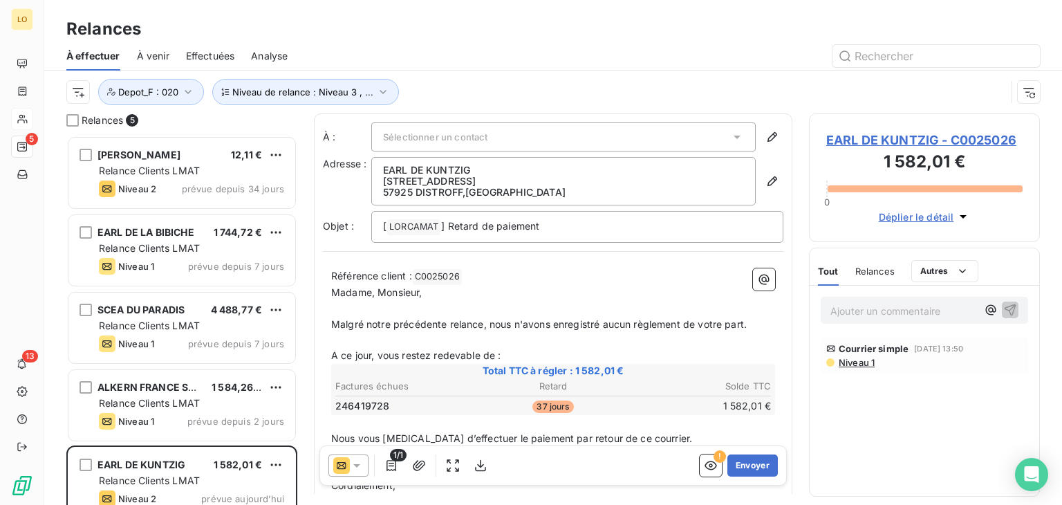
click at [523, 53] on div at bounding box center [671, 56] width 735 height 22
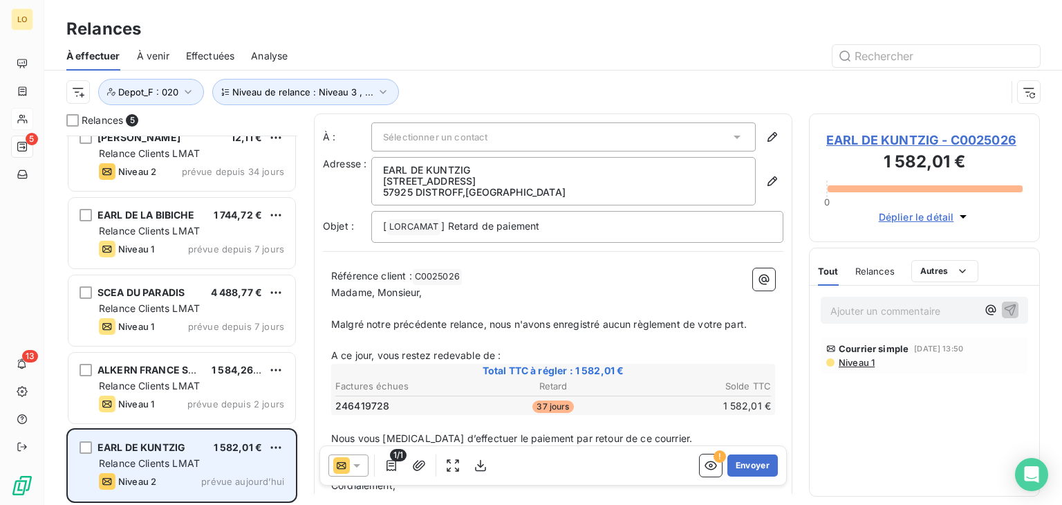
scroll to position [0, 0]
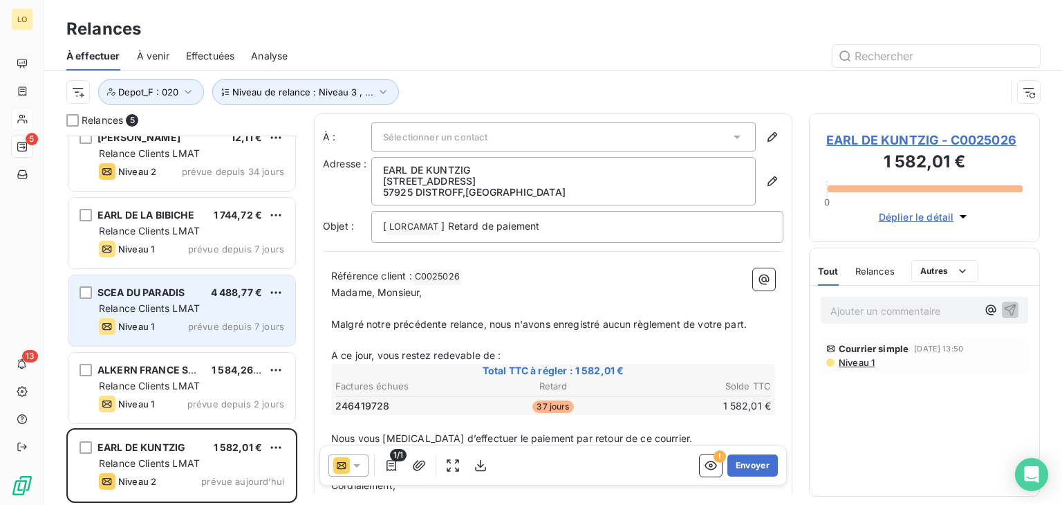
click at [152, 327] on span "Niveau 1" at bounding box center [136, 326] width 36 height 11
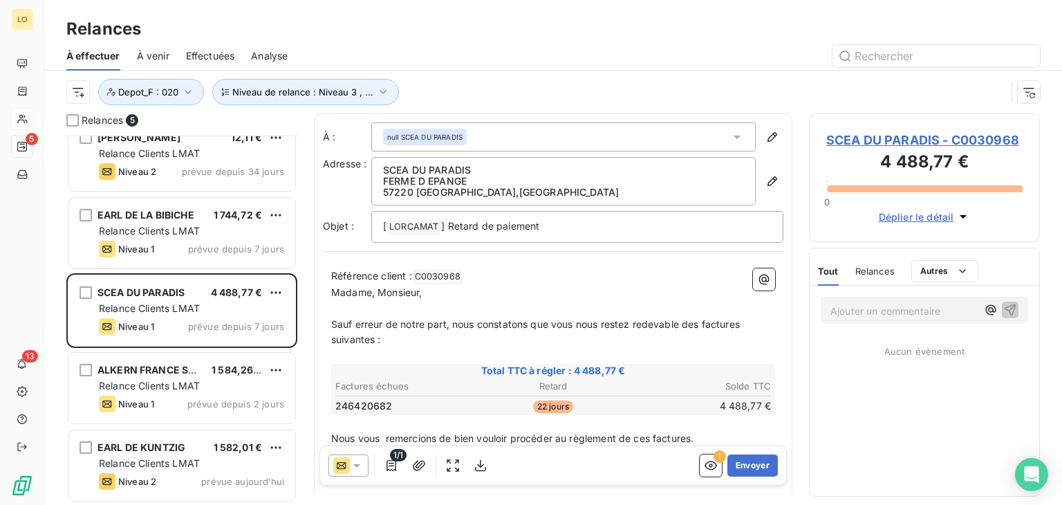
click at [534, 426] on p "﻿" at bounding box center [553, 423] width 444 height 16
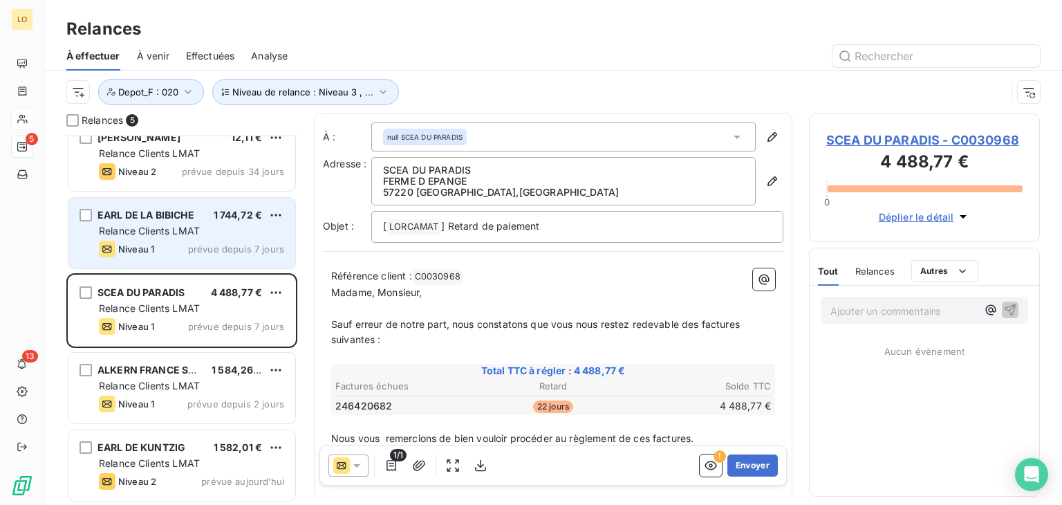
click at [206, 249] on span "prévue depuis 7 jours" at bounding box center [236, 248] width 96 height 11
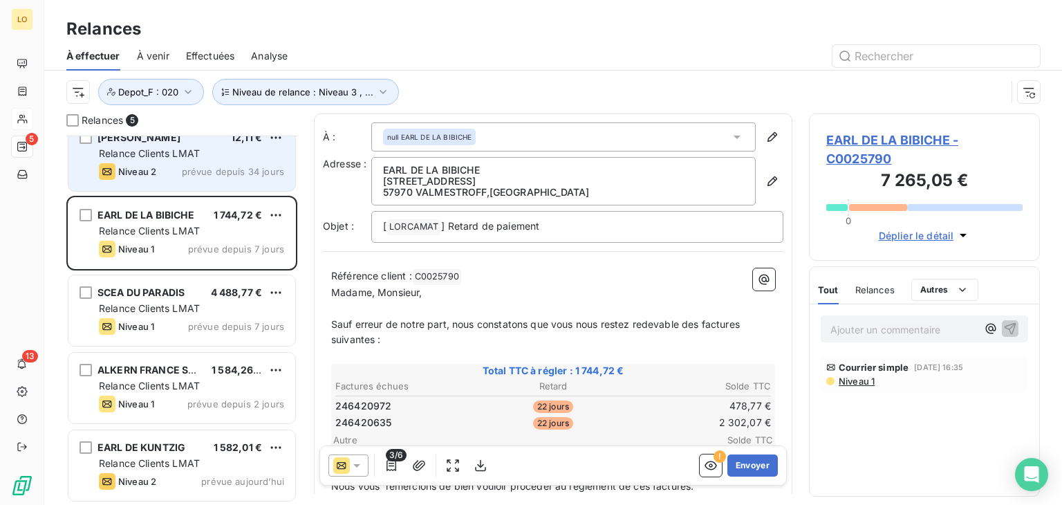
click at [191, 164] on div "Niveau 2 prévue depuis 34 jours" at bounding box center [191, 171] width 185 height 17
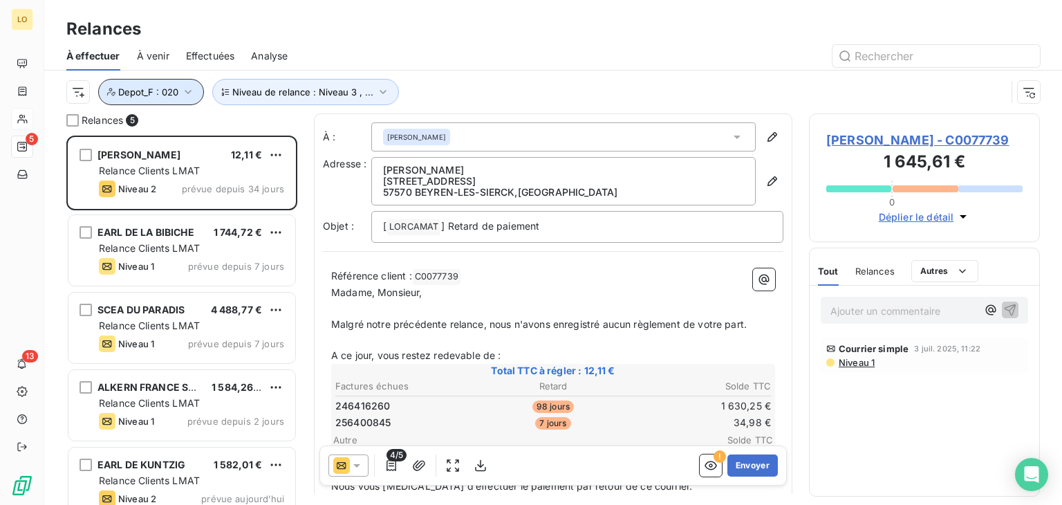
click at [190, 82] on button "Depot_F : 020" at bounding box center [151, 92] width 106 height 26
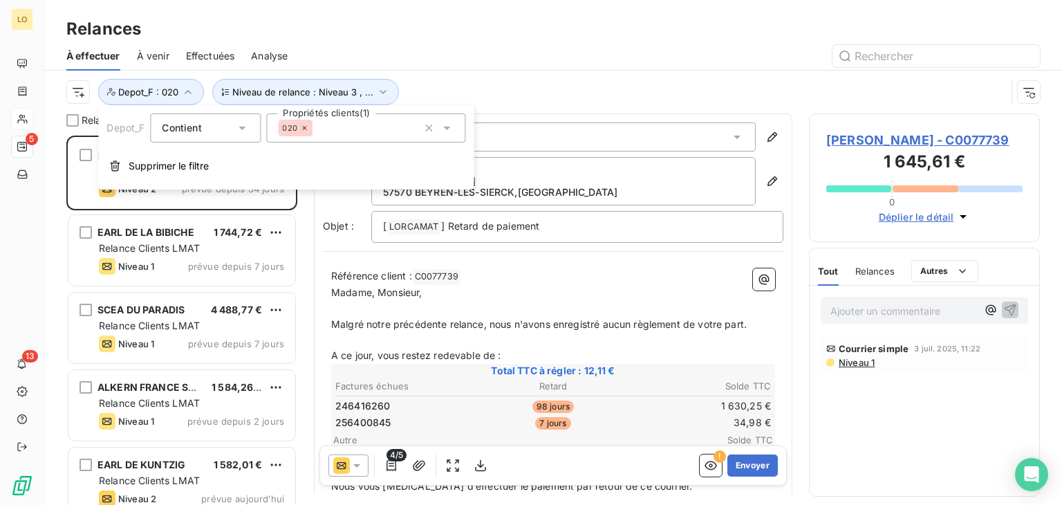
click at [445, 128] on icon at bounding box center [447, 128] width 14 height 14
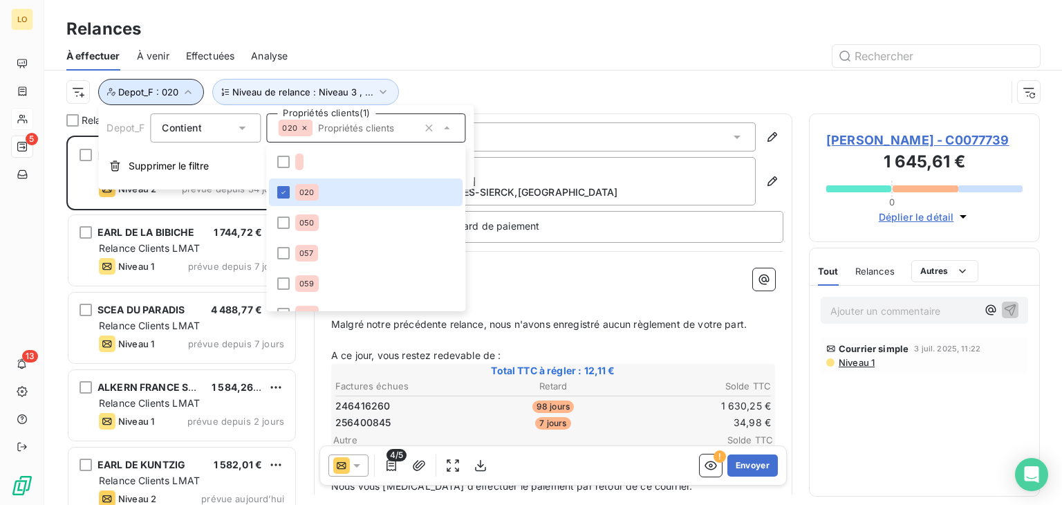
click at [192, 82] on button "Depot_F : 020" at bounding box center [151, 92] width 106 height 26
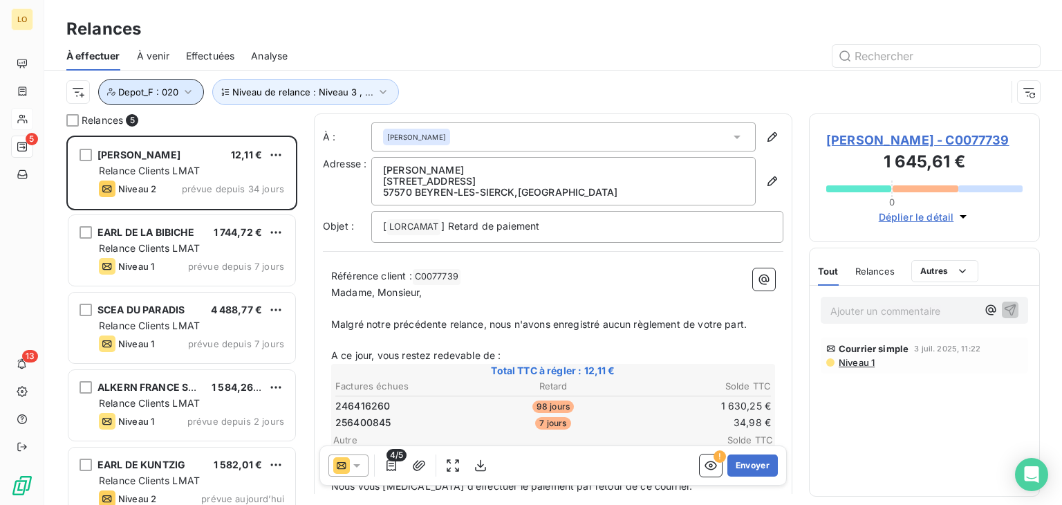
click at [190, 82] on button "Depot_F : 020" at bounding box center [151, 92] width 106 height 26
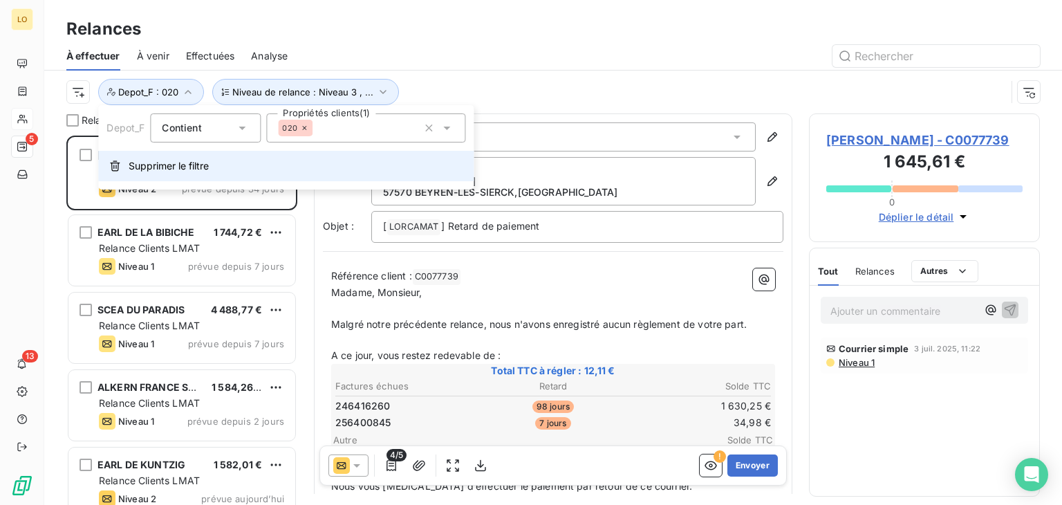
click at [138, 169] on span "Supprimer le filtre" at bounding box center [169, 166] width 80 height 14
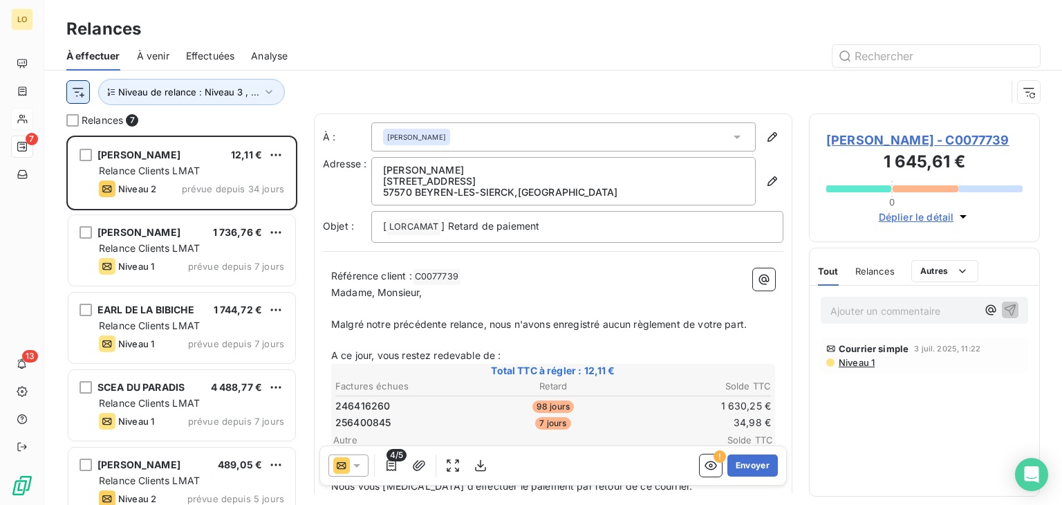
click at [72, 93] on html "LO 7 13 Relances À effectuer À venir Effectuées Analyse Niveau de relance : Niv…" at bounding box center [531, 252] width 1062 height 505
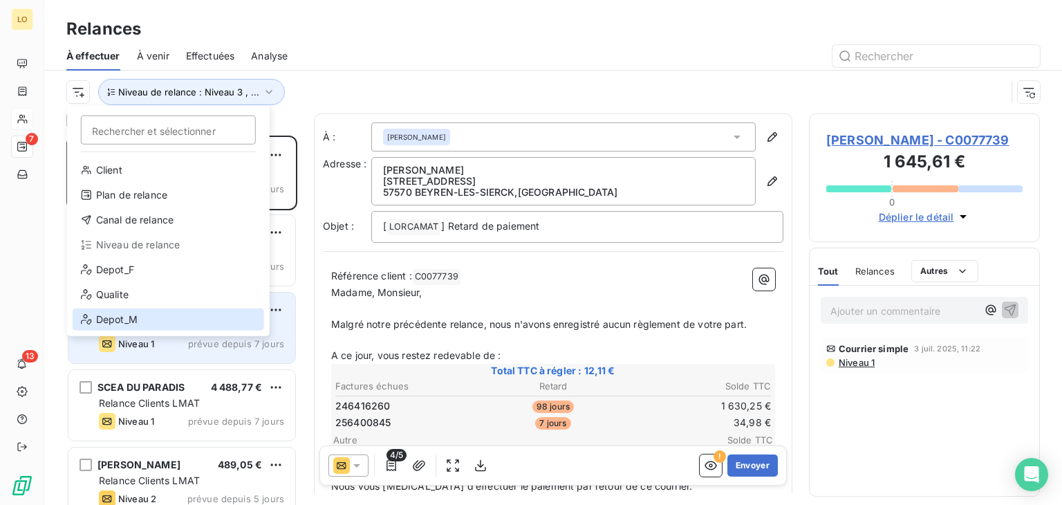
click at [127, 318] on div "Depot_M" at bounding box center [168, 319] width 191 height 22
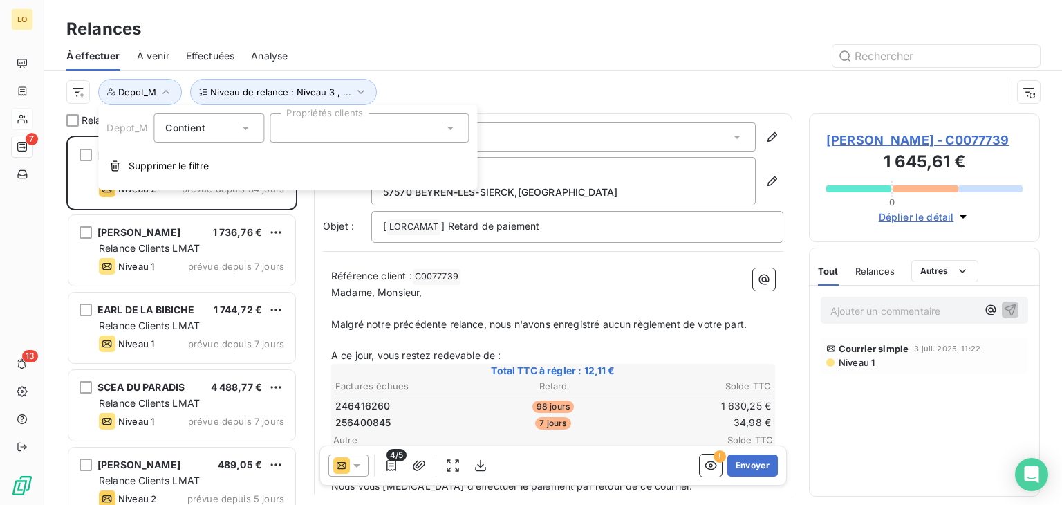
click at [323, 133] on div at bounding box center [369, 127] width 199 height 29
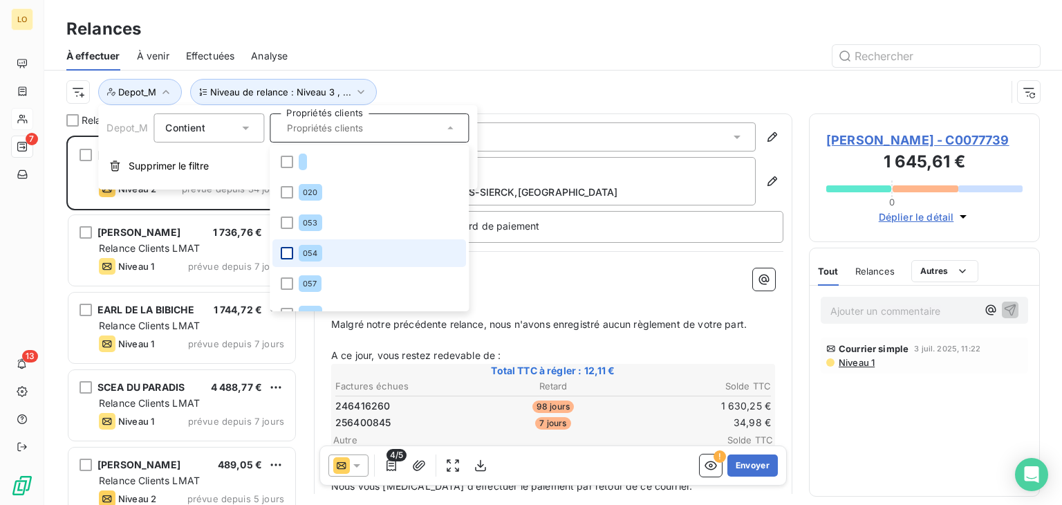
click at [288, 249] on div at bounding box center [287, 253] width 12 height 12
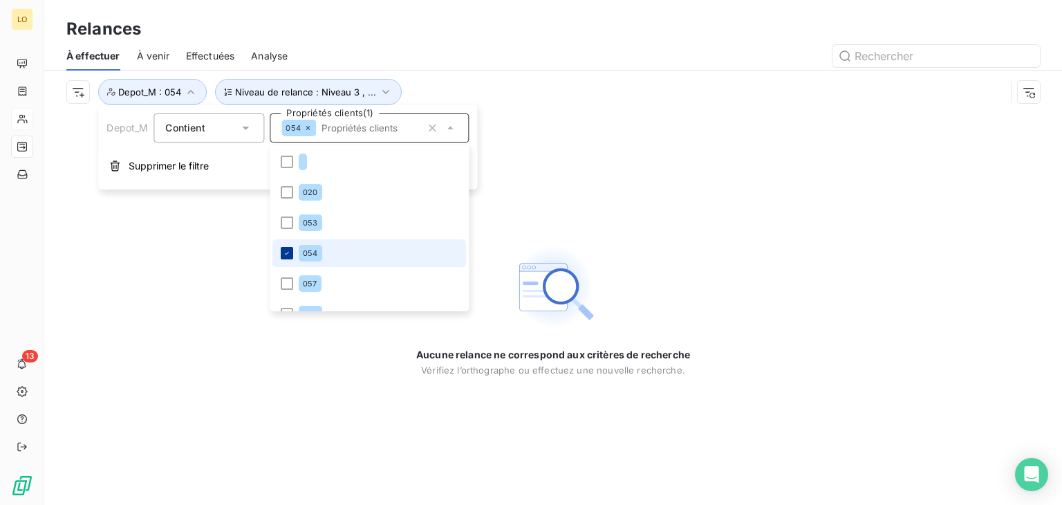
click at [288, 254] on icon at bounding box center [287, 253] width 8 height 8
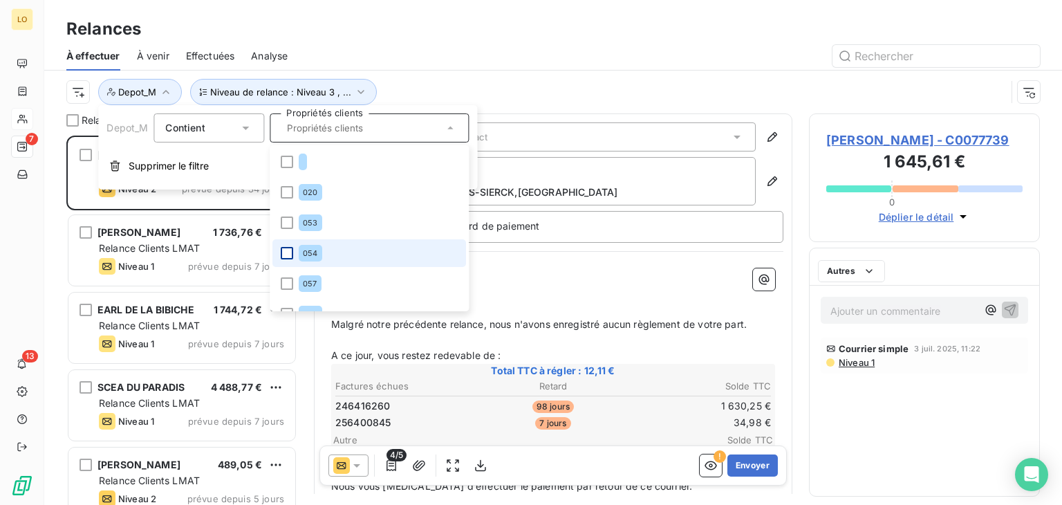
scroll to position [358, 220]
click at [605, 31] on div "Relances" at bounding box center [552, 29] width 1017 height 25
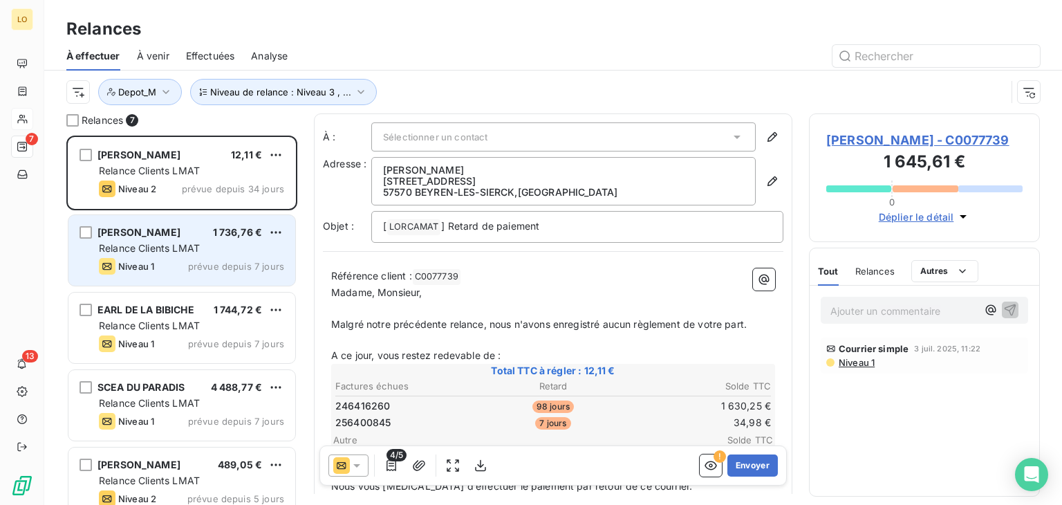
click at [220, 258] on div "Niveau 1 prévue depuis 7 jours" at bounding box center [191, 266] width 185 height 17
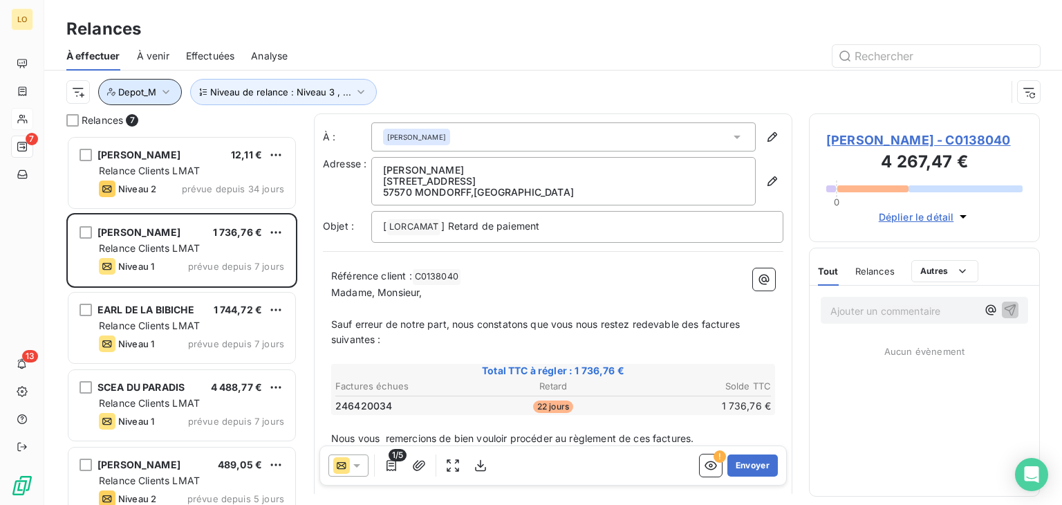
click at [170, 94] on icon "button" at bounding box center [166, 92] width 14 height 14
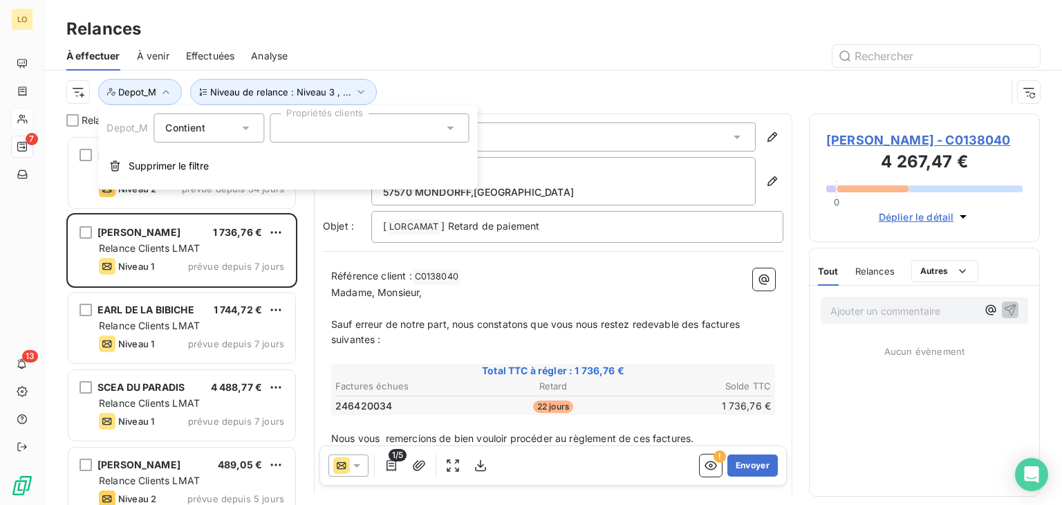
click at [373, 136] on div at bounding box center [369, 127] width 199 height 29
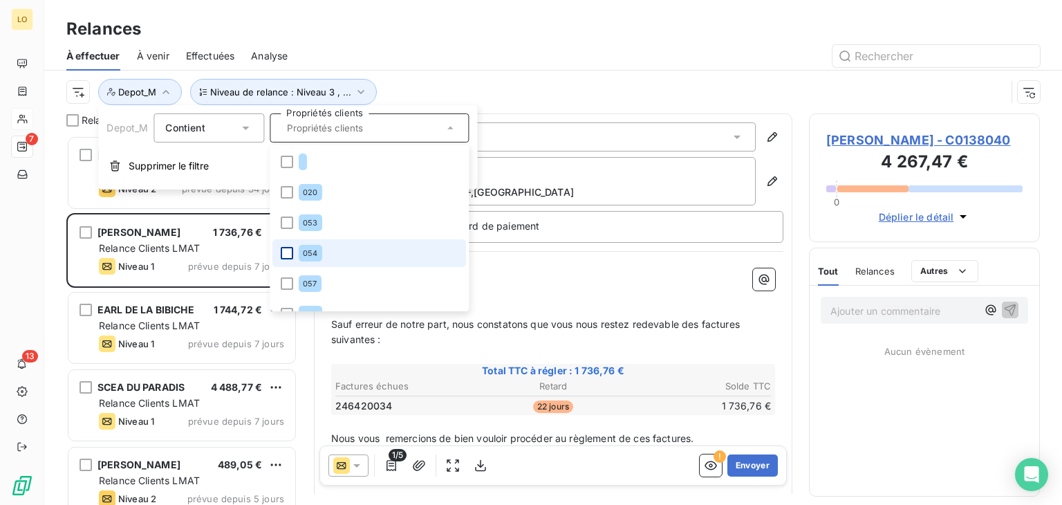
click at [285, 250] on div at bounding box center [287, 253] width 12 height 12
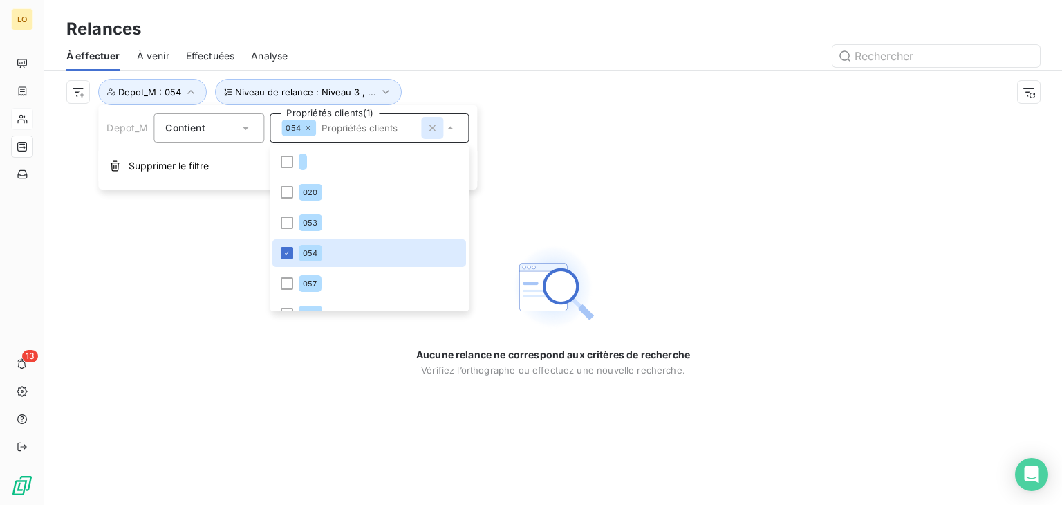
click at [432, 126] on icon "button" at bounding box center [432, 128] width 14 height 14
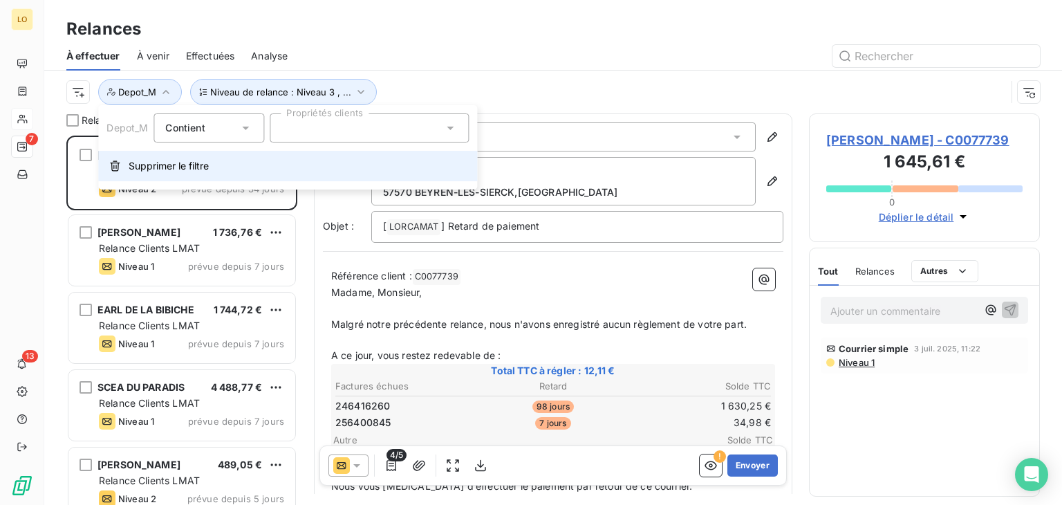
scroll to position [358, 220]
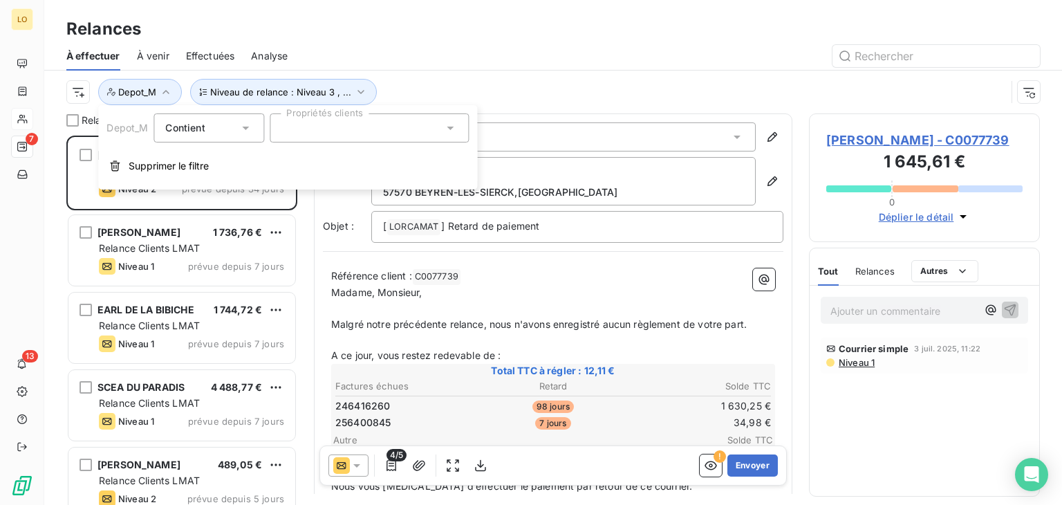
click at [285, 134] on div at bounding box center [369, 127] width 199 height 29
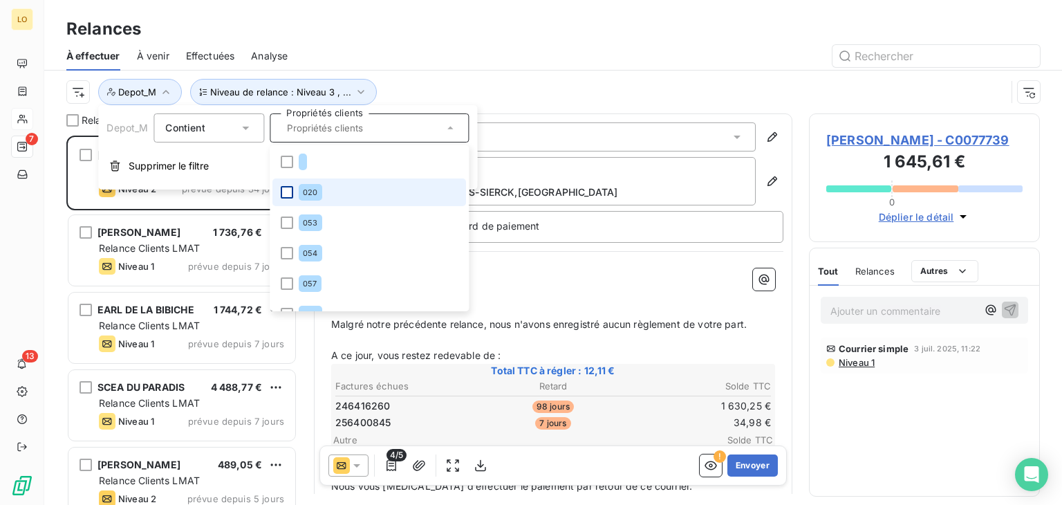
click at [288, 194] on div at bounding box center [287, 192] width 12 height 12
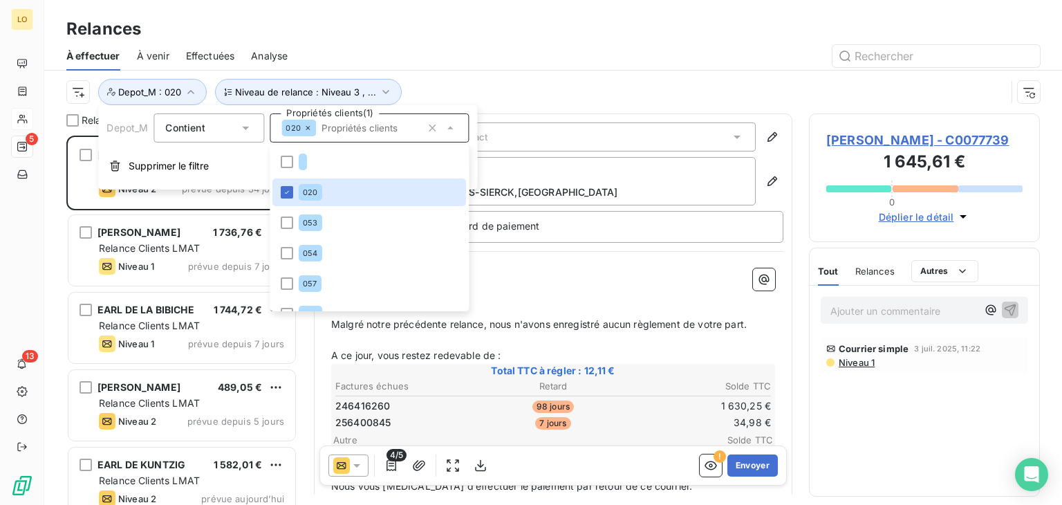
click at [536, 73] on div "Niveau de relance : Niveau 3 , ... Depot_M : 020" at bounding box center [552, 91] width 973 height 43
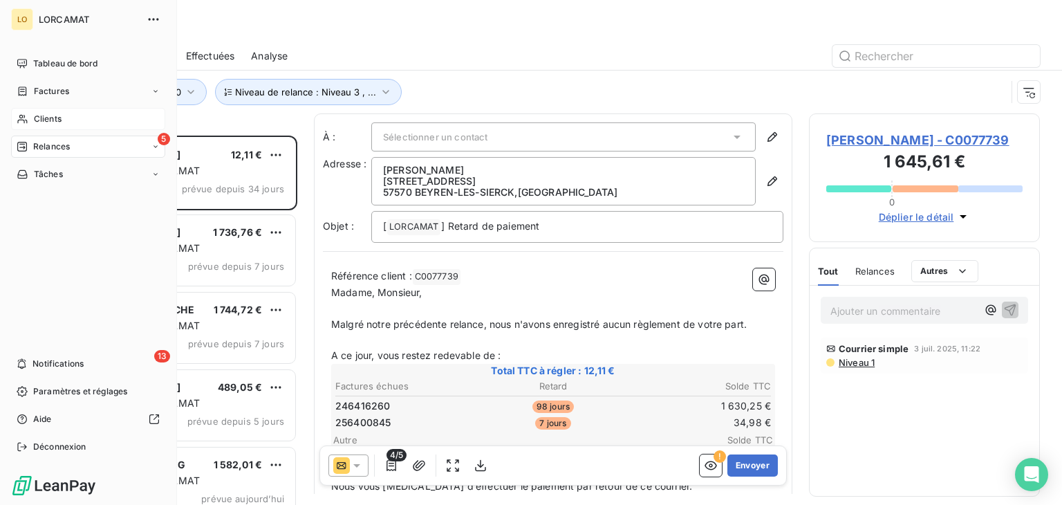
click at [44, 119] on span "Clients" at bounding box center [48, 119] width 28 height 12
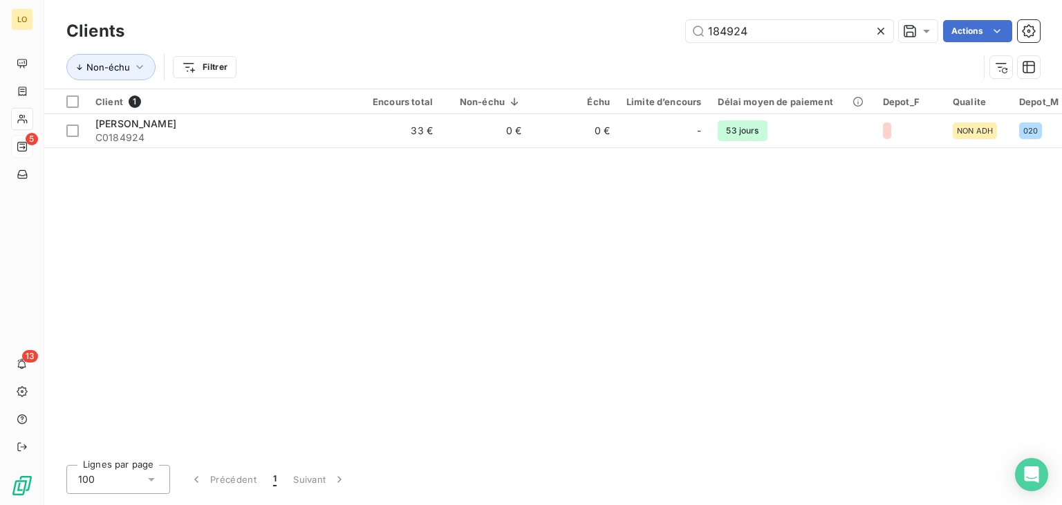
click at [878, 32] on icon at bounding box center [880, 31] width 7 height 7
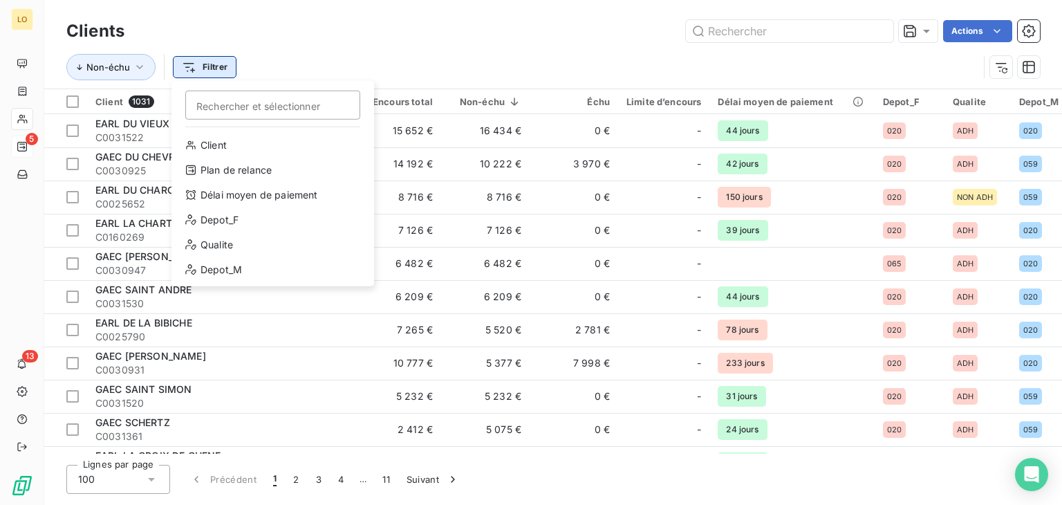
click at [217, 60] on html "LO 5 13 Clients Actions Non-échu Filtrer Rechercher et sélectionner Client Plan…" at bounding box center [531, 252] width 1062 height 505
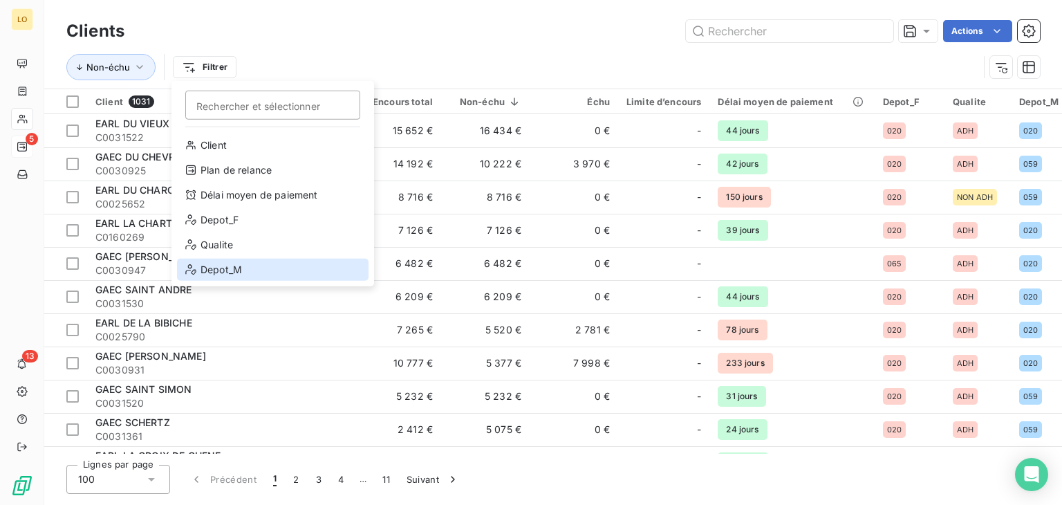
click at [237, 271] on div "Depot_M" at bounding box center [272, 269] width 191 height 22
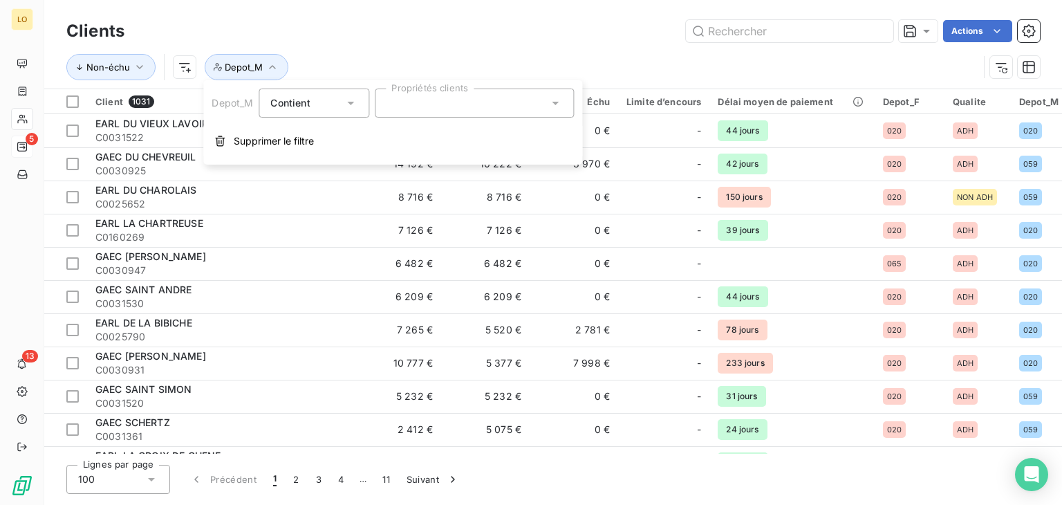
click at [439, 95] on div at bounding box center [474, 102] width 199 height 29
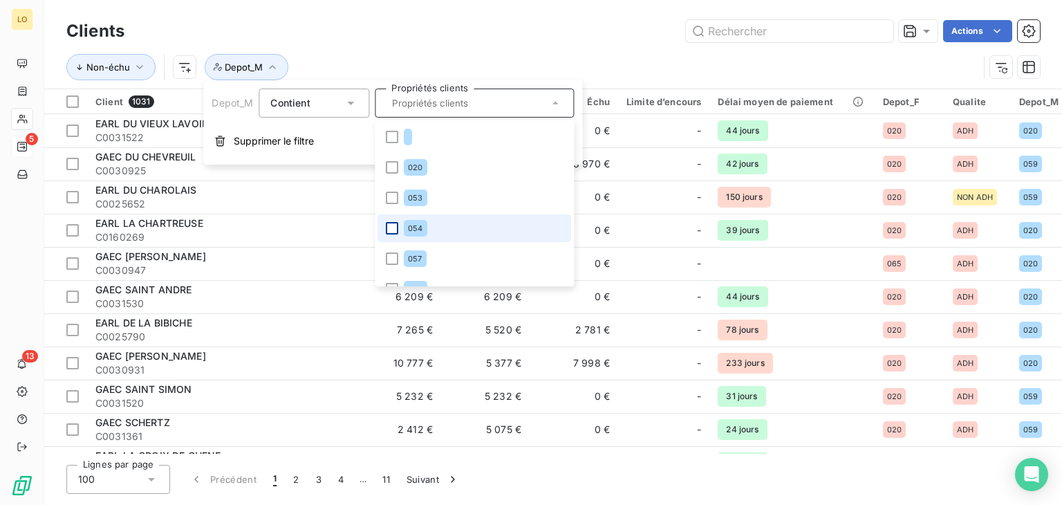
click at [393, 224] on div at bounding box center [392, 228] width 12 height 12
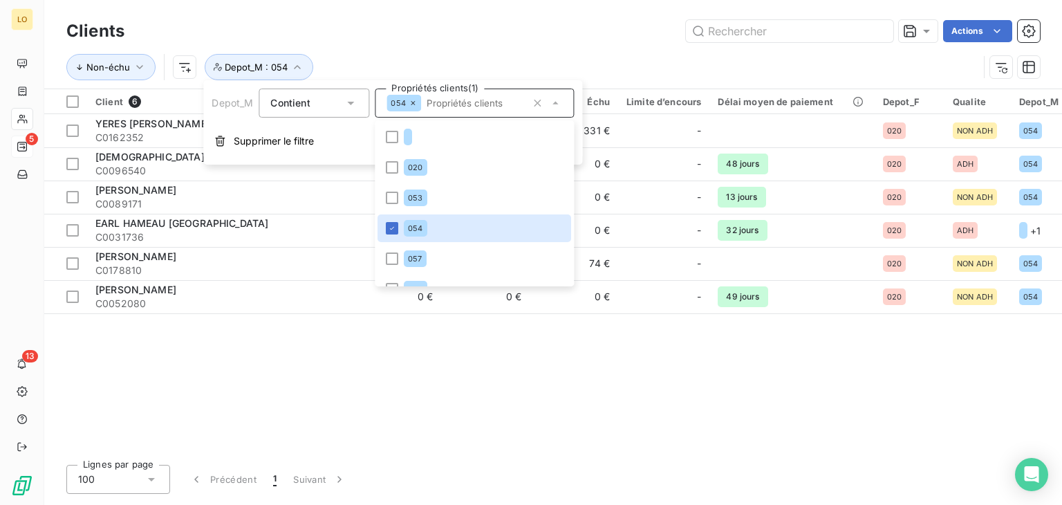
click at [406, 34] on div "Actions" at bounding box center [590, 31] width 898 height 22
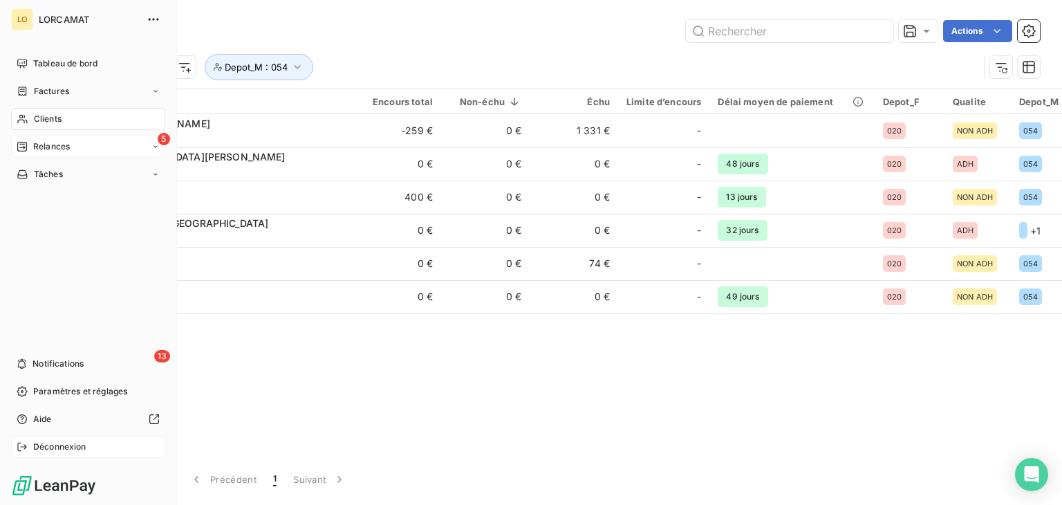
click at [56, 447] on span "Déconnexion" at bounding box center [59, 446] width 53 height 12
